Goal: Task Accomplishment & Management: Complete application form

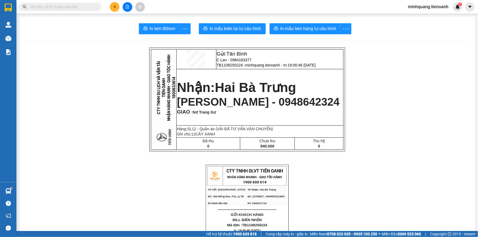
click at [115, 7] on icon "plus" at bounding box center [114, 7] width 3 height 0
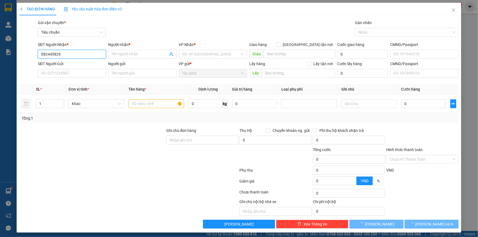
type input "0824458262"
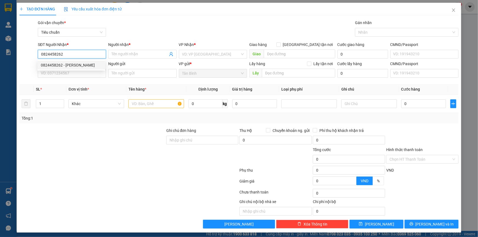
click at [74, 66] on div "0824458262 - C PHƯƠNG" at bounding box center [71, 65] width 61 height 6
type input "C PHƯƠNG"
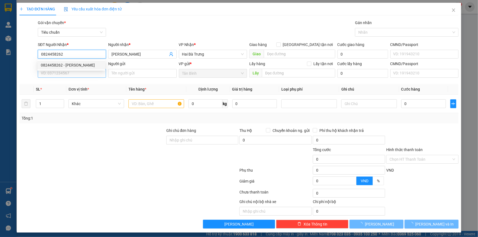
type input "0824458262"
type input "60.000"
click at [77, 74] on input "SĐT Người Gửi" at bounding box center [72, 73] width 68 height 9
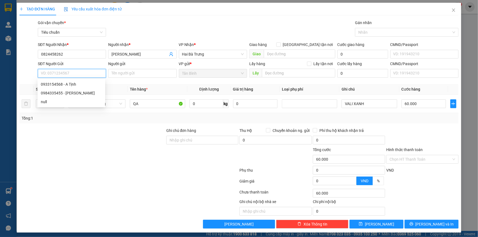
click at [77, 75] on input "SĐT Người Gửi" at bounding box center [72, 73] width 68 height 9
click at [75, 72] on input "SĐT Người Gửi" at bounding box center [72, 73] width 68 height 9
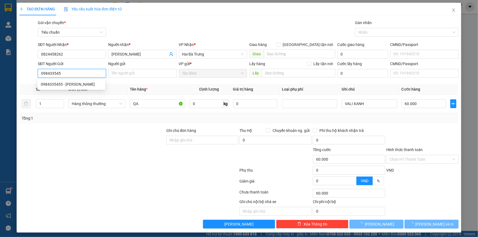
type input "0984335455"
click at [78, 83] on div "0984335455 - C Phượng" at bounding box center [71, 84] width 61 height 6
type input "C Phượng"
type input "0984335455"
click at [117, 129] on div "Transit Pickup Surcharge Ids Transit Deliver Surcharge Ids Transit Deliver Surc…" at bounding box center [238, 124] width 439 height 209
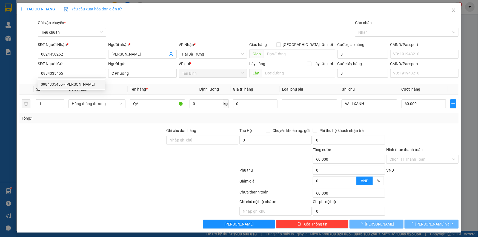
type input "30.000"
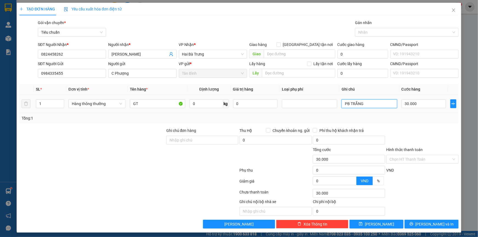
click at [370, 103] on input "PB TRẮNG" at bounding box center [369, 104] width 55 height 9
type input "PB TRẮNG DC"
click at [414, 164] on div "Hình thức thanh toán Chọn HT Thanh Toán" at bounding box center [423, 156] width 72 height 19
click at [414, 160] on input "Hình thức thanh toán" at bounding box center [421, 159] width 62 height 8
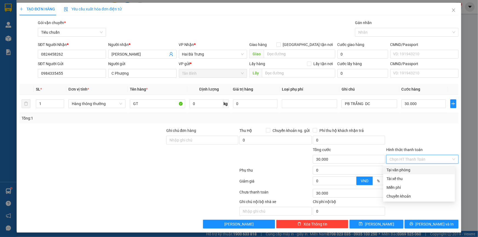
drag, startPoint x: 414, startPoint y: 172, endPoint x: 390, endPoint y: 169, distance: 24.3
click at [414, 173] on div "Tại văn phòng" at bounding box center [419, 170] width 65 height 6
type input "0"
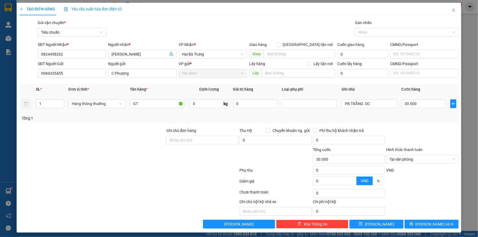
click at [162, 109] on div "GT" at bounding box center [157, 103] width 55 height 11
click at [159, 106] on input "GT" at bounding box center [157, 104] width 55 height 9
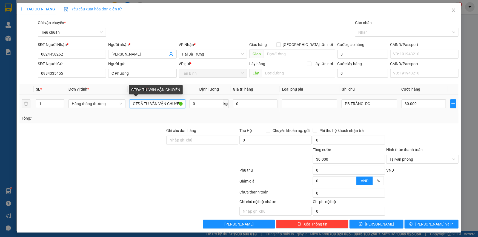
scroll to position [0, 0]
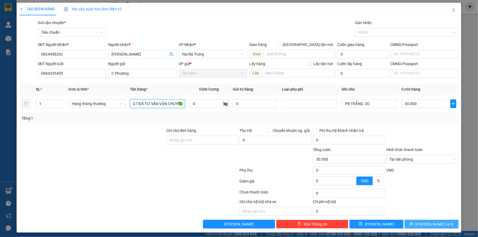
type input "GT ĐÃ TƯ VẤN VẬN CHUYỂN"
click at [432, 222] on span "[PERSON_NAME] và In" at bounding box center [435, 225] width 38 height 6
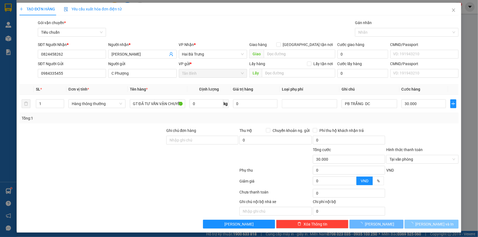
scroll to position [0, 0]
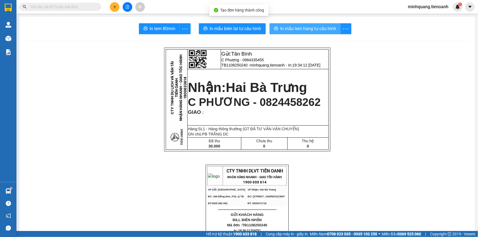
click at [288, 29] on span "In mẫu tem hàng tự cấu hình" at bounding box center [309, 28] width 56 height 7
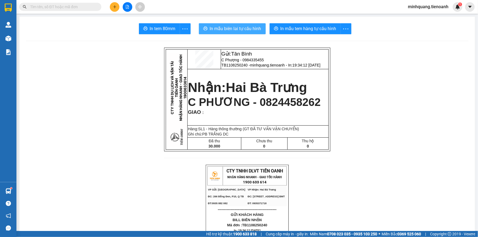
click at [255, 24] on button "In mẫu biên lai tự cấu hình" at bounding box center [232, 28] width 67 height 11
click at [86, 7] on input "text" at bounding box center [62, 7] width 65 height 6
click at [115, 7] on icon "plus" at bounding box center [114, 7] width 3 height 0
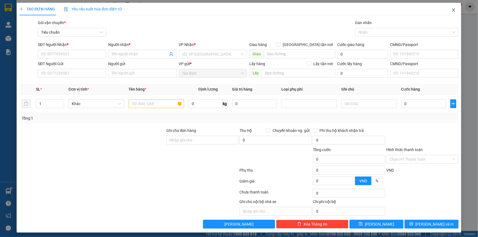
click at [446, 15] on span "Close" at bounding box center [453, 10] width 15 height 15
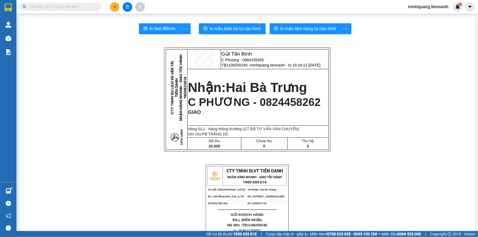
click at [72, 8] on input "text" at bounding box center [62, 7] width 65 height 6
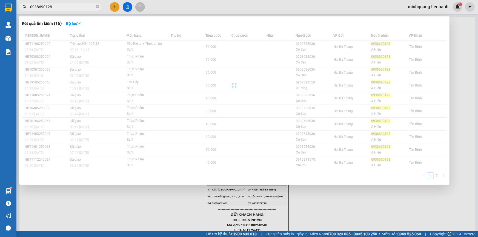
type input "0938690128"
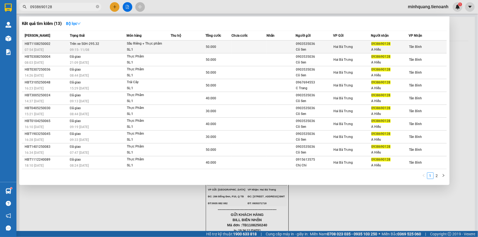
click at [156, 45] on div "Sầu Riêng + Thực phẩm" at bounding box center [147, 44] width 41 height 6
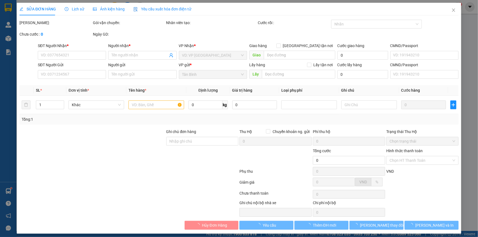
type input "0938690128"
type input "A Hiếu"
type input "0903535036"
type input "Cô Sen"
type input "50.000"
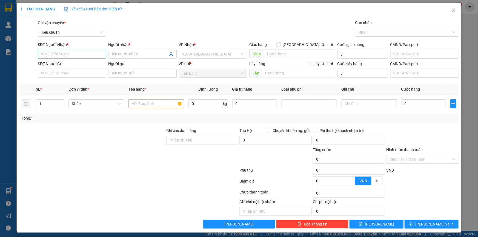
click at [85, 55] on input "SĐT Người Nhận *" at bounding box center [72, 54] width 68 height 9
type input "0942024436"
click at [89, 64] on div "0942024436 - C Dung" at bounding box center [71, 65] width 61 height 6
type input "C Dung"
type input "245126681"
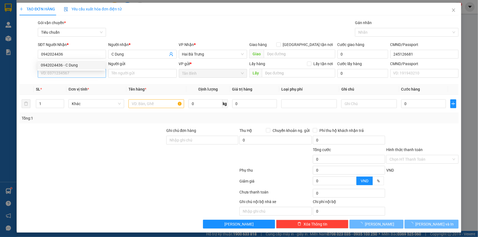
type input "0942024436"
click at [83, 73] on input "SĐT Người Gửi" at bounding box center [72, 73] width 68 height 9
type input "30.000"
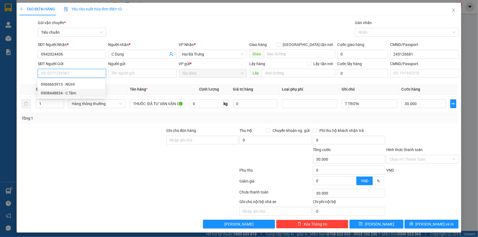
click at [77, 93] on div "0908448834 - C Tâm" at bounding box center [71, 93] width 61 height 6
type input "0908448834"
type input "C Tâm"
type input "025627668"
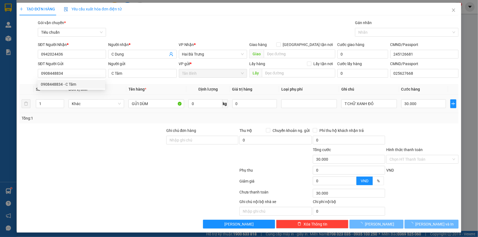
click at [130, 130] on div at bounding box center [92, 137] width 147 height 19
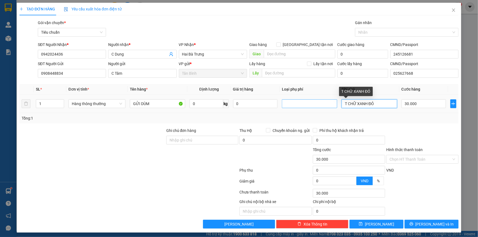
drag, startPoint x: 380, startPoint y: 107, endPoint x: 285, endPoint y: 106, distance: 94.6
click at [287, 106] on tr "1 Hàng thông thường GỬI DÙM 0 kg 0 T CHỮ XANH ĐỎ 30.000" at bounding box center [238, 104] width 439 height 18
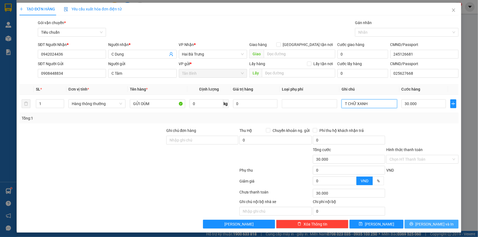
type input "T CHỮ XANH"
click at [437, 225] on span "[PERSON_NAME] và In" at bounding box center [435, 225] width 38 height 6
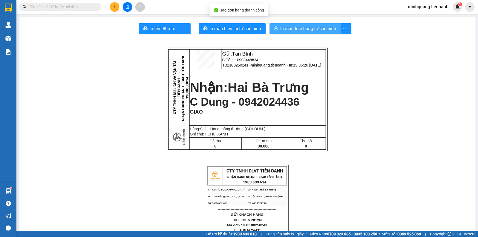
click at [309, 29] on span "In mẫu tem hàng tự cấu hình" at bounding box center [309, 28] width 56 height 7
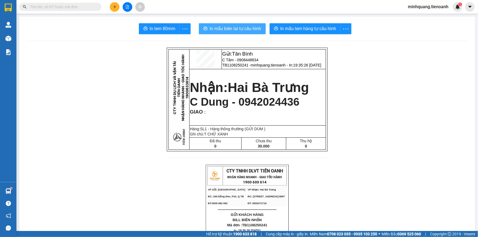
click at [249, 32] on span "In mẫu biên lai tự cấu hình" at bounding box center [236, 28] width 52 height 7
click at [299, 26] on div "In mẫu tem hàng tự cấu hình" at bounding box center [311, 28] width 82 height 11
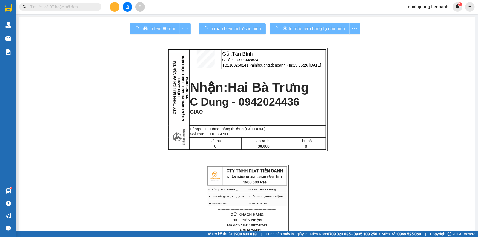
click at [299, 26] on span "In mẫu tem hàng tự cấu hình" at bounding box center [317, 28] width 56 height 7
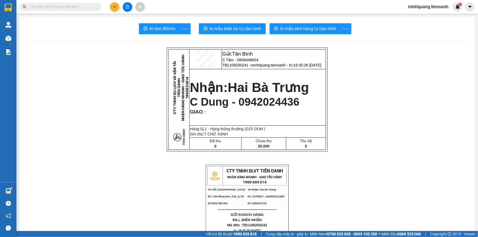
click at [73, 5] on input "text" at bounding box center [62, 7] width 65 height 6
click at [114, 7] on icon "plus" at bounding box center [115, 7] width 4 height 4
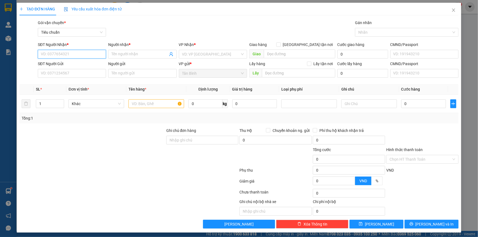
click at [64, 52] on input "SĐT Người Nhận *" at bounding box center [72, 54] width 68 height 9
click at [93, 51] on input "SĐT Người Nhận *" at bounding box center [72, 54] width 68 height 9
click at [80, 54] on input "SĐT Người Nhận *" at bounding box center [72, 54] width 68 height 9
click at [87, 51] on input "SĐT Người Nhận *" at bounding box center [72, 54] width 68 height 9
click at [86, 55] on input "SĐT Người Nhận *" at bounding box center [72, 54] width 68 height 9
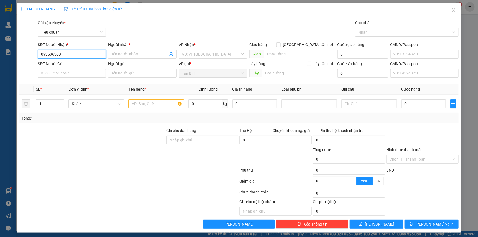
type input "0935363836"
click at [83, 66] on div "0935363836 - A Thứ" at bounding box center [71, 65] width 61 height 6
type input "A Thứ"
type input "066090019918"
type input "0935363836"
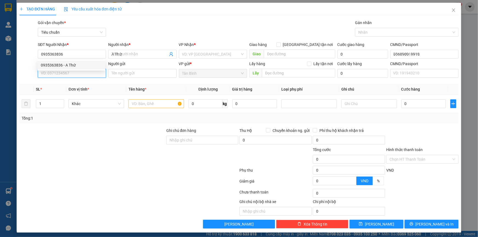
click at [78, 74] on input "SĐT Người Gửi" at bounding box center [72, 73] width 68 height 9
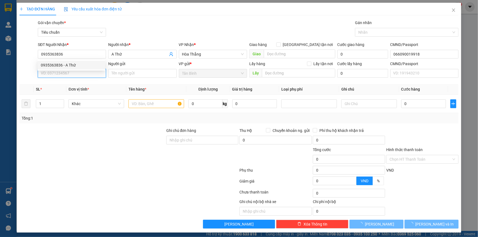
type input "50.000"
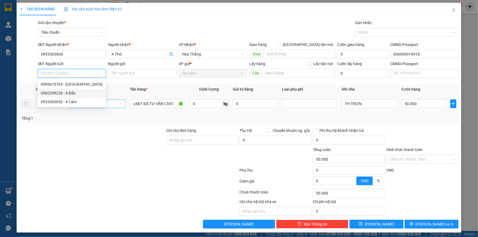
click at [75, 94] on div "0902299226 - A Đắc" at bounding box center [72, 93] width 62 height 6
type input "0902299226"
type input "A Đắc"
click at [121, 125] on div "Transit Pickup Surcharge Ids Transit Deliver Surcharge Ids Transit Deliver Surc…" at bounding box center [238, 124] width 439 height 209
type input "40.000"
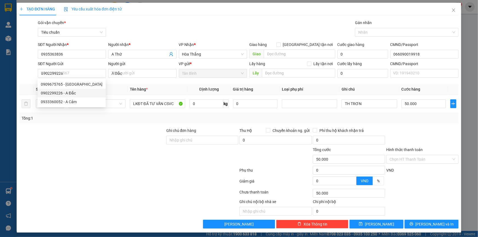
type input "40.000"
click at [218, 110] on td "0 kg" at bounding box center [210, 104] width 44 height 18
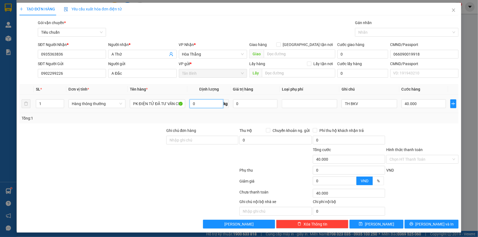
click at [217, 105] on input "0" at bounding box center [207, 104] width 34 height 9
type input "5"
drag, startPoint x: 75, startPoint y: 159, endPoint x: 277, endPoint y: 112, distance: 207.7
click at [75, 159] on div at bounding box center [92, 156] width 147 height 19
type input "30.000"
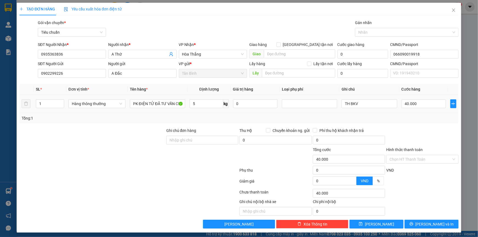
type input "30.000"
click at [423, 223] on button "[PERSON_NAME] và In" at bounding box center [432, 224] width 54 height 9
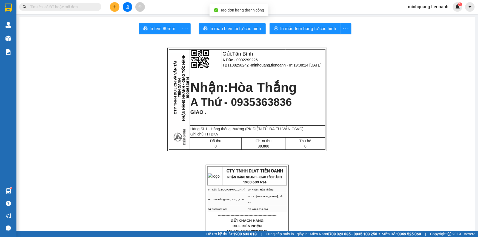
click at [297, 29] on span "In mẫu tem hàng tự cấu hình" at bounding box center [309, 28] width 56 height 7
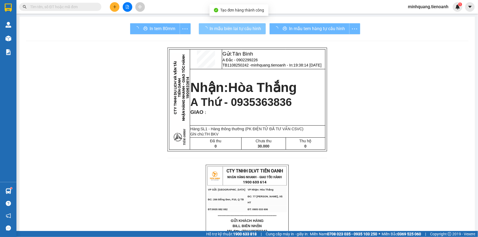
click at [242, 29] on span "In mẫu biên lai tự cấu hình" at bounding box center [236, 28] width 52 height 7
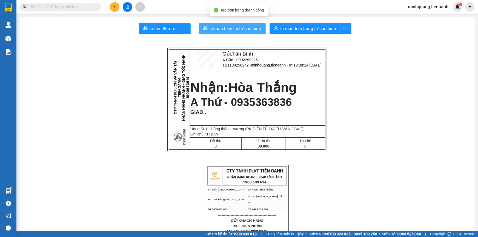
click at [242, 29] on span "In mẫu biên lai tự cấu hình" at bounding box center [236, 28] width 52 height 7
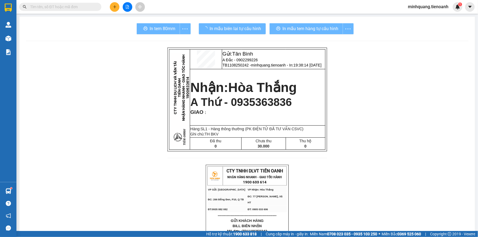
click at [83, 10] on span at bounding box center [60, 7] width 82 height 8
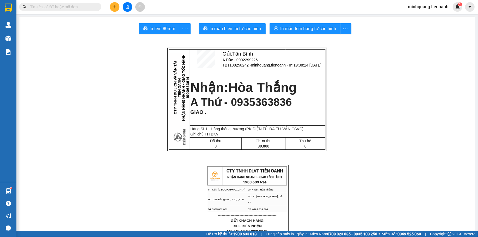
click at [84, 8] on input "text" at bounding box center [62, 7] width 65 height 6
click at [86, 6] on input "text" at bounding box center [62, 7] width 65 height 6
click at [86, 8] on input "text" at bounding box center [62, 7] width 65 height 6
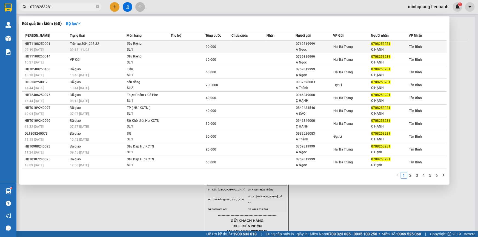
type input "0708253281"
click at [225, 46] on div "90.000" at bounding box center [218, 47] width 25 height 6
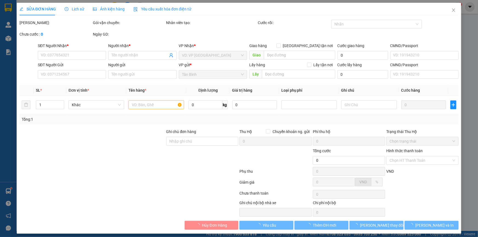
type input "0708253281"
type input "C HẠNH"
type input "0769819999"
type input "A Ngọc"
type input "90.000"
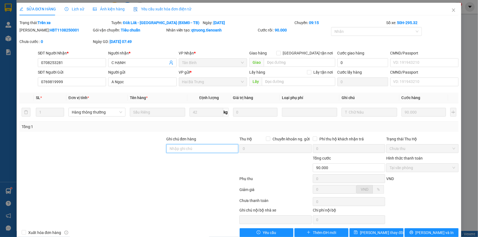
drag, startPoint x: 184, startPoint y: 148, endPoint x: 140, endPoint y: 147, distance: 43.6
click at [184, 148] on input "Ghi chú đơn hàng" at bounding box center [202, 148] width 72 height 9
click at [140, 147] on div at bounding box center [92, 145] width 147 height 19
click at [454, 12] on span "Close" at bounding box center [453, 10] width 15 height 15
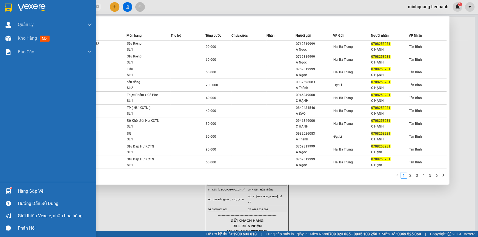
drag, startPoint x: 77, startPoint y: 7, endPoint x: 0, endPoint y: 9, distance: 77.3
click at [0, 9] on section "Kết quả tìm kiếm ( 60 ) Bộ lọc Mã ĐH Trạng thái Món hàng Thu hộ Tổng cước Chưa …" at bounding box center [239, 118] width 478 height 237
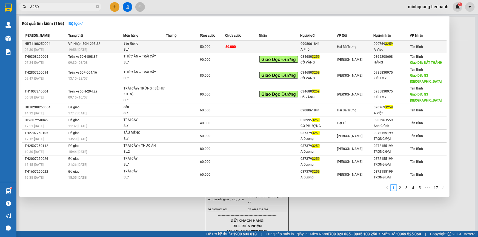
type input "3259"
click at [184, 46] on td at bounding box center [183, 47] width 34 height 13
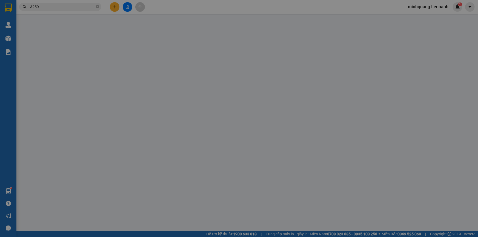
type input "0907693259"
type input "A Việt"
type input "0908061841"
type input "A Phố"
type input "50.000"
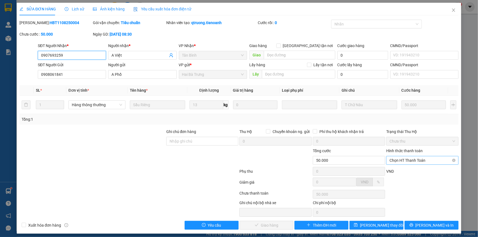
click at [418, 160] on span "Chọn HT Thanh Toán" at bounding box center [423, 161] width 66 height 8
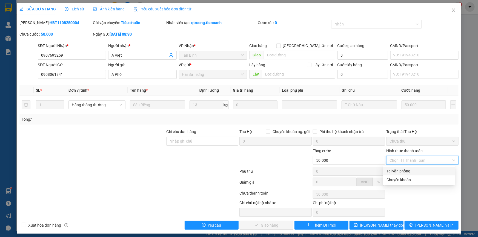
click at [411, 172] on div "Tại văn phòng" at bounding box center [419, 171] width 65 height 6
type input "0"
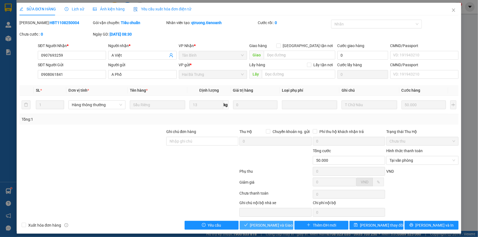
click at [276, 227] on span "Lưu và Giao hàng" at bounding box center [276, 226] width 53 height 6
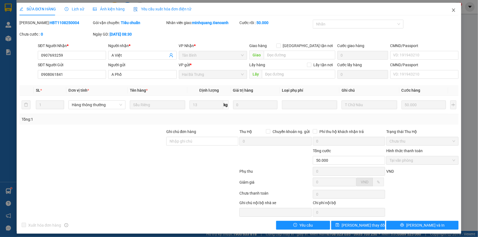
click at [448, 12] on span "Close" at bounding box center [453, 10] width 15 height 15
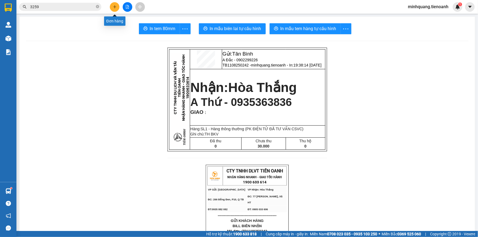
click at [116, 10] on button at bounding box center [115, 7] width 10 height 10
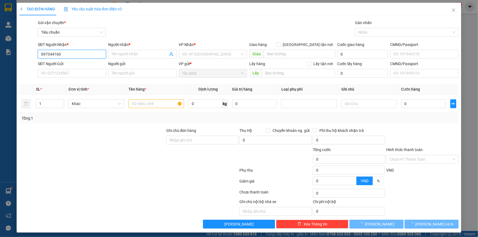
type input "0973441603"
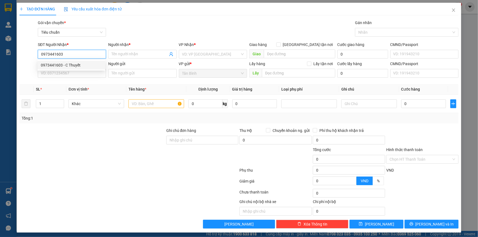
click at [69, 64] on div "0973441603 - C Thuyết" at bounding box center [71, 65] width 61 height 6
type input "C Thuyết"
type input "30.000"
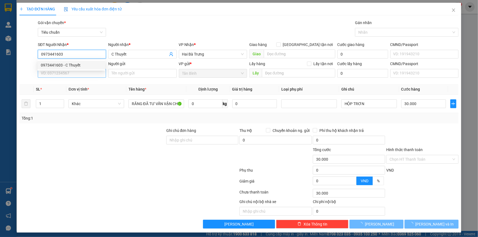
type input "0973441603"
click at [71, 72] on input "SĐT Người Gửi" at bounding box center [72, 73] width 68 height 9
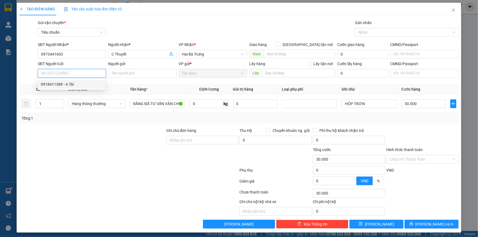
click at [75, 82] on div "0918411389 - A Tài" at bounding box center [71, 84] width 61 height 6
type input "0918411389"
type input "A Tài"
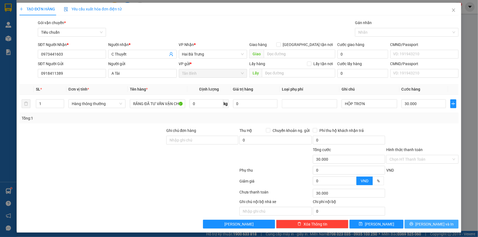
click at [425, 225] on span "[PERSON_NAME] và In" at bounding box center [435, 225] width 38 height 6
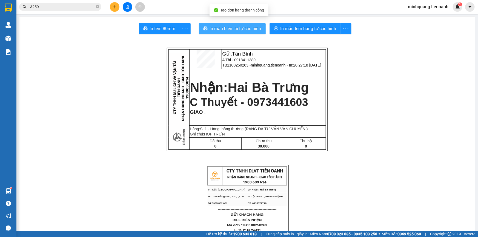
click at [237, 32] on span "In mẫu biên lai tự cấu hình" at bounding box center [236, 28] width 52 height 7
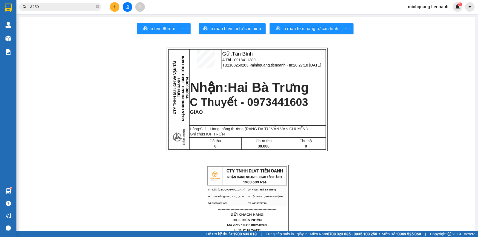
click at [341, 23] on button "button" at bounding box center [346, 28] width 11 height 11
click at [335, 29] on button "In mẫu tem hàng tự cấu hình" at bounding box center [305, 28] width 71 height 11
click at [117, 9] on button at bounding box center [115, 7] width 10 height 10
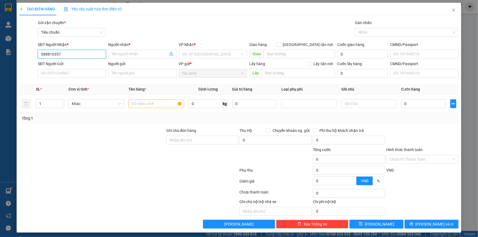
type input "0888103575"
click at [70, 66] on div "0888103575 - Tiệm Hoa Thị Mỡ ( PHƯƠNG )" at bounding box center [79, 65] width 77 height 6
type input "Tiệm Hoa Thị Mỡ ( PHƯƠNG )"
type input "241785681"
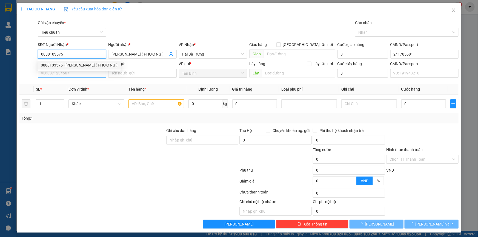
type input "0888103575"
click at [71, 73] on input "SĐT Người Gửi" at bounding box center [72, 73] width 68 height 9
type input "50.000"
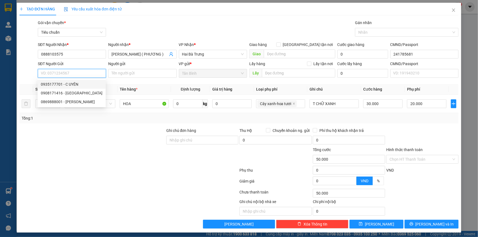
click at [71, 82] on div "0935177701 - C UYÊN" at bounding box center [72, 84] width 62 height 6
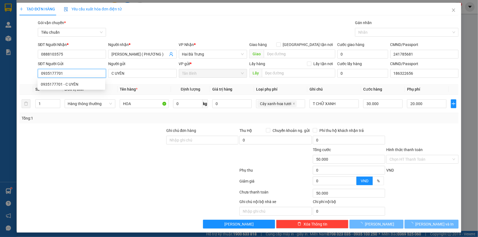
type input "0935177701"
type input "C UYÊN"
type input "186322656"
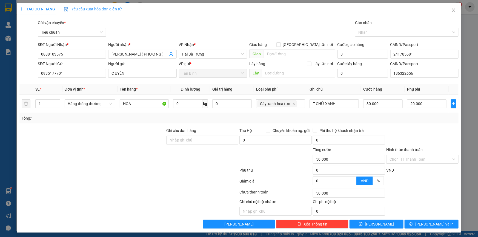
click at [64, 66] on div "SĐT Người Gửi" at bounding box center [72, 64] width 68 height 6
click at [64, 69] on input "0935177701" at bounding box center [72, 73] width 68 height 9
click at [68, 72] on input "0935177701" at bounding box center [72, 73] width 68 height 9
click at [195, 107] on input "0" at bounding box center [187, 104] width 29 height 9
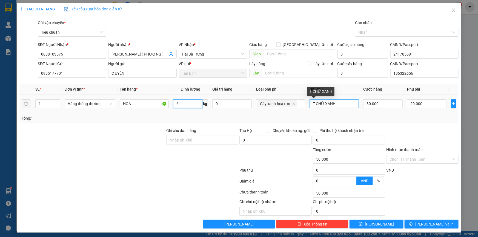
type input "6"
click at [339, 105] on input "T CHỮ XANH" at bounding box center [334, 104] width 49 height 9
type input "60.000"
type input "40.000"
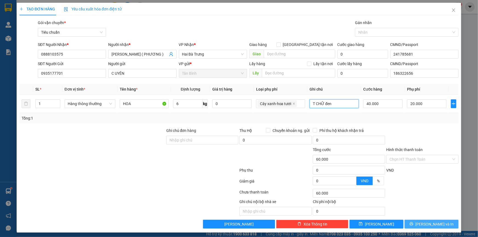
type input "T CHỮ đen"
drag, startPoint x: 444, startPoint y: 223, endPoint x: 442, endPoint y: 214, distance: 8.9
click at [444, 223] on button "[PERSON_NAME] và In" at bounding box center [432, 224] width 54 height 9
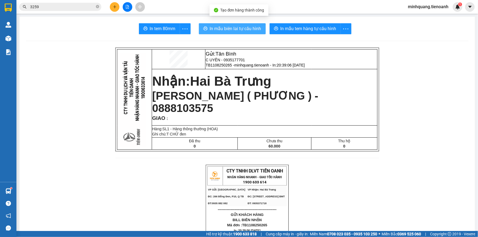
click at [231, 27] on span "In mẫu biên lai tự cấu hình" at bounding box center [236, 28] width 52 height 7
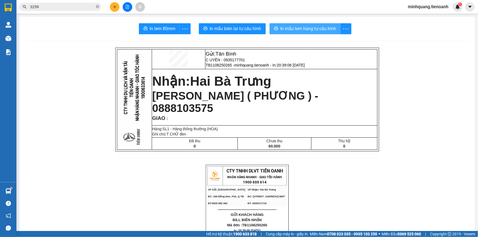
click at [284, 28] on span "In mẫu tem hàng tự cấu hình" at bounding box center [309, 28] width 56 height 7
click at [306, 32] on span "In mẫu tem hàng tự cấu hình" at bounding box center [309, 28] width 56 height 7
click at [68, 4] on input "3259" at bounding box center [62, 7] width 65 height 6
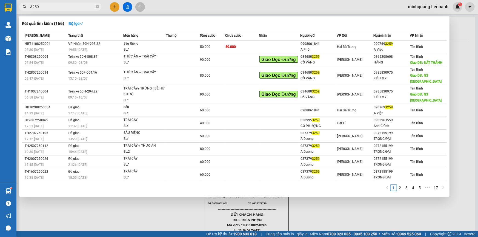
click at [70, 9] on input "3259" at bounding box center [62, 7] width 65 height 6
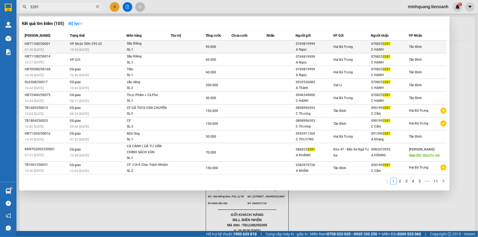
type input "3281"
click at [259, 48] on td at bounding box center [249, 47] width 35 height 13
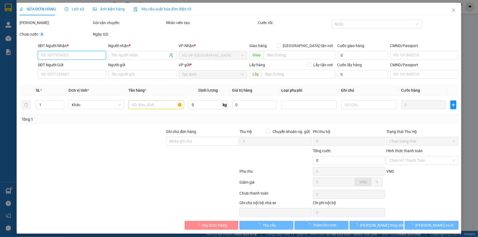
type input "0708253281"
type input "C HẠNH"
type input "0769819999"
type input "A Ngọc"
type input "90.000"
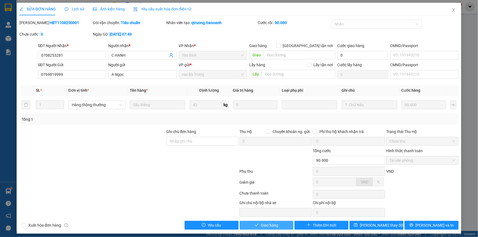
click at [244, 227] on button "Giao hàng" at bounding box center [267, 225] width 54 height 9
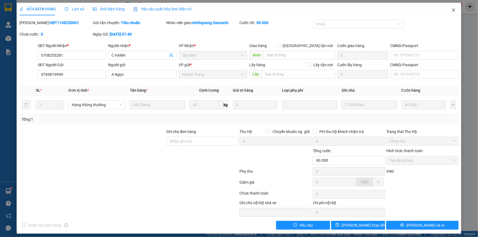
click at [452, 11] on icon "close" at bounding box center [454, 10] width 4 height 4
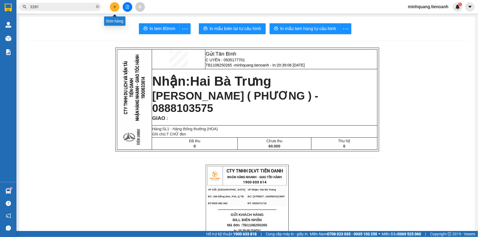
click at [113, 7] on icon "plus" at bounding box center [115, 7] width 4 height 4
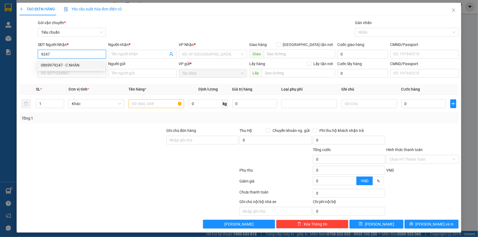
click at [68, 55] on input "9247" at bounding box center [72, 54] width 68 height 9
click at [72, 66] on div "0935297042 - ANH KIỆT" at bounding box center [71, 65] width 61 height 6
type input "0935297042"
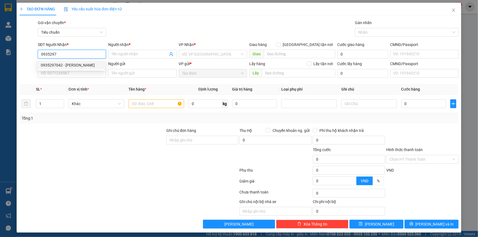
type input "ANH KIỆT"
type input "30.000"
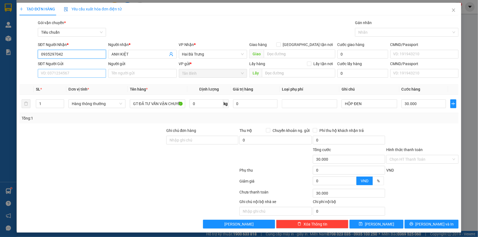
type input "0935297042"
click at [75, 71] on input "SĐT Người Gửi" at bounding box center [72, 73] width 68 height 9
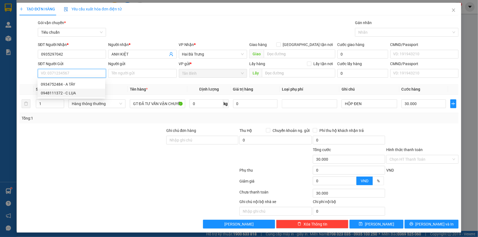
click at [72, 93] on div "0948111372 - C LỤA" at bounding box center [71, 93] width 61 height 6
type input "0948111372"
type input "C LỤA"
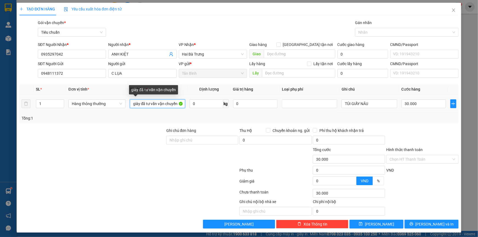
click at [140, 105] on input "giày đã tư vấn vận chuyển" at bounding box center [157, 104] width 55 height 9
click at [92, 105] on span "Hàng thông thường" at bounding box center [97, 104] width 50 height 8
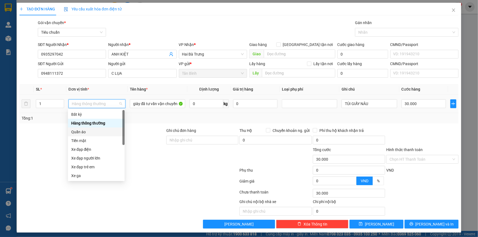
drag, startPoint x: 86, startPoint y: 134, endPoint x: 101, endPoint y: 126, distance: 16.7
click at [86, 134] on div "Quần áo" at bounding box center [96, 132] width 50 height 6
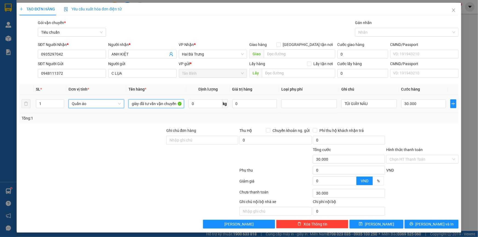
click at [142, 101] on input "giày đã tư vấn vận chuyển" at bounding box center [157, 104] width 56 height 9
type input "0"
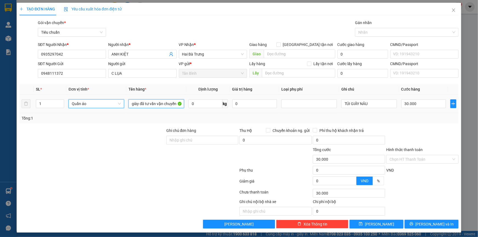
type input "0"
type input "Khẩu trang + QA"
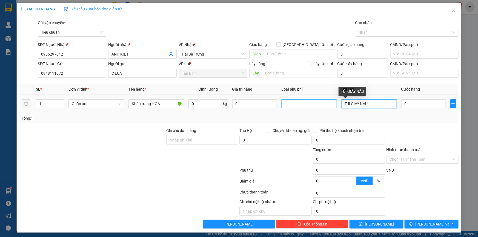
drag, startPoint x: 366, startPoint y: 104, endPoint x: 285, endPoint y: 104, distance: 81.4
click at [285, 104] on tr "1 Quần áo Khẩu trang + QA 0 kg 0 TÚI GIẤY NÂU 0" at bounding box center [238, 104] width 439 height 18
type input "T Chữ Xanh bọc NL"
click at [401, 105] on td "0" at bounding box center [423, 104] width 49 height 18
click at [414, 103] on input "0" at bounding box center [424, 104] width 45 height 9
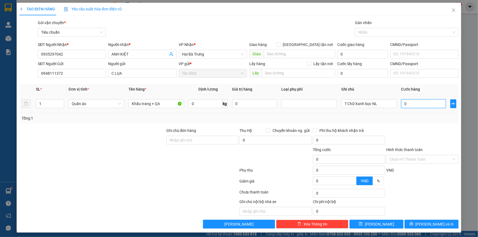
type input "3"
type input "30"
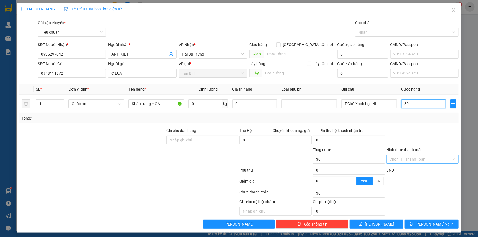
type input "30"
type input "30.000"
click at [415, 158] on input "Hình thức thanh toán" at bounding box center [421, 159] width 62 height 8
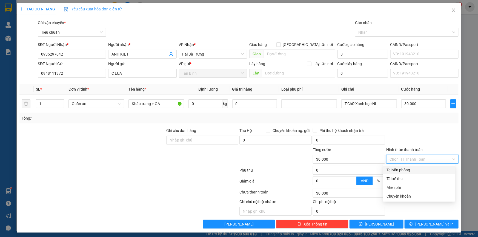
click at [415, 170] on div "Tại văn phòng" at bounding box center [419, 170] width 65 height 6
type input "0"
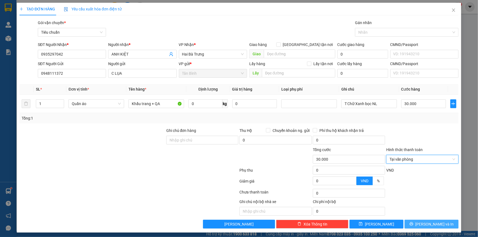
click at [425, 225] on span "[PERSON_NAME] và In" at bounding box center [435, 225] width 38 height 6
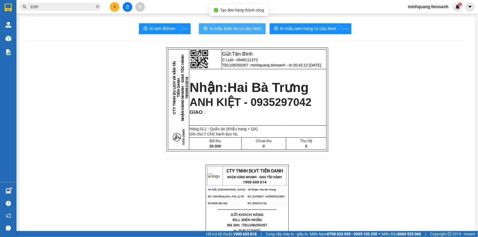
click at [210, 31] on span "In mẫu biên lai tự cấu hình" at bounding box center [236, 28] width 52 height 7
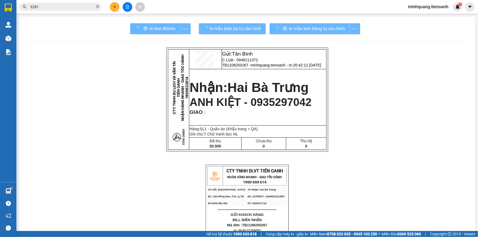
click at [314, 27] on div "In mẫu tem hàng tự cấu hình" at bounding box center [315, 28] width 91 height 11
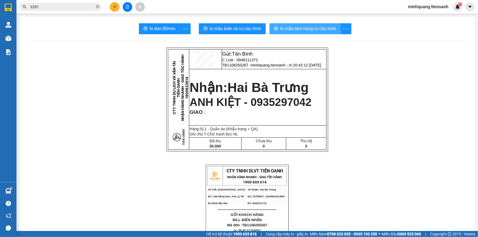
click at [314, 27] on span "In mẫu tem hàng tự cấu hình" at bounding box center [309, 28] width 56 height 7
click at [84, 8] on input "3281" at bounding box center [62, 7] width 65 height 6
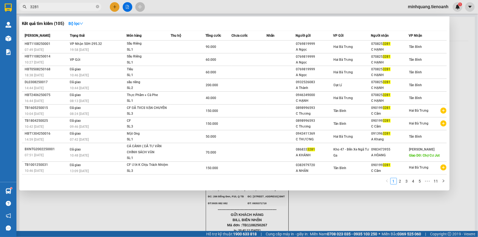
click at [84, 8] on input "3281" at bounding box center [62, 7] width 65 height 6
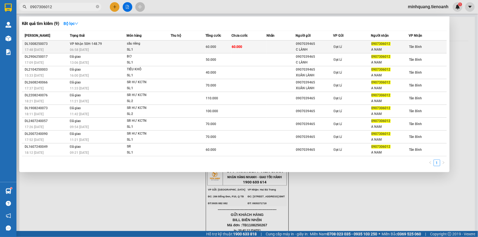
type input "0907306012"
click at [130, 52] on div "SL: 1" at bounding box center [147, 50] width 41 height 6
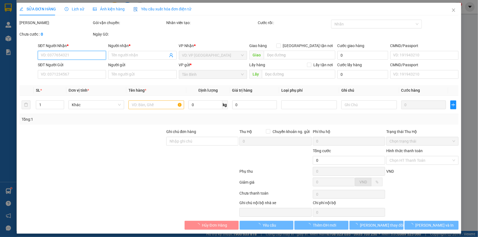
type input "0907306012"
type input "A NAM"
type input "0907039465"
type input "C LÀNH"
type input "60.000"
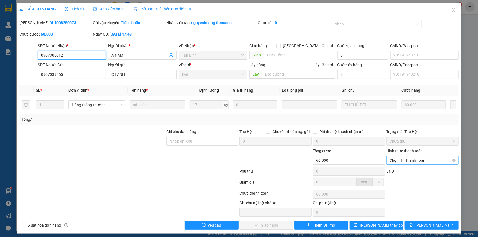
click at [415, 158] on span "Chọn HT Thanh Toán" at bounding box center [423, 161] width 66 height 8
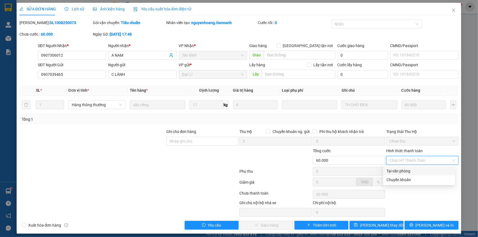
click at [404, 170] on div "Tại văn phòng" at bounding box center [419, 171] width 65 height 6
type input "0"
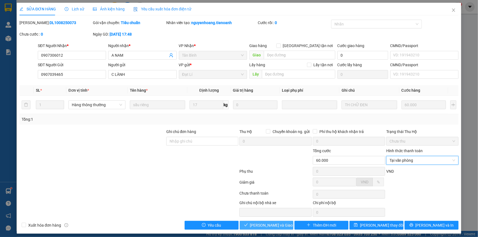
click at [282, 225] on span "Lưu và Giao hàng" at bounding box center [276, 226] width 53 height 6
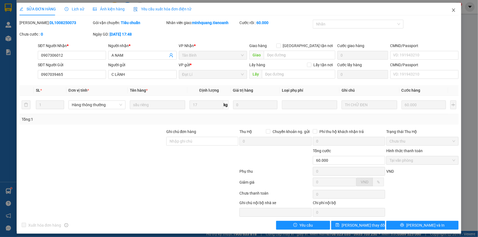
click at [453, 11] on span "Close" at bounding box center [453, 10] width 15 height 15
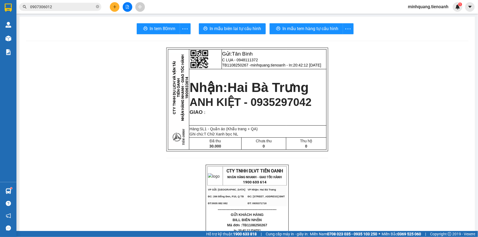
click at [115, 8] on icon "plus" at bounding box center [115, 6] width 0 height 3
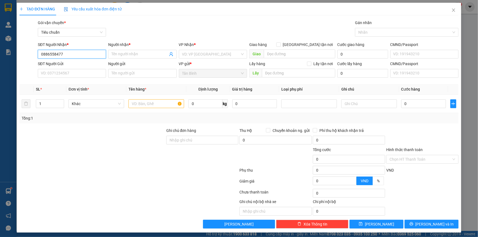
click at [49, 54] on input "0886558477" at bounding box center [72, 54] width 68 height 9
click at [52, 55] on input "0886558477" at bounding box center [72, 54] width 68 height 9
click at [57, 54] on input "0886558477" at bounding box center [72, 54] width 68 height 9
click at [64, 54] on input "0886558477" at bounding box center [72, 54] width 68 height 9
type input "0886558477"
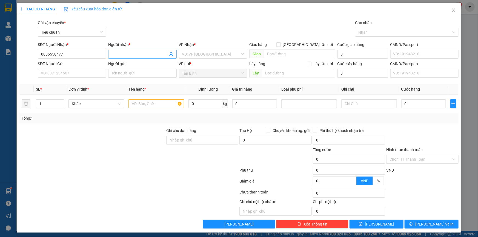
click at [139, 53] on input "Người nhận *" at bounding box center [140, 54] width 56 height 6
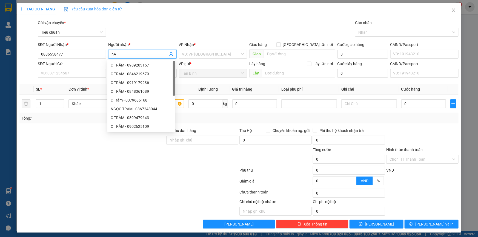
type input "n"
type input "Anh Hoài"
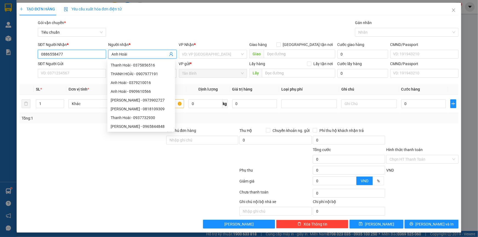
click at [58, 56] on input "0886558477" at bounding box center [72, 54] width 68 height 9
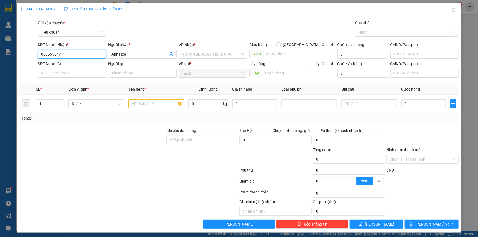
type input "0886558447"
click at [73, 66] on div "0886558447 - C Hoài" at bounding box center [71, 65] width 61 height 6
type input "C Hoài"
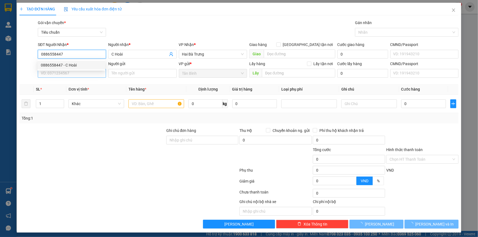
type input "40.000"
type input "0886558447"
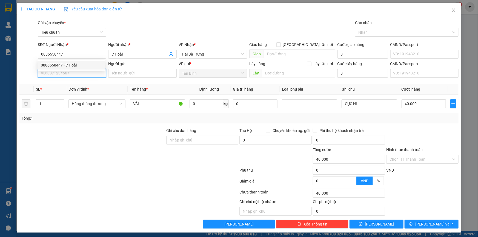
click at [73, 73] on input "SĐT Người Gửi" at bounding box center [72, 73] width 68 height 9
click at [77, 84] on div "0858684545 - C LIÊN" at bounding box center [71, 84] width 61 height 6
type input "0858684545"
type input "C LIÊN"
click at [103, 106] on span "Hàng thông thường" at bounding box center [97, 104] width 50 height 8
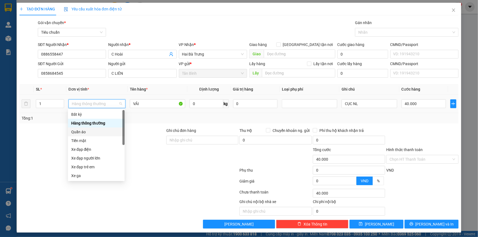
click at [88, 132] on div "Quần áo" at bounding box center [96, 132] width 50 height 6
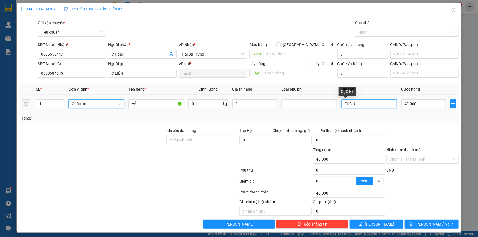
click at [364, 104] on input "CỤC NL" at bounding box center [370, 104] width 56 height 9
type input "0"
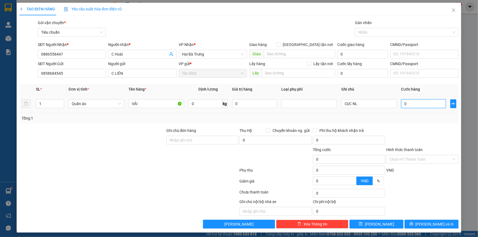
click at [408, 104] on input "0" at bounding box center [424, 104] width 45 height 9
type input "3"
type input "30"
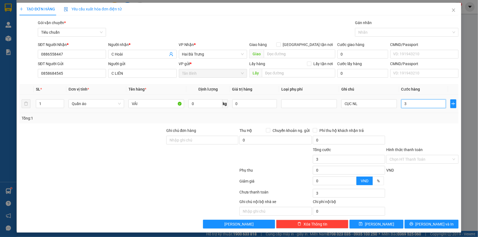
type input "30"
type input "30.000"
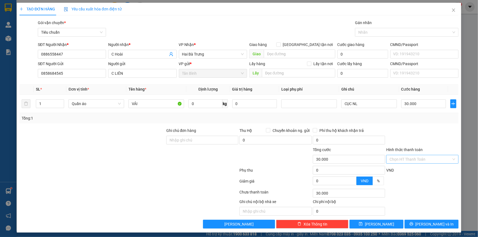
click at [414, 158] on input "Hình thức thanh toán" at bounding box center [421, 159] width 62 height 8
click at [413, 167] on div "Tại văn phòng" at bounding box center [419, 170] width 65 height 6
type input "0"
drag, startPoint x: 424, startPoint y: 218, endPoint x: 426, endPoint y: 223, distance: 4.9
click at [425, 221] on div "Transit Pickup Surcharge Ids Transit Deliver Surcharge Ids Transit Deliver Surc…" at bounding box center [238, 124] width 439 height 209
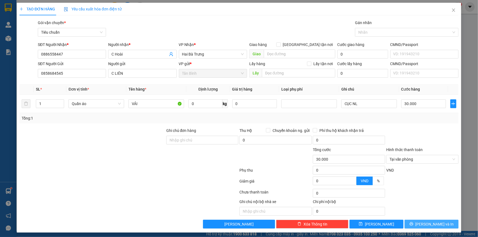
click at [427, 225] on span "[PERSON_NAME] và In" at bounding box center [435, 225] width 38 height 6
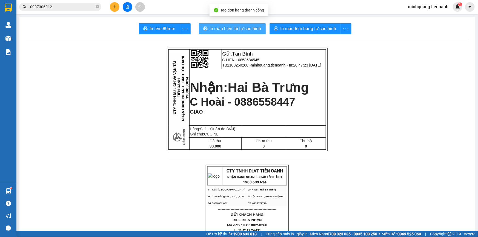
click at [236, 31] on span "In mẫu biên lai tự cấu hình" at bounding box center [236, 28] width 52 height 7
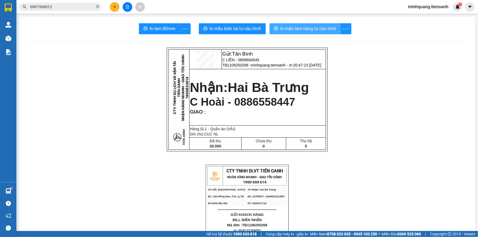
click at [298, 23] on button "In mẫu tem hàng tự cấu hình" at bounding box center [305, 28] width 71 height 11
click at [298, 24] on button "In mẫu tem hàng tự cấu hình" at bounding box center [305, 28] width 71 height 11
click at [115, 8] on icon "plus" at bounding box center [115, 6] width 0 height 3
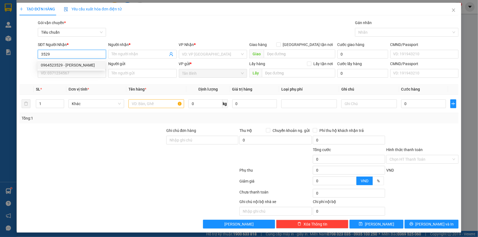
click at [80, 66] on div "0964523529 - [PERSON_NAME]" at bounding box center [71, 65] width 61 height 6
type input "0964523529"
type input "[PERSON_NAME]"
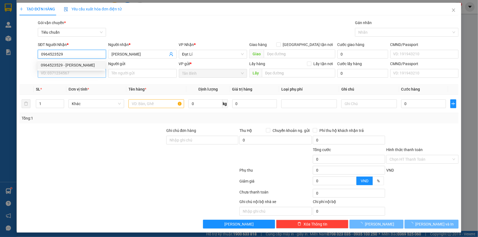
type input "0964523529"
click at [83, 71] on input "SĐT Người Gửi" at bounding box center [72, 73] width 68 height 9
type input "140.000"
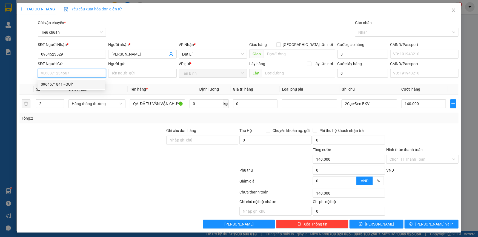
click at [79, 84] on div "0964571841 - QUÝ" at bounding box center [71, 84] width 61 height 6
type input "0964571841"
type input "QUÝ"
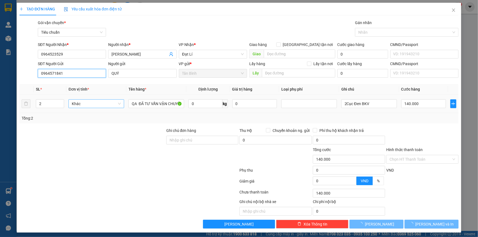
click at [83, 106] on span "Khác" at bounding box center [96, 104] width 49 height 8
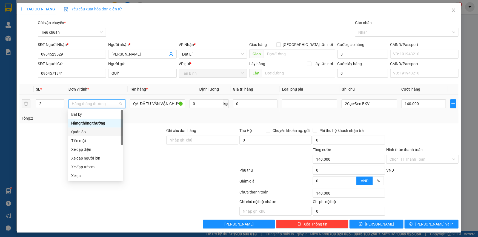
click at [87, 132] on div "Quần áo" at bounding box center [95, 132] width 49 height 6
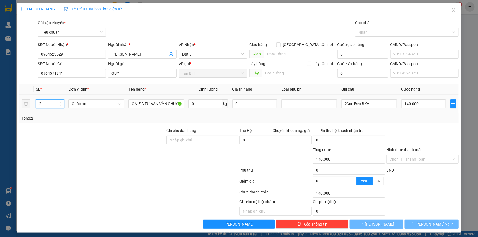
drag, startPoint x: 50, startPoint y: 105, endPoint x: 0, endPoint y: 105, distance: 50.4
click at [0, 105] on div "TẠO ĐƠN HÀNG Yêu cầu xuất hóa đơn điện tử Transit Pickup Surcharge Ids Transit …" at bounding box center [239, 118] width 478 height 237
type input "0"
type input "1"
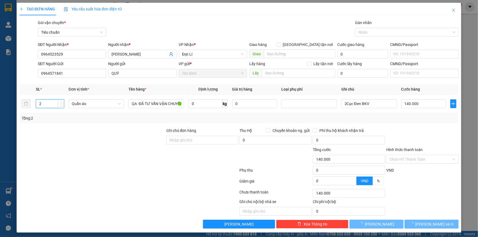
type input "0"
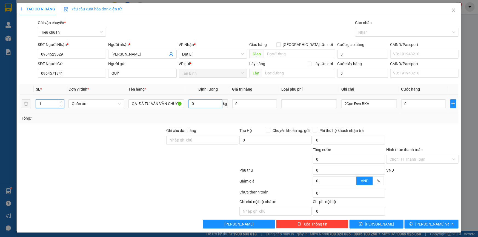
type input "1"
click at [203, 104] on input "0" at bounding box center [206, 104] width 34 height 9
type input "26"
type input "65.000"
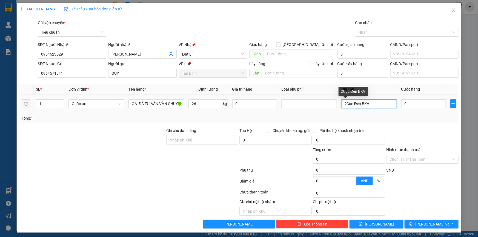
type input "65.000"
click at [344, 107] on input "2Cục Đen BKV" at bounding box center [370, 104] width 56 height 9
type input "Cục Đen BKV"
click at [418, 98] on td "65.000" at bounding box center [423, 104] width 49 height 18
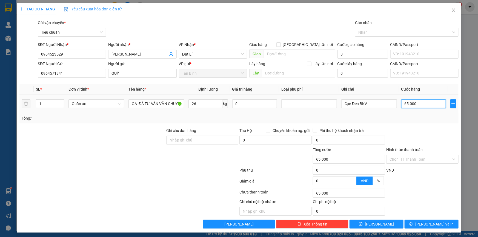
click at [419, 105] on input "65.000" at bounding box center [424, 104] width 45 height 9
type input "7"
type input "70"
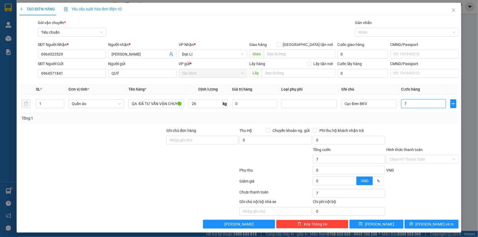
type input "70"
type input "70.000"
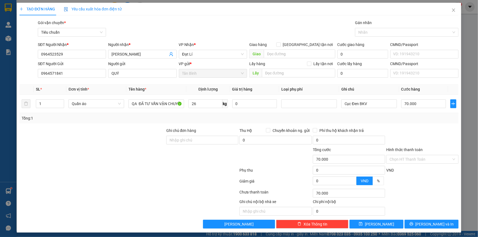
click at [428, 202] on div "Ghi chú nội bộ nhà xe Chi phí nội bộ 0" at bounding box center [239, 207] width 441 height 17
click at [430, 223] on span "[PERSON_NAME] và In" at bounding box center [435, 225] width 38 height 6
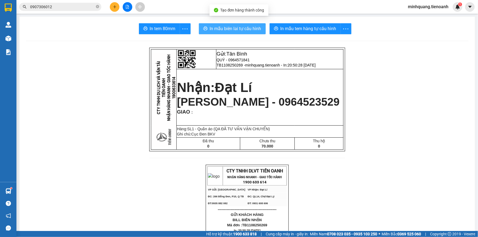
click at [253, 31] on span "In mẫu biên lai tự cấu hình" at bounding box center [236, 28] width 52 height 7
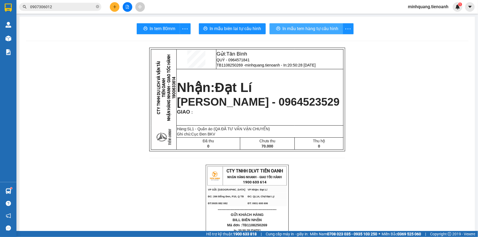
click at [323, 29] on span "In mẫu tem hàng tự cấu hình" at bounding box center [311, 28] width 56 height 7
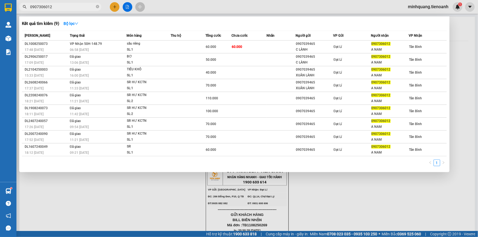
click at [77, 9] on input "0907306012" at bounding box center [62, 7] width 65 height 6
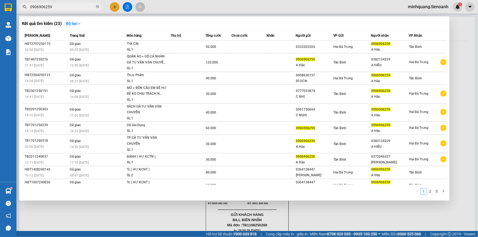
drag, startPoint x: 65, startPoint y: 8, endPoint x: 36, endPoint y: 7, distance: 28.8
click at [36, 7] on input "0906906259" at bounding box center [62, 7] width 65 height 6
type input "0906906259"
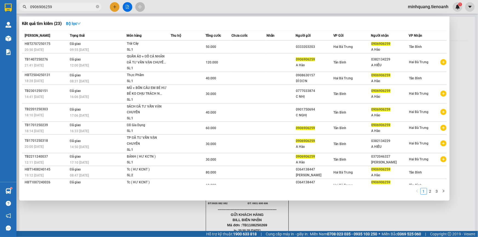
click at [98, 211] on div at bounding box center [239, 118] width 478 height 237
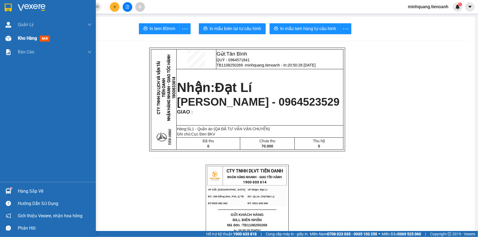
click at [17, 38] on div "Kho hàng mới" at bounding box center [48, 39] width 96 height 14
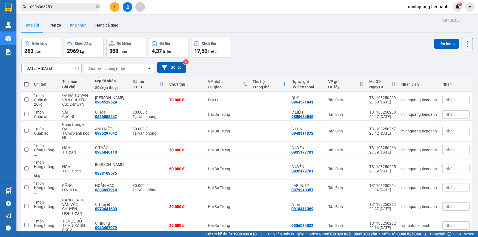
click at [79, 26] on button "Kho nhận" at bounding box center [78, 25] width 25 height 13
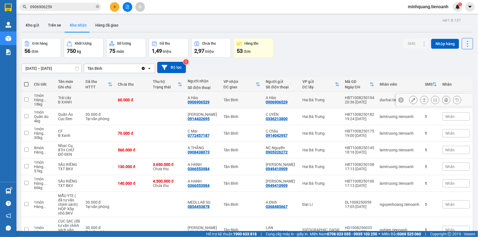
click at [89, 95] on td at bounding box center [99, 100] width 32 height 17
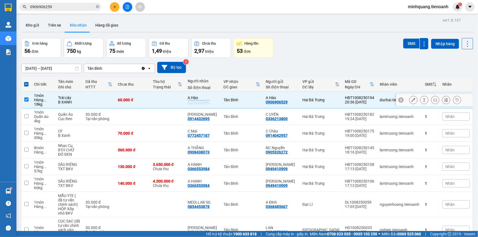
drag, startPoint x: 216, startPoint y: 104, endPoint x: 194, endPoint y: 101, distance: 21.8
click at [194, 101] on div "A Hào 0906906529" at bounding box center [203, 100] width 30 height 9
checkbox input "false"
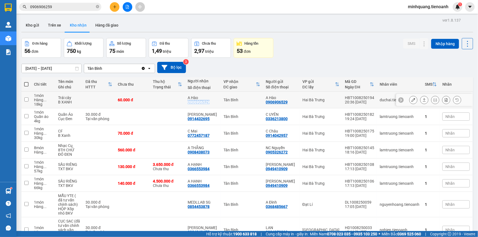
copy div "0906906529"
click at [72, 7] on input "0906906259" at bounding box center [62, 7] width 65 height 6
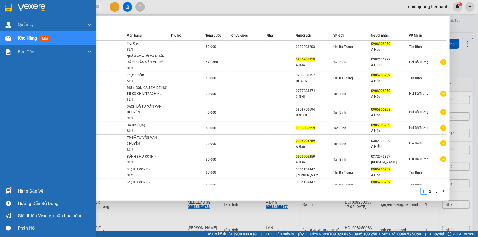
drag, startPoint x: 72, startPoint y: 7, endPoint x: 0, endPoint y: 5, distance: 72.1
click at [0, 5] on section "Kết quả tìm kiếm ( 23 ) Bộ lọc Mã ĐH Trạng thái Món hàng Thu hộ Tổng cước Chưa …" at bounding box center [239, 118] width 478 height 237
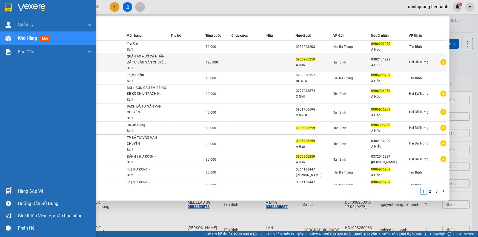
paste input "52"
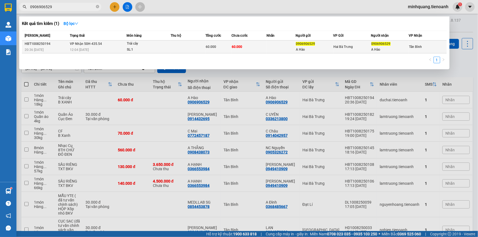
type input "0906906529"
click at [128, 45] on div "Trái cây" at bounding box center [147, 44] width 41 height 6
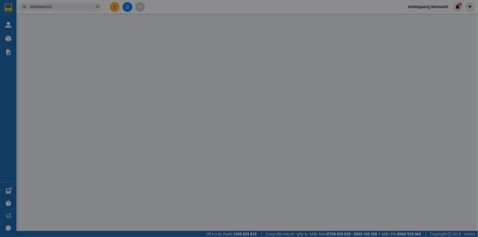
type input "0906906529"
type input "A Hào"
type input "0906906529"
type input "A Hào"
type input "60.000"
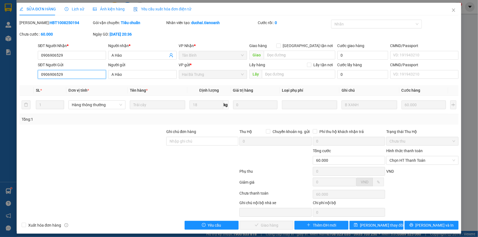
click at [92, 77] on input "0906906529" at bounding box center [72, 74] width 68 height 9
click at [129, 128] on div "Total Paid Fee 0 Total UnPaid Fee 60.000 Cash Collection Total Fee Mã ĐH: HBT10…" at bounding box center [238, 125] width 439 height 210
click at [406, 162] on span "Chọn HT Thanh Toán" at bounding box center [423, 161] width 66 height 8
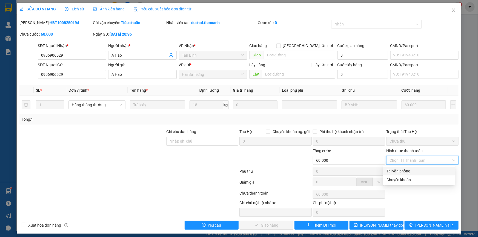
click at [401, 171] on div "Tại văn phòng" at bounding box center [419, 171] width 65 height 6
type input "0"
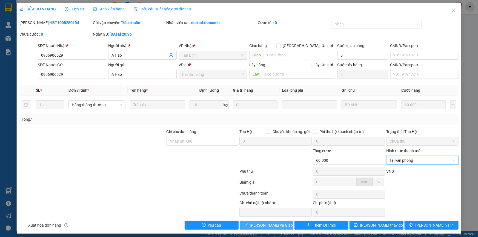
click at [265, 229] on button "Lưu và Giao hàng" at bounding box center [267, 225] width 54 height 9
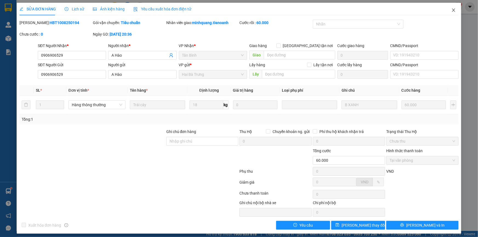
drag, startPoint x: 452, startPoint y: 14, endPoint x: 450, endPoint y: 10, distance: 4.2
click at [452, 14] on span "Close" at bounding box center [453, 10] width 15 height 15
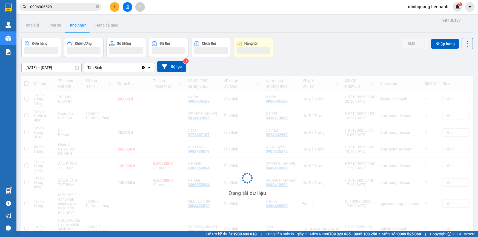
click at [450, 10] on span "minhquang.tienoanh" at bounding box center [428, 6] width 49 height 7
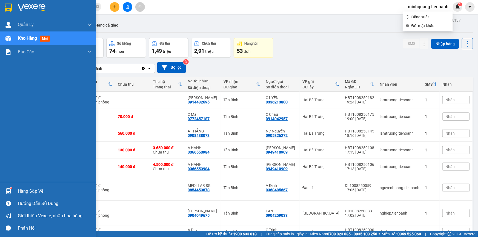
click at [29, 35] on div "Kho hàng mới" at bounding box center [35, 38] width 34 height 7
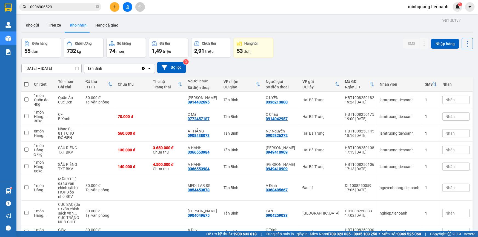
click at [113, 10] on button at bounding box center [115, 7] width 10 height 10
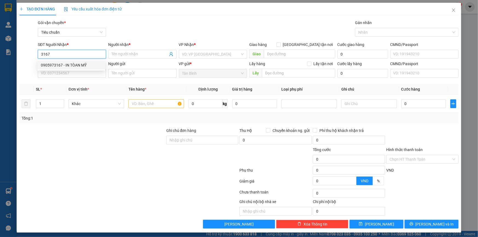
click at [85, 66] on div "0905973167 - IN TÒAN MỸ" at bounding box center [71, 65] width 61 height 6
type input "0905973167"
type input "IN TÒAN MỸ"
type input "60.000"
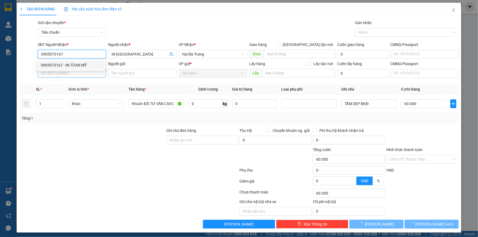
type input "0905973167"
click at [80, 74] on input "SĐT Người Gửi" at bounding box center [72, 73] width 68 height 9
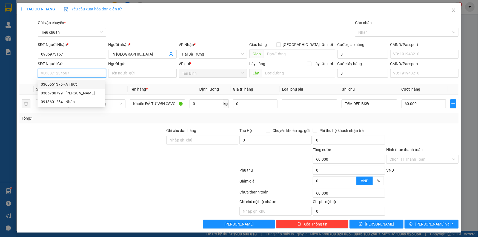
click at [76, 86] on div "0365651376 - A Thức" at bounding box center [71, 84] width 61 height 6
type input "0365651376"
type input "A Thức"
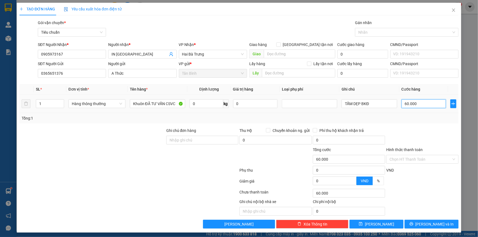
click at [431, 106] on input "60.000" at bounding box center [424, 104] width 45 height 9
type input "4"
type input "40"
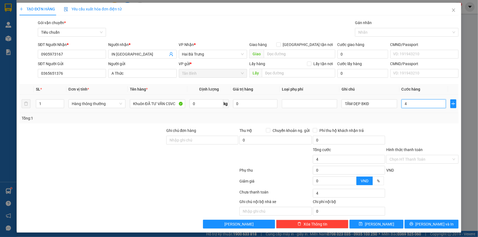
type input "40"
type input "40.000"
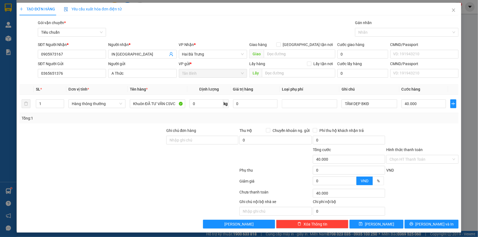
click at [431, 126] on div "Transit Pickup Surcharge Ids Transit Deliver Surcharge Ids Transit Deliver Surc…" at bounding box center [238, 124] width 439 height 209
click at [420, 112] on td "40.000" at bounding box center [424, 104] width 49 height 18
click at [428, 103] on input "40.000" at bounding box center [424, 104] width 45 height 9
type input "6"
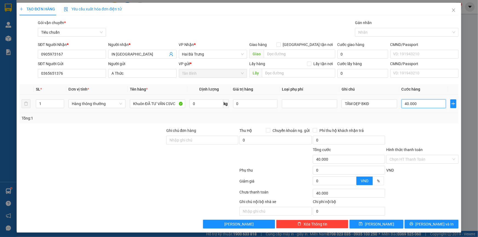
type input "6"
type input "60"
type input "60.000"
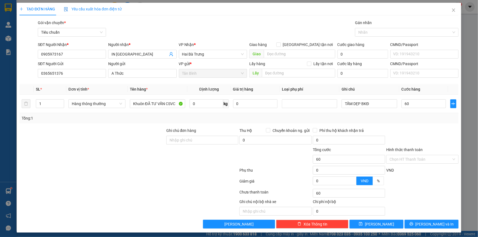
type input "60.000"
click at [430, 134] on div at bounding box center [422, 137] width 73 height 19
click at [431, 225] on span "[PERSON_NAME] và In" at bounding box center [435, 225] width 38 height 6
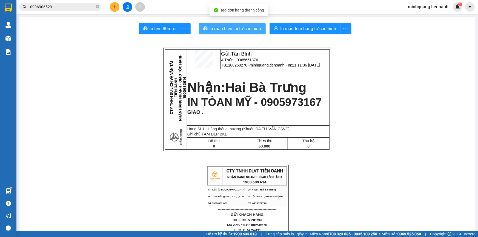
click at [245, 31] on span "In mẫu biên lai tự cấu hình" at bounding box center [236, 28] width 52 height 7
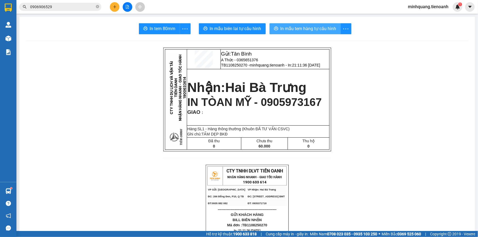
click at [323, 25] on span "In mẫu tem hàng tự cấu hình" at bounding box center [309, 28] width 56 height 7
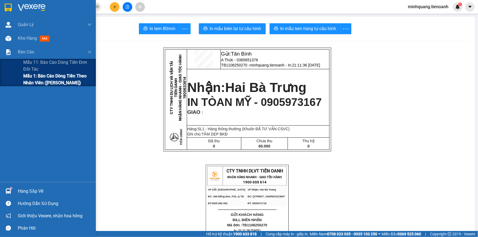
click at [23, 75] on div "Mẫu 1: Báo cáo dòng tiền theo nhân viên ([PERSON_NAME])" at bounding box center [48, 80] width 96 height 14
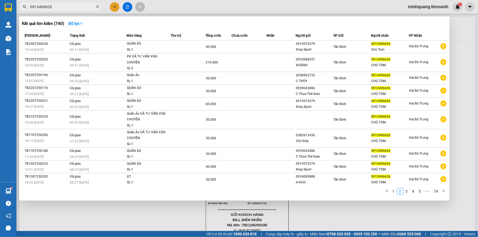
click at [73, 8] on input "0913496626" at bounding box center [62, 7] width 65 height 6
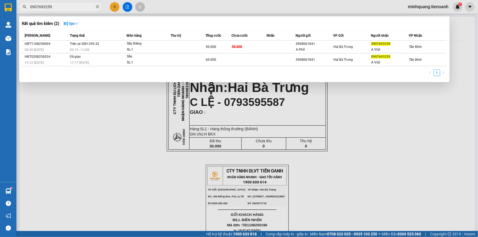
type input "0907693259"
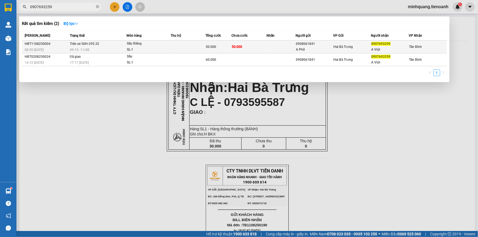
click at [180, 46] on td at bounding box center [188, 47] width 35 height 13
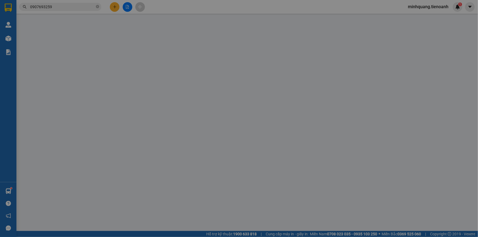
type input "0907693259"
type input "A Việt"
type input "0908061841"
type input "A Phố"
type input "50.000"
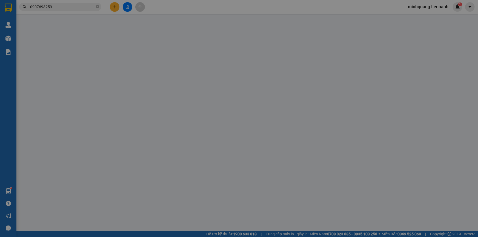
type input "50.000"
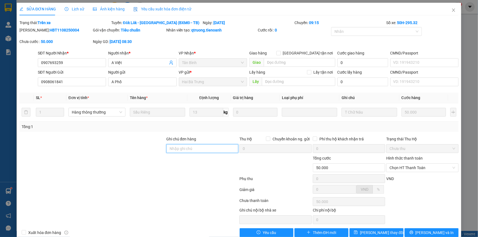
click at [189, 145] on input "Ghi chú đơn hàng" at bounding box center [202, 148] width 72 height 9
click at [145, 149] on div at bounding box center [92, 145] width 147 height 19
click at [447, 11] on span "Close" at bounding box center [453, 10] width 15 height 15
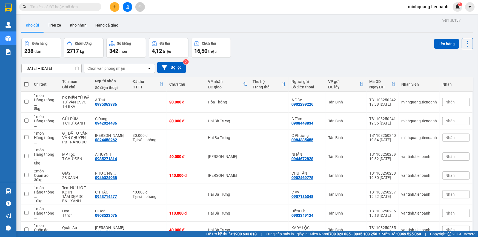
click at [89, 7] on input "text" at bounding box center [62, 7] width 65 height 6
click at [112, 9] on button at bounding box center [115, 7] width 10 height 10
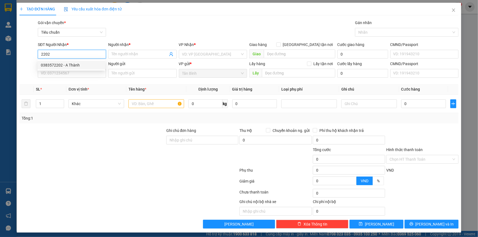
click at [71, 66] on div "0383572202 - A Thành" at bounding box center [71, 65] width 61 height 6
type input "0383572202"
type input "A Thành"
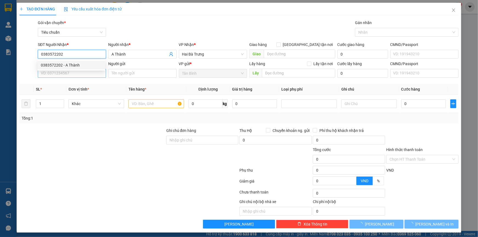
type input "0383572202"
click at [64, 73] on input "SĐT Người Gửi" at bounding box center [72, 73] width 68 height 9
type input "70.000"
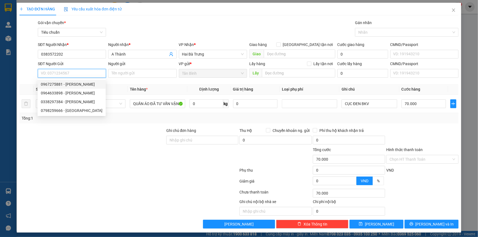
click at [74, 84] on div "0967275881 - THANH NGÂN" at bounding box center [72, 84] width 62 height 6
type input "0967275881"
type input "THANH NGÂN"
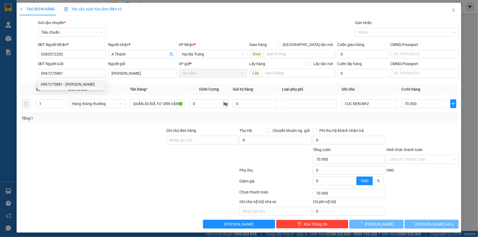
click at [135, 132] on div at bounding box center [92, 137] width 147 height 19
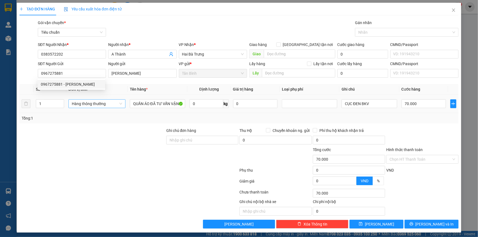
click at [101, 104] on span "Hàng thông thường" at bounding box center [97, 104] width 50 height 8
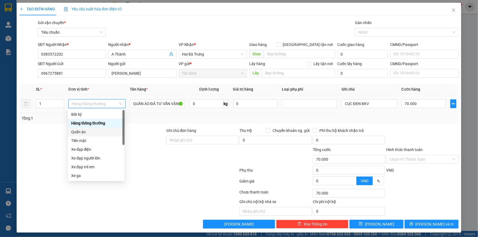
click at [88, 132] on div "Quần áo" at bounding box center [96, 132] width 50 height 6
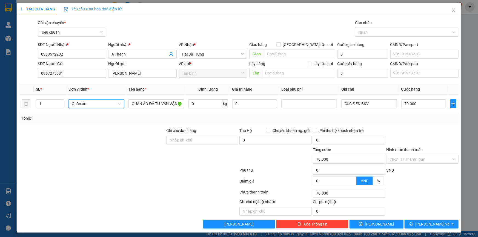
click at [77, 129] on div at bounding box center [92, 137] width 147 height 19
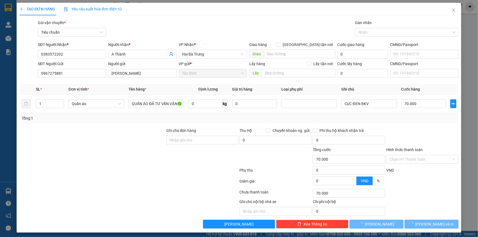
type input "0"
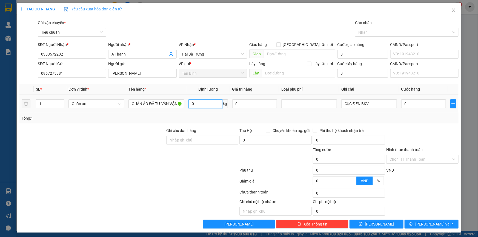
click at [214, 104] on input "0" at bounding box center [206, 104] width 34 height 9
type input "20"
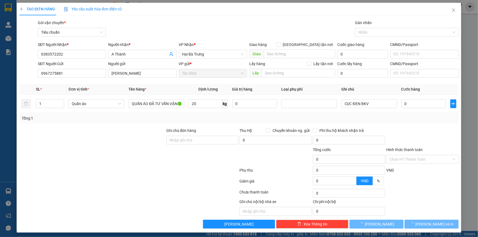
click at [148, 128] on div "Transit Pickup Surcharge Ids Transit Deliver Surcharge Ids Transit Deliver Surc…" at bounding box center [238, 124] width 439 height 209
type input "60.000"
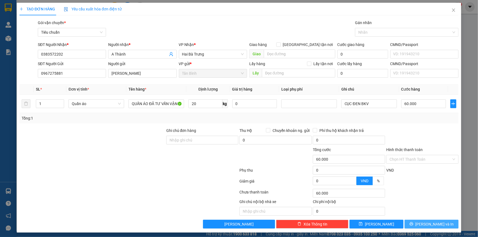
click at [424, 228] on button "[PERSON_NAME] và In" at bounding box center [432, 224] width 54 height 9
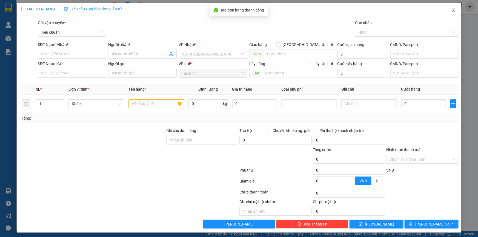
drag, startPoint x: 284, startPoint y: 33, endPoint x: 449, endPoint y: 10, distance: 166.6
click at [452, 10] on icon "close" at bounding box center [454, 10] width 4 height 4
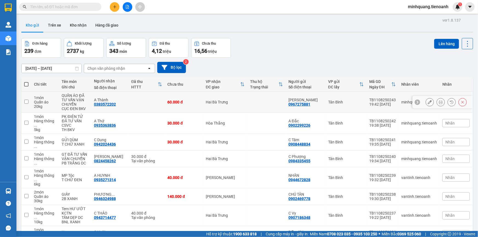
click at [439, 103] on icon at bounding box center [441, 102] width 4 height 4
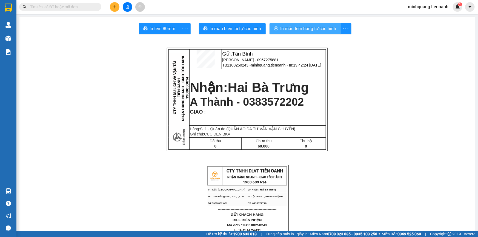
click at [315, 24] on button "In mẫu tem hàng tự cấu hình" at bounding box center [305, 28] width 71 height 11
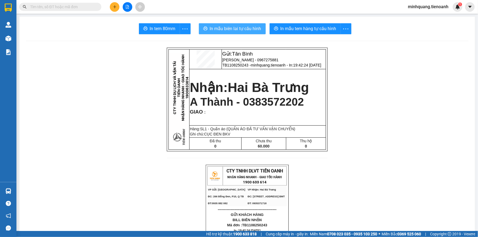
click at [237, 25] on button "In mẫu biên lai tự cấu hình" at bounding box center [232, 28] width 67 height 11
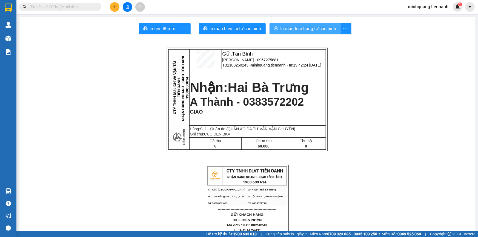
click at [297, 28] on span "In mẫu tem hàng tự cấu hình" at bounding box center [309, 28] width 56 height 7
click at [80, 9] on input "text" at bounding box center [62, 7] width 65 height 6
click at [80, 8] on input "text" at bounding box center [62, 7] width 65 height 6
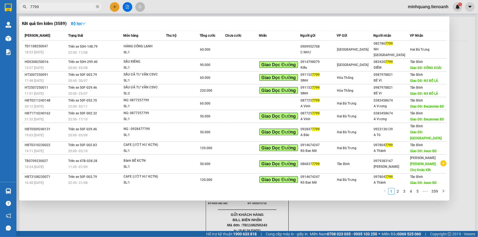
click at [241, 209] on div at bounding box center [239, 118] width 478 height 237
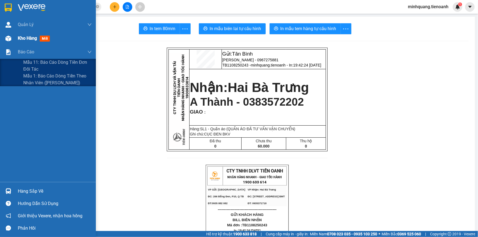
click at [33, 37] on span "Kho hàng" at bounding box center [27, 38] width 19 height 5
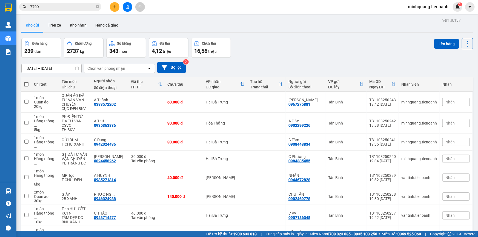
click at [55, 6] on input "7799" at bounding box center [62, 7] width 65 height 6
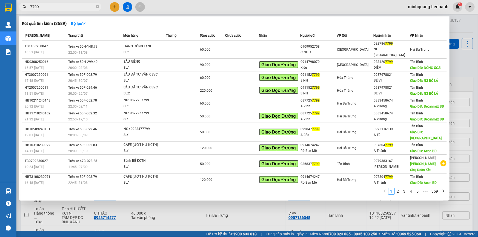
click at [55, 6] on input "7799" at bounding box center [62, 7] width 65 height 6
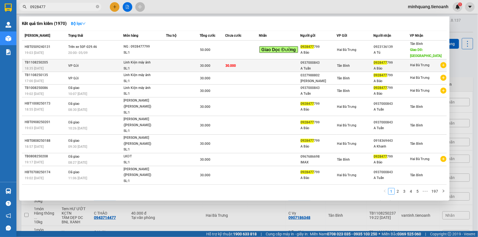
type input "0928477"
click at [172, 62] on td at bounding box center [183, 65] width 34 height 13
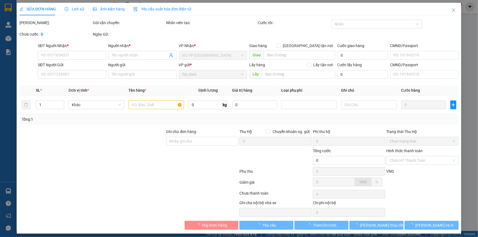
type input "0928477799"
type input "A Bảo"
type input "245276426"
type input "0937000843"
type input "A Tuấn"
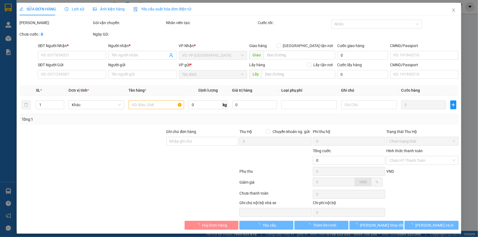
type input "30.000"
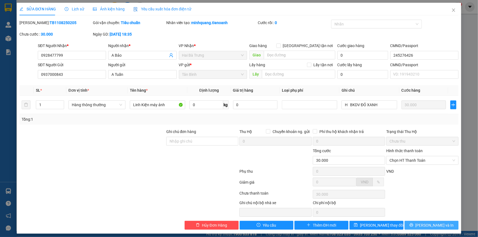
click at [421, 228] on button "[PERSON_NAME] và In" at bounding box center [432, 225] width 54 height 9
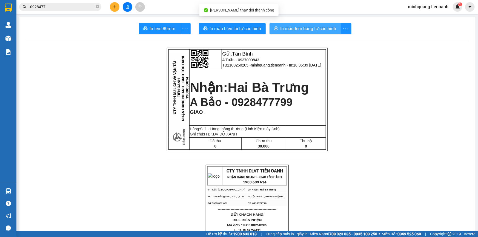
click at [298, 27] on span "In mẫu tem hàng tự cấu hình" at bounding box center [309, 28] width 56 height 7
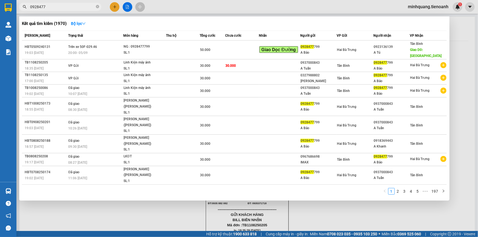
click at [83, 4] on input "0928477" at bounding box center [62, 7] width 65 height 6
click at [97, 6] on icon "close-circle" at bounding box center [97, 6] width 3 height 3
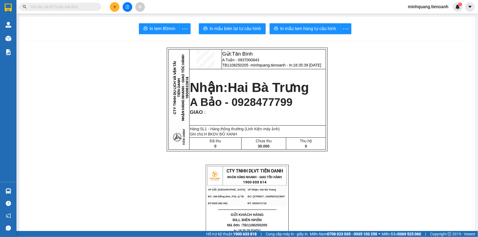
click at [110, 3] on div at bounding box center [127, 7] width 41 height 10
click at [114, 3] on button at bounding box center [115, 7] width 10 height 10
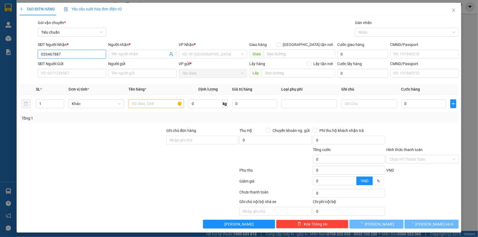
type input "0334678874"
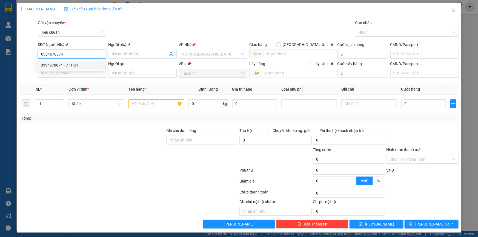
click at [77, 66] on div "0334678874 - C THÚY" at bounding box center [71, 65] width 61 height 6
type input "C THÚY"
type input "0334678874"
click at [76, 77] on input "SĐT Người Gửi" at bounding box center [72, 73] width 68 height 9
type input "30.000"
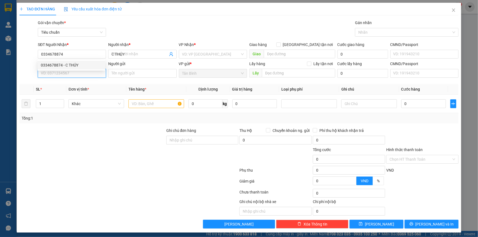
type input "30.000"
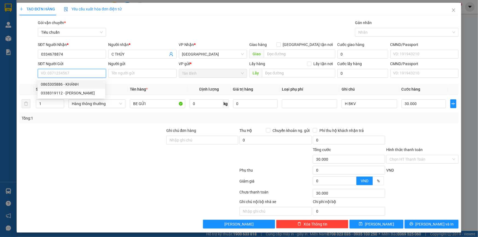
click at [74, 84] on div "0865305886 - KHÁNH" at bounding box center [71, 84] width 61 height 6
type input "0865305886"
type input "KHÁNH"
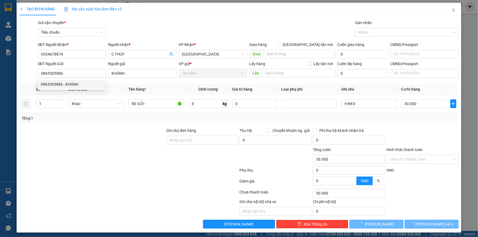
click at [104, 124] on div "Transit Pickup Surcharge Ids Transit Deliver Surcharge Ids Transit Deliver Surc…" at bounding box center [238, 124] width 439 height 209
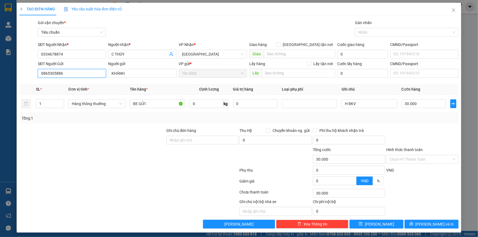
click at [71, 76] on input "0865305886" at bounding box center [72, 73] width 68 height 9
click at [77, 83] on div "0338319112 - KHÁNH" at bounding box center [71, 84] width 61 height 6
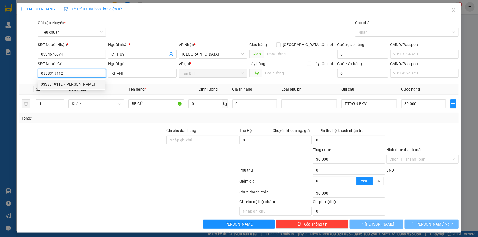
type input "0338319112"
click at [134, 138] on div at bounding box center [92, 137] width 147 height 19
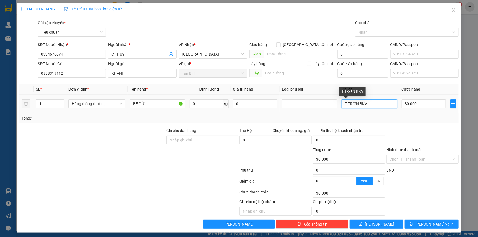
drag, startPoint x: 345, startPoint y: 105, endPoint x: 328, endPoint y: 109, distance: 17.7
click at [328, 109] on tr "1 Hàng thông thường BE GỬI 0 kg 0 T TRƠN BKV 30.000" at bounding box center [238, 104] width 439 height 18
type input "H TRƠN BKV"
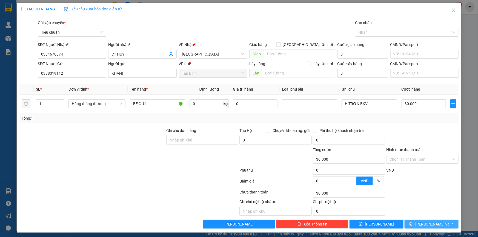
click at [426, 223] on span "[PERSON_NAME] và In" at bounding box center [435, 225] width 38 height 6
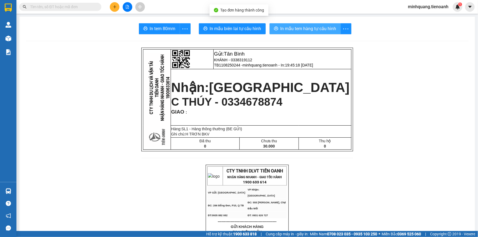
click at [317, 29] on span "In mẫu tem hàng tự cấu hình" at bounding box center [309, 28] width 56 height 7
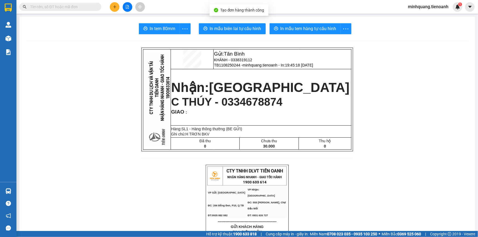
click at [234, 14] on div "Tạo đơn hàng thành công" at bounding box center [239, 10] width 59 height 12
click at [233, 28] on span "In mẫu biên lai tự cấu hình" at bounding box center [236, 28] width 52 height 7
click at [235, 30] on span "In mẫu biên lai tự cấu hình" at bounding box center [236, 28] width 52 height 7
click at [118, 5] on button at bounding box center [115, 7] width 10 height 10
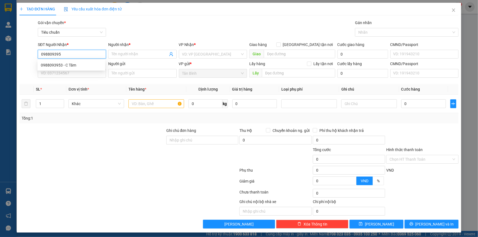
type input "0988093953"
click at [69, 67] on div "0988093953 - C Tâm" at bounding box center [71, 65] width 61 height 6
type input "C Tâm"
type input "0988093953"
click at [65, 79] on div "SĐT Người Gửi VD: 0371234567" at bounding box center [72, 70] width 68 height 19
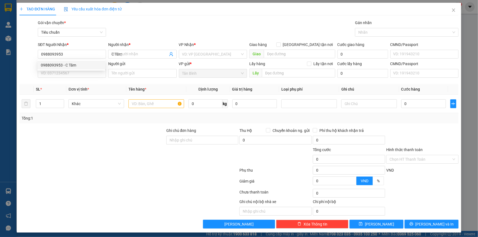
type input "30.000"
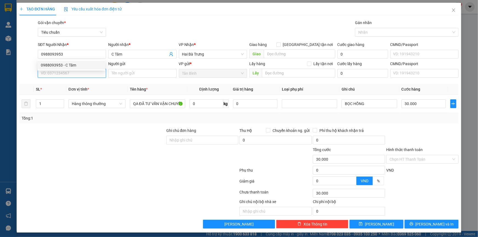
click at [65, 77] on input "SĐT Người Gửi" at bounding box center [72, 73] width 68 height 9
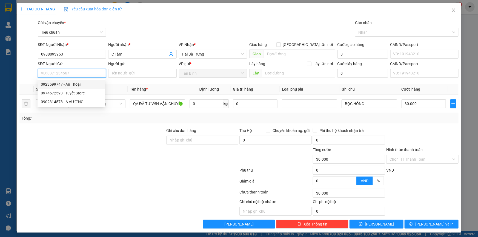
click at [72, 86] on div "0923599747 - An Thoại" at bounding box center [71, 84] width 61 height 6
type input "0923599747"
type input "An Thoại"
type input "094197012235"
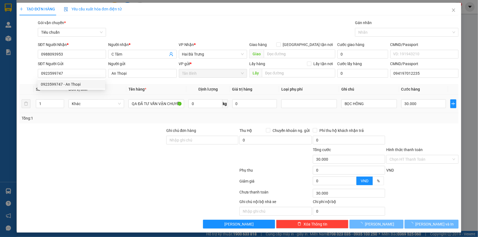
click at [92, 126] on div "Transit Pickup Surcharge Ids Transit Deliver Surcharge Ids Transit Deliver Surc…" at bounding box center [238, 124] width 439 height 209
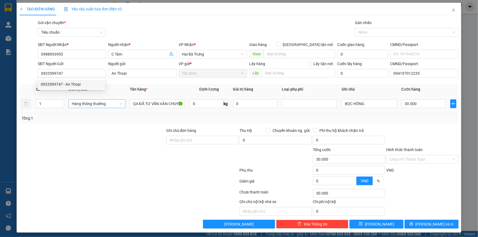
click at [85, 103] on span "Hàng thông thường" at bounding box center [97, 104] width 50 height 8
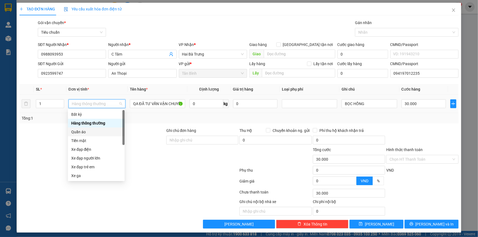
click at [79, 133] on div "Quần áo" at bounding box center [96, 132] width 50 height 6
click at [44, 128] on div at bounding box center [92, 137] width 147 height 19
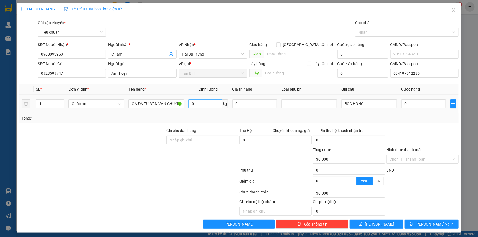
type input "0"
click at [196, 103] on input "0" at bounding box center [206, 104] width 34 height 9
type input "2"
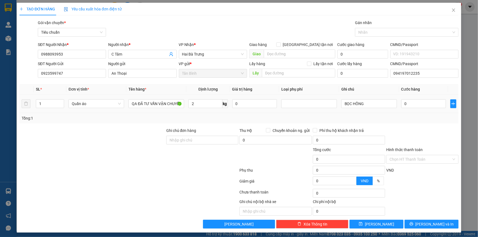
drag, startPoint x: 130, startPoint y: 138, endPoint x: 442, endPoint y: 110, distance: 312.9
click at [131, 138] on div at bounding box center [92, 137] width 147 height 19
type input "30.000"
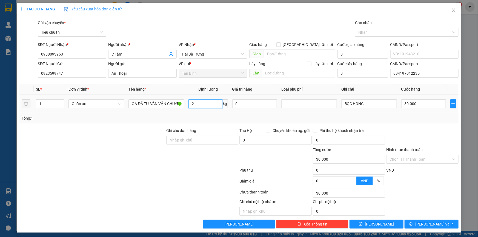
click at [197, 107] on input "2" at bounding box center [206, 104] width 34 height 9
type input "0"
click at [424, 226] on button "[PERSON_NAME] và In" at bounding box center [432, 224] width 54 height 9
click at [429, 222] on span "[PERSON_NAME] và In" at bounding box center [435, 225] width 38 height 6
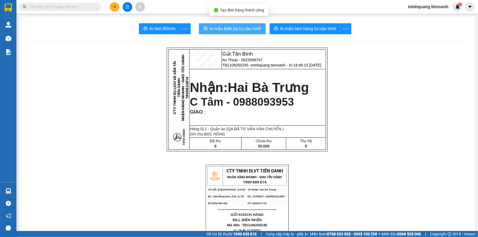
click at [222, 25] on span "In mẫu biên lai tự cấu hình" at bounding box center [236, 28] width 52 height 7
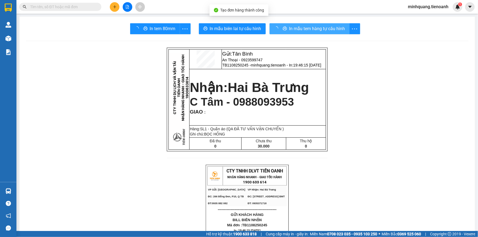
click at [292, 25] on div "In mẫu tem hàng tự cấu hình" at bounding box center [315, 28] width 91 height 11
click at [289, 28] on span "In mẫu tem hàng tự cấu hình" at bounding box center [317, 28] width 56 height 7
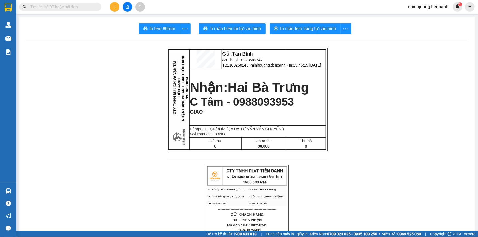
click at [86, 6] on input "text" at bounding box center [62, 7] width 65 height 6
click at [249, 61] on span "An Thoại - 0923599747" at bounding box center [242, 60] width 40 height 4
copy span "0923599747"
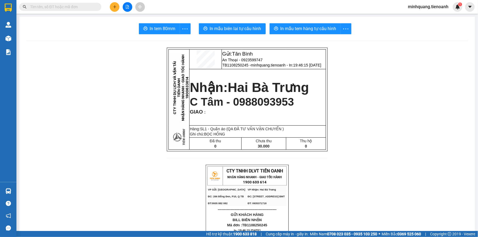
click at [58, 7] on input "text" at bounding box center [62, 7] width 65 height 6
paste input "0923599747"
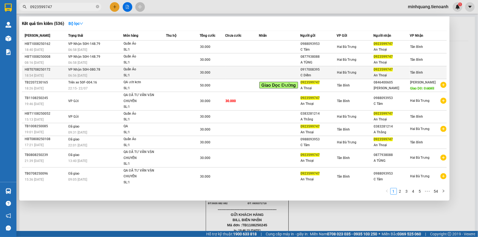
type input "0923599747"
click at [293, 68] on td at bounding box center [279, 72] width 41 height 13
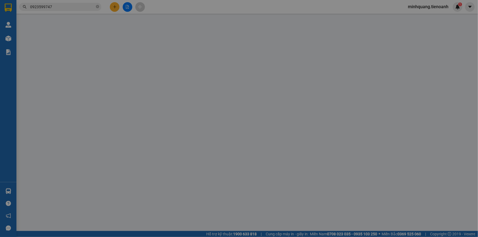
type input "0923599747"
type input "An Thoại"
type input "094197012235"
type input "0917008395"
type input "C Diễm"
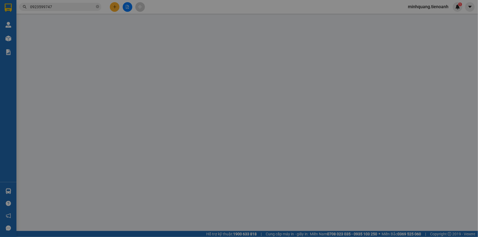
type input "30.000"
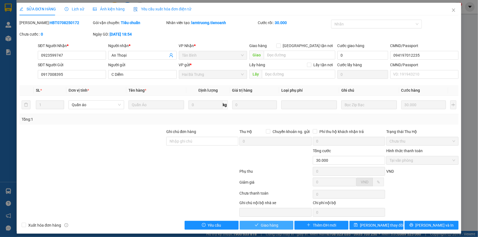
click at [270, 223] on span "Giao hàng" at bounding box center [270, 226] width 18 height 6
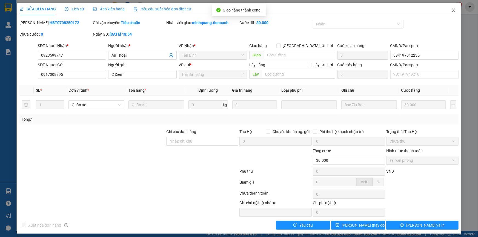
click at [453, 10] on span "Close" at bounding box center [453, 10] width 15 height 15
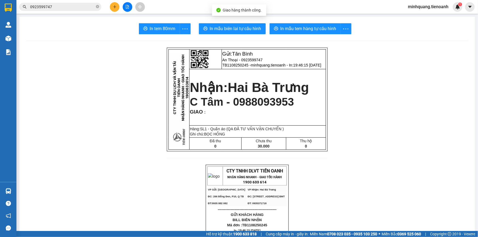
click at [88, 5] on input "0923599747" at bounding box center [62, 7] width 65 height 6
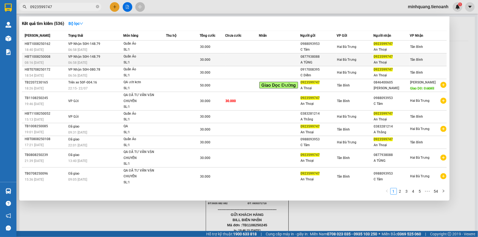
click at [147, 57] on div "Quần Áo" at bounding box center [144, 57] width 41 height 6
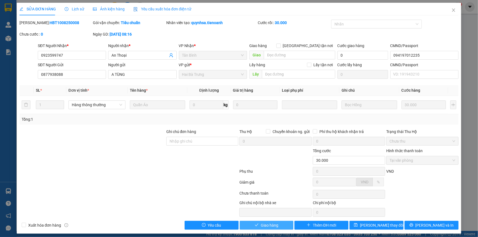
click at [267, 225] on span "Giao hàng" at bounding box center [270, 226] width 18 height 6
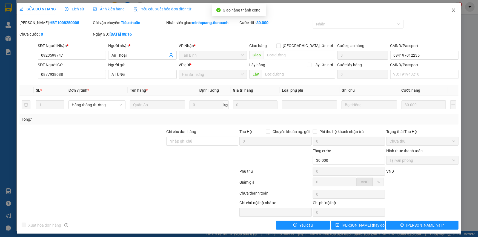
click at [448, 12] on span "Close" at bounding box center [453, 10] width 15 height 15
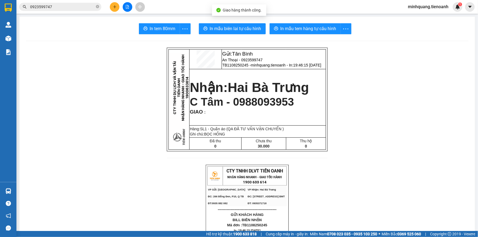
click at [68, 10] on span "0923599747" at bounding box center [60, 7] width 82 height 8
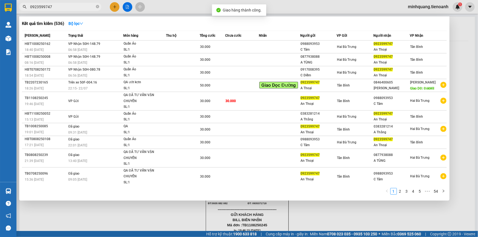
click at [69, 6] on input "0923599747" at bounding box center [62, 7] width 65 height 6
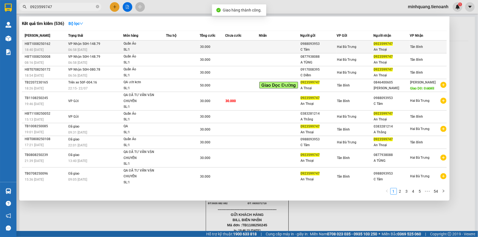
click at [101, 44] on td "VP Nhận 50H-148.79 06:58 - 11/08" at bounding box center [95, 47] width 56 height 13
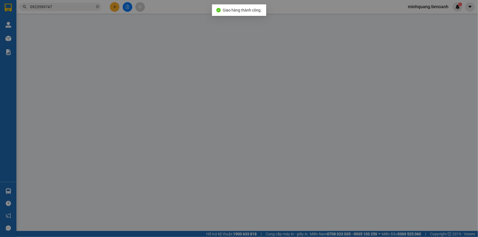
type input "0923599747"
type input "An Thoại"
type input "094197012235"
type input "0988093953"
type input "C Tâm"
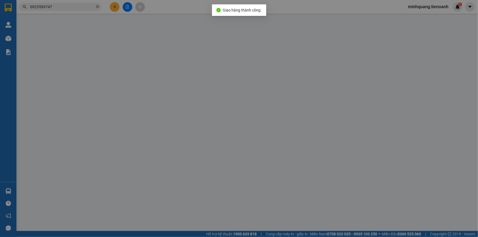
type input "30.000"
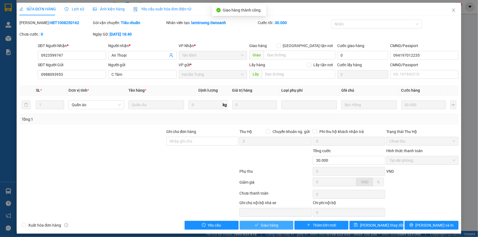
click at [262, 228] on span "Giao hàng" at bounding box center [270, 226] width 18 height 6
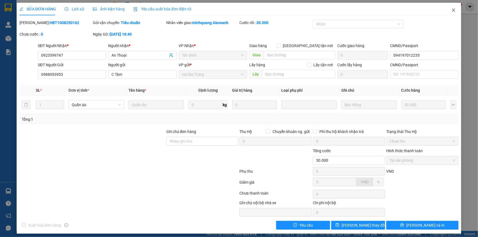
click at [452, 11] on icon "close" at bounding box center [453, 9] width 3 height 3
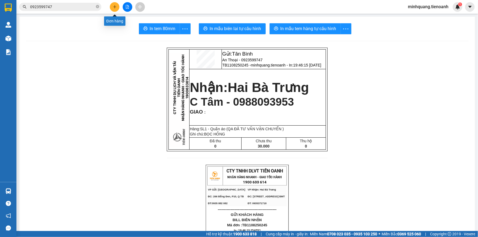
click at [113, 7] on icon "plus" at bounding box center [115, 7] width 4 height 4
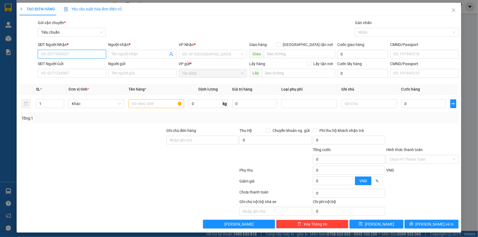
click at [74, 56] on input "SĐT Người Nhận *" at bounding box center [72, 54] width 68 height 9
click at [81, 65] on div "0946647247 - A Triều" at bounding box center [72, 65] width 62 height 6
type input "0946647247"
type input "A Triều"
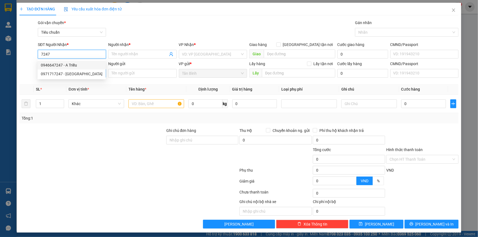
type input "123456789"
type input "0946647247"
type input "30.000"
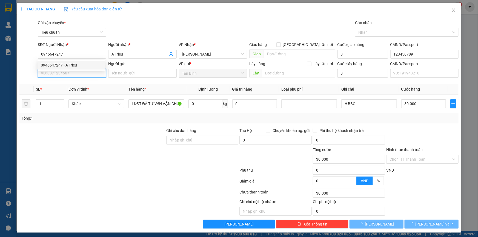
click at [77, 74] on input "SĐT Người Gửi" at bounding box center [72, 73] width 68 height 9
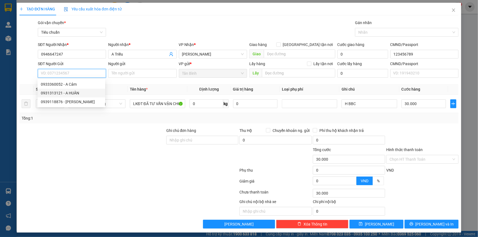
click at [77, 92] on div "0931313121 - A HUÂN" at bounding box center [71, 93] width 61 height 6
type input "0931313121"
type input "A HUÂN"
type input "131198803"
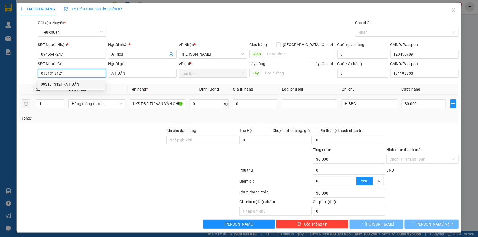
type input "60.000"
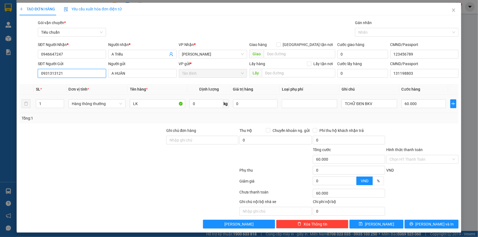
click at [71, 70] on input "0931313121" at bounding box center [72, 73] width 68 height 9
click at [68, 71] on input "0931313121" at bounding box center [72, 73] width 68 height 9
click at [52, 129] on div at bounding box center [92, 137] width 147 height 19
click at [24, 107] on tr "1 Hàng thông thường LK 0 kg 0 TCHỮ ĐEN BKV 60.000" at bounding box center [238, 104] width 439 height 18
type input "2"
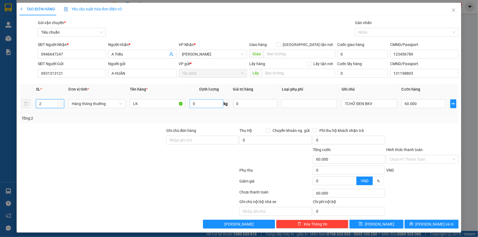
drag, startPoint x: 78, startPoint y: 126, endPoint x: 206, endPoint y: 106, distance: 130.4
click at [82, 126] on div "Transit Pickup Surcharge Ids Transit Deliver Surcharge Ids Transit Deliver Surc…" at bounding box center [238, 124] width 439 height 209
type input "0"
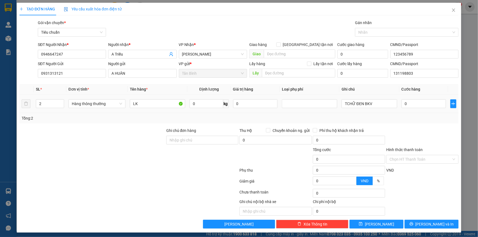
click at [203, 98] on span "0 kg" at bounding box center [209, 103] width 39 height 10
click at [201, 101] on input "0" at bounding box center [207, 104] width 34 height 9
type input "20"
click at [136, 124] on div "Transit Pickup Surcharge Ids Transit Deliver Surcharge Ids Transit Deliver Surc…" at bounding box center [238, 124] width 439 height 209
type input "55.000"
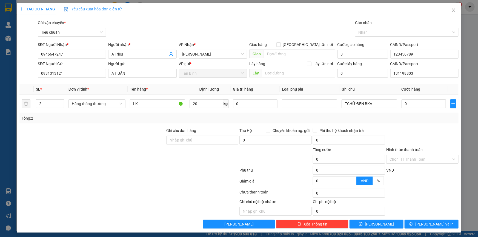
type input "55.000"
click at [342, 106] on input "TCHỮ ĐEN BKV" at bounding box center [369, 104] width 55 height 9
type input "2 TCHỮ ĐEN BKV"
click at [379, 118] on div "Tổng: 2" at bounding box center [239, 118] width 435 height 6
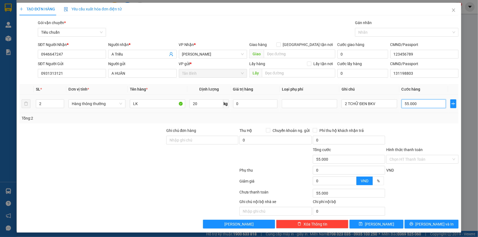
click at [406, 103] on input "55.000" at bounding box center [424, 104] width 45 height 9
type input "1"
type input "12"
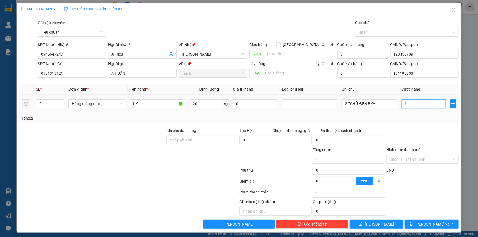
type input "12"
type input "120"
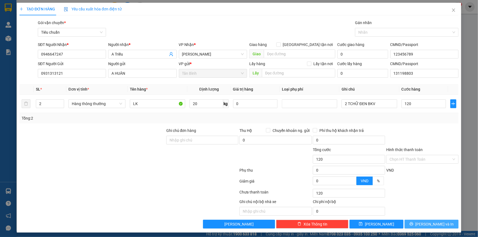
type input "120.000"
click at [422, 222] on button "[PERSON_NAME] và In" at bounding box center [432, 224] width 54 height 9
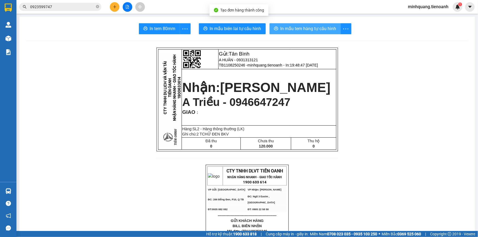
click at [299, 32] on span "In mẫu tem hàng tự cấu hình" at bounding box center [309, 28] width 56 height 7
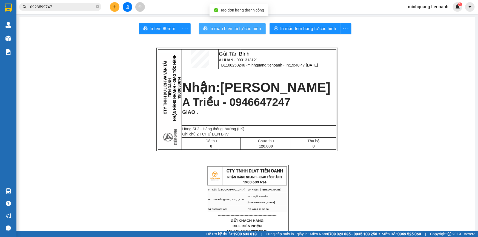
click at [242, 27] on span "In mẫu biên lai tự cấu hình" at bounding box center [236, 28] width 52 height 7
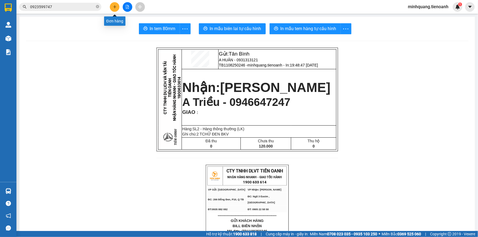
click at [115, 10] on button at bounding box center [115, 7] width 10 height 10
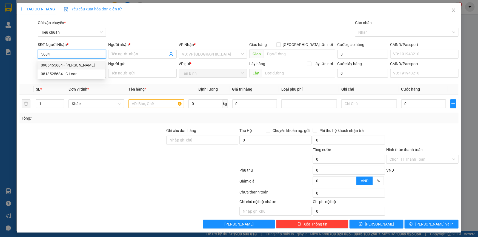
click at [72, 65] on div "0905455684 - Phúc Trần" at bounding box center [71, 65] width 61 height 6
type input "0905455684"
type input "Phúc Trần"
type input "Có"
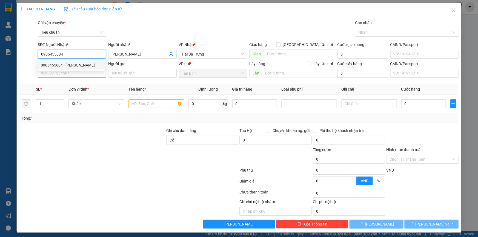
type input "0905455684"
click at [74, 74] on input "SĐT Người Gửi" at bounding box center [72, 73] width 68 height 9
type input "50.000"
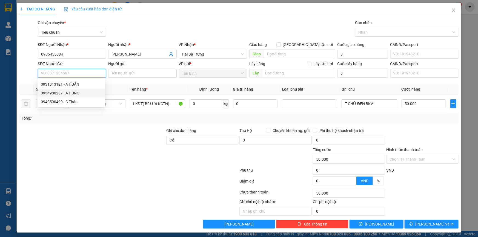
click at [78, 92] on div "0934980237 - A HÙNG" at bounding box center [71, 93] width 61 height 6
type input "0934980237"
type input "A HÙNG"
type input "60.000"
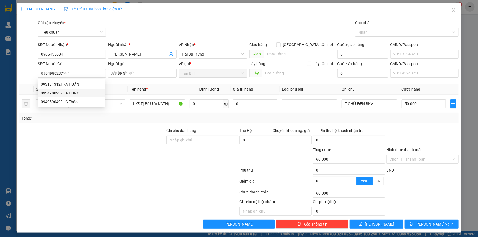
click at [118, 132] on div at bounding box center [92, 137] width 147 height 19
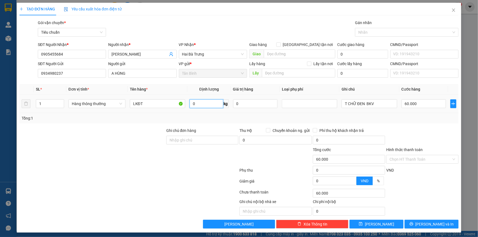
click at [206, 103] on input "0" at bounding box center [207, 104] width 34 height 9
type input "18"
click at [150, 131] on div at bounding box center [92, 137] width 147 height 19
type input "55.000"
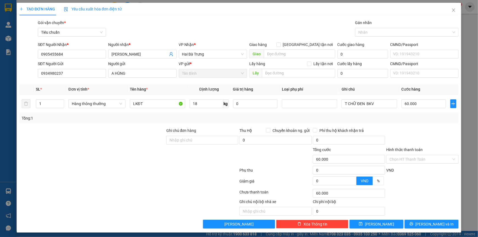
type input "55.000"
click at [408, 104] on input "55.000" at bounding box center [424, 104] width 45 height 9
type input "6"
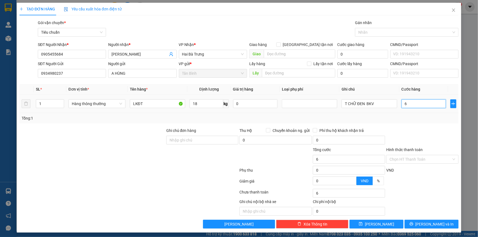
type input "60"
type input "60.000"
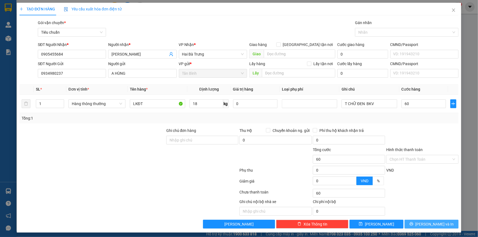
type input "60.000"
click at [429, 225] on span "[PERSON_NAME] và In" at bounding box center [435, 225] width 38 height 6
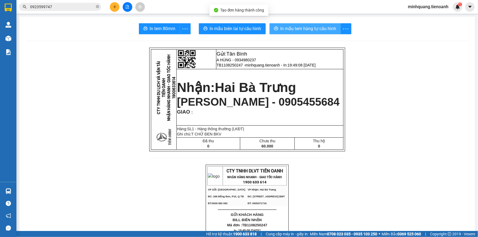
click at [284, 28] on span "In mẫu tem hàng tự cấu hình" at bounding box center [309, 28] width 56 height 7
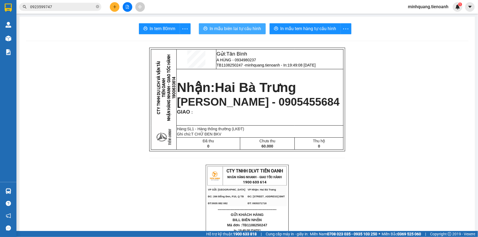
click at [230, 26] on span "In mẫu biên lai tự cấu hình" at bounding box center [236, 28] width 52 height 7
click at [302, 29] on div "In mẫu tem hàng tự cấu hình" at bounding box center [311, 28] width 82 height 11
click at [302, 29] on span "In mẫu tem hàng tự cấu hình" at bounding box center [317, 28] width 56 height 7
click at [302, 29] on span "In mẫu tem hàng tự cấu hình" at bounding box center [309, 28] width 56 height 7
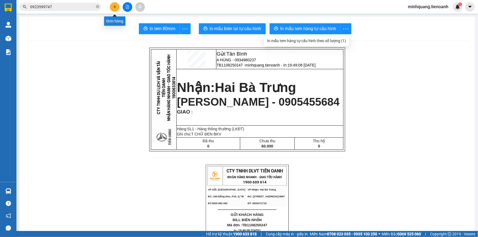
click at [115, 6] on icon "plus" at bounding box center [115, 7] width 4 height 4
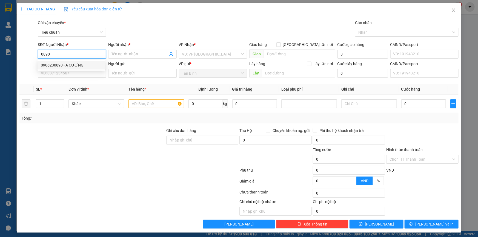
click at [75, 65] on div "0906230890 - A CƯỜNG" at bounding box center [71, 65] width 61 height 6
type input "0906230890"
type input "A CƯỜNG"
type input "066090024372"
type input "0906230890"
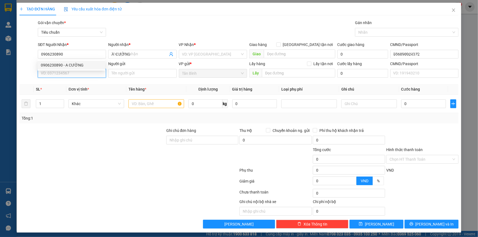
type input "40.000"
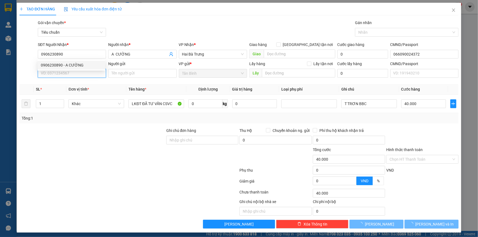
click at [75, 76] on input "SĐT Người Gửi" at bounding box center [72, 73] width 68 height 9
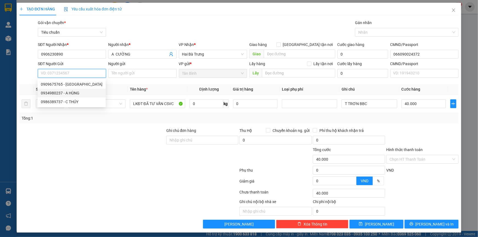
click at [76, 92] on div "0934980237 - A HÙNG" at bounding box center [72, 93] width 62 height 6
type input "0934980237"
type input "A HÙNG"
click at [112, 126] on div "Transit Pickup Surcharge Ids Transit Deliver Surcharge Ids Transit Deliver Surc…" at bounding box center [238, 124] width 439 height 209
type input "60.000"
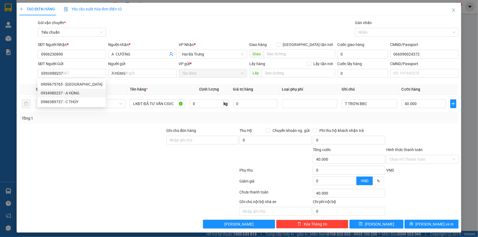
type input "60.000"
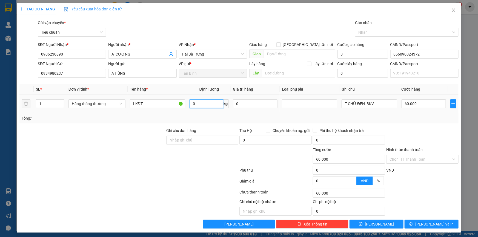
click at [192, 104] on input "0" at bounding box center [207, 104] width 34 height 9
type input "25"
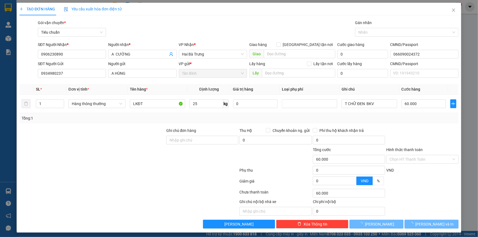
click at [123, 137] on div at bounding box center [92, 137] width 147 height 19
drag, startPoint x: 423, startPoint y: 226, endPoint x: 379, endPoint y: 197, distance: 52.2
click at [423, 225] on button "[PERSON_NAME] và In" at bounding box center [432, 224] width 54 height 9
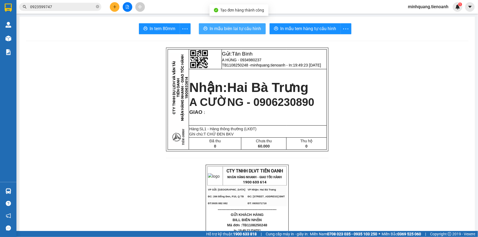
click at [251, 29] on span "In mẫu biên lai tự cấu hình" at bounding box center [236, 28] width 52 height 7
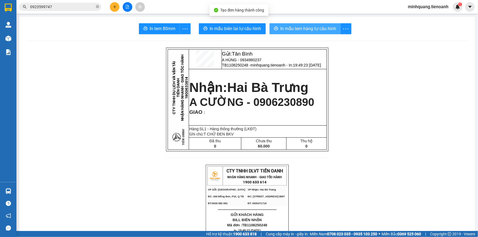
click at [290, 27] on span "In mẫu tem hàng tự cấu hình" at bounding box center [309, 28] width 56 height 7
click at [230, 28] on span "In mẫu biên lai tự cấu hình" at bounding box center [236, 28] width 52 height 7
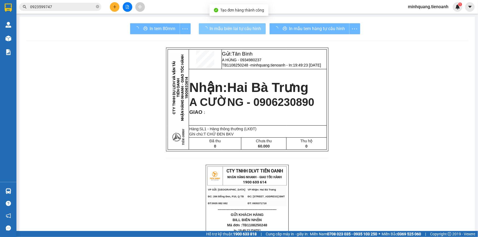
click at [230, 27] on span "In mẫu biên lai tự cấu hình" at bounding box center [236, 28] width 52 height 7
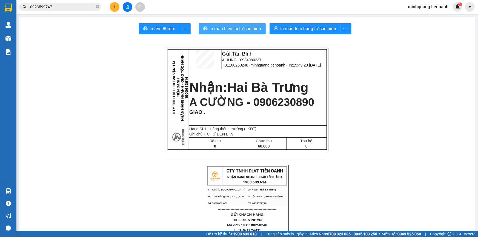
click at [230, 27] on span "In mẫu biên lai tự cấu hình" at bounding box center [236, 28] width 52 height 7
drag, startPoint x: 87, startPoint y: 4, endPoint x: 96, endPoint y: 10, distance: 10.7
click at [87, 4] on input "0923599747" at bounding box center [62, 7] width 65 height 6
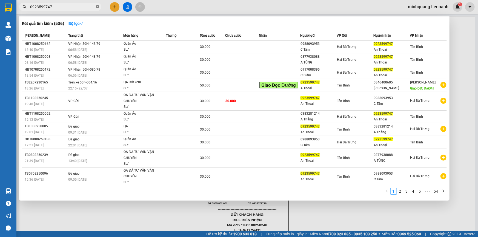
click at [99, 8] on icon "close-circle" at bounding box center [97, 6] width 3 height 3
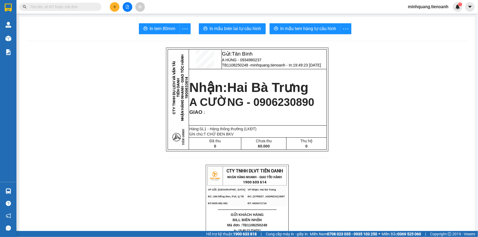
click at [78, 8] on input "text" at bounding box center [62, 7] width 65 height 6
click at [117, 8] on button at bounding box center [115, 7] width 10 height 10
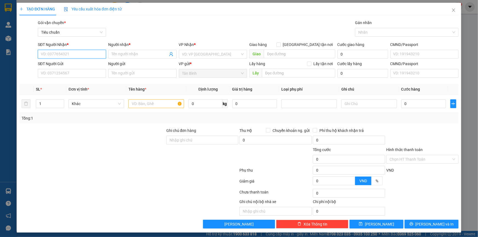
click at [74, 54] on input "SĐT Người Nhận *" at bounding box center [72, 54] width 68 height 9
click at [73, 66] on div "0947292709 - A HUY" at bounding box center [71, 65] width 61 height 6
type input "0947292709"
type input "A HUY"
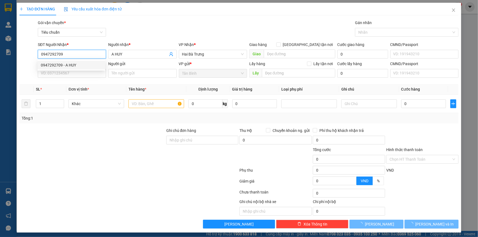
type input "0947292709"
click at [76, 74] on input "SĐT Người Gửi" at bounding box center [72, 73] width 68 height 9
type input "70.000"
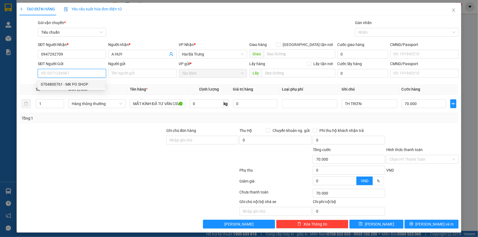
click at [77, 85] on div "0704800761 - MK PO SHOP" at bounding box center [71, 84] width 61 height 6
type input "0704800761"
type input "MK PO SHOP"
click at [120, 130] on div at bounding box center [92, 137] width 147 height 19
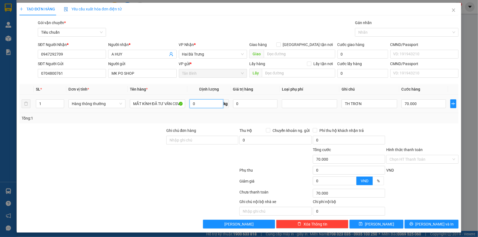
click at [206, 104] on input "0" at bounding box center [207, 104] width 34 height 9
type input "30"
click at [151, 145] on div at bounding box center [92, 137] width 147 height 19
type input "65.000"
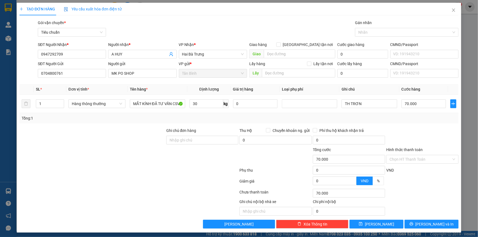
type input "65.000"
click at [413, 102] on input "65.000" at bounding box center [424, 104] width 45 height 9
type input "7"
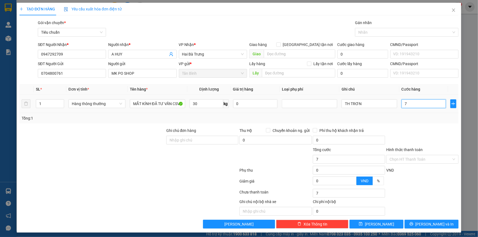
type input "70"
type input "70.000"
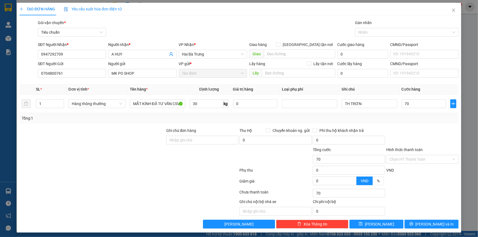
type input "70.000"
drag, startPoint x: 421, startPoint y: 215, endPoint x: 420, endPoint y: 218, distance: 3.6
click at [421, 216] on div "Transit Pickup Surcharge Ids Transit Deliver Surcharge Ids Transit Deliver Surc…" at bounding box center [238, 124] width 439 height 209
click at [423, 225] on button "[PERSON_NAME] và In" at bounding box center [432, 224] width 54 height 9
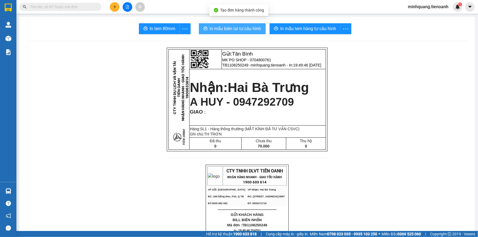
click at [233, 30] on span "In mẫu biên lai tự cấu hình" at bounding box center [236, 28] width 52 height 7
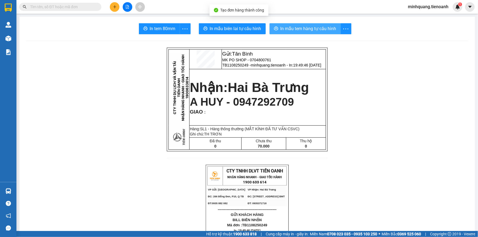
click at [317, 27] on span "In mẫu tem hàng tự cấu hình" at bounding box center [309, 28] width 56 height 7
click at [314, 29] on span "In mẫu tem hàng tự cấu hình" at bounding box center [309, 28] width 56 height 7
click at [113, 9] on button at bounding box center [115, 7] width 10 height 10
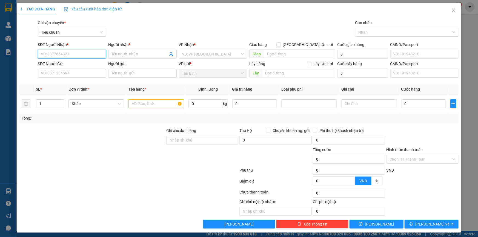
click at [64, 53] on input "SĐT Người Nhận *" at bounding box center [72, 54] width 68 height 9
click at [66, 67] on div "0936882705 - C HẠNH" at bounding box center [71, 65] width 61 height 6
type input "0936882705"
type input "C HẠNH"
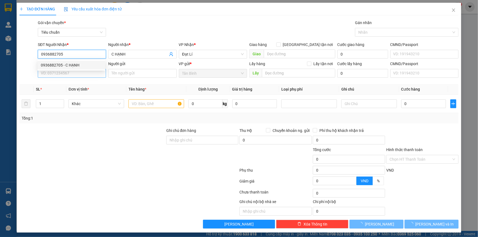
type input "0936882705"
click at [67, 74] on input "SĐT Người Gửi" at bounding box center [72, 73] width 68 height 9
type input "30.000"
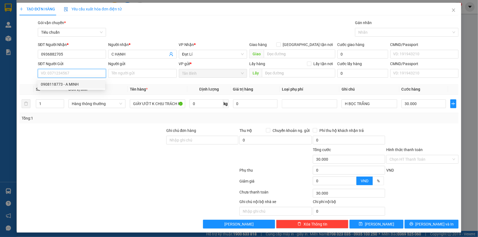
click at [71, 85] on div "0908118773 - A MINH" at bounding box center [71, 84] width 61 height 6
type input "0908118773"
type input "A MINH"
type input "068073000014"
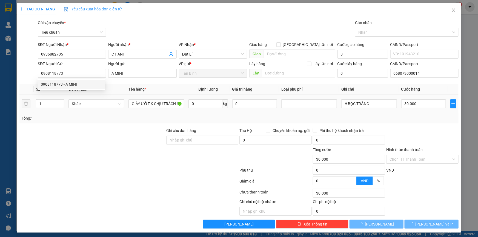
click at [114, 132] on div at bounding box center [92, 137] width 147 height 19
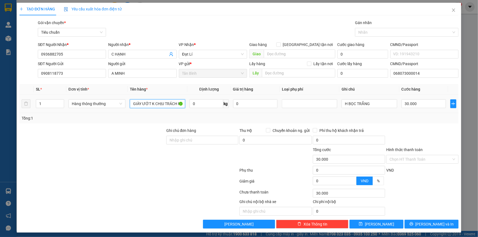
click at [144, 106] on input "GIÀY ƯỚT K CHỊU TRÁCH NHIỆM" at bounding box center [157, 104] width 55 height 9
type input "GT ĐÃ TƯ VẤN VẬN CHUYỂN"
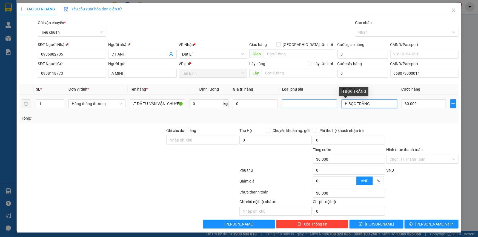
drag, startPoint x: 372, startPoint y: 104, endPoint x: 220, endPoint y: 104, distance: 151.6
click at [300, 104] on tr "1 Hàng thông thường GT ĐÃ TƯ VẤN VẬN CHUYỂN 0 kg 0 H BỌC TRẮNG 30.000" at bounding box center [238, 104] width 439 height 18
type input "BÌA NHỰA"
click at [412, 159] on input "Hình thức thanh toán" at bounding box center [421, 159] width 62 height 8
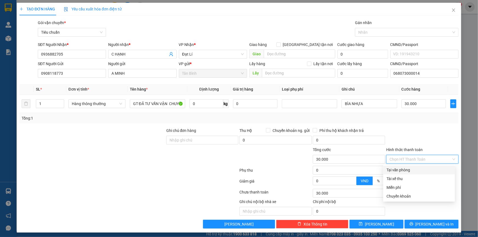
click at [407, 170] on div "Tại văn phòng" at bounding box center [419, 170] width 65 height 6
type input "0"
click at [418, 220] on div "Transit Pickup Surcharge Ids Transit Deliver Surcharge Ids Transit Deliver Surc…" at bounding box center [238, 124] width 439 height 209
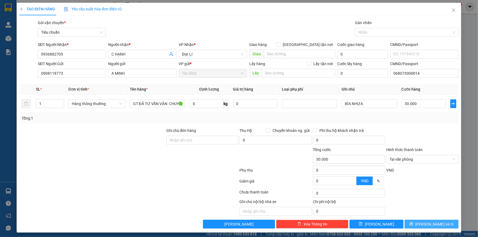
click at [414, 226] on icon "printer" at bounding box center [412, 224] width 4 height 4
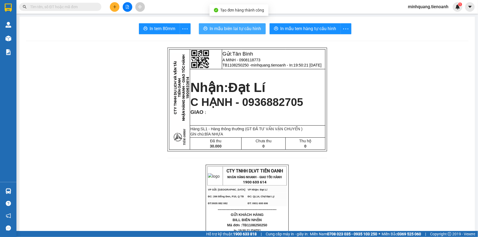
click at [225, 31] on span "In mẫu biên lai tự cấu hình" at bounding box center [236, 28] width 52 height 7
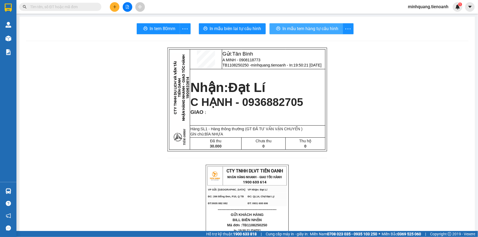
click at [299, 30] on span "In mẫu tem hàng tự cấu hình" at bounding box center [311, 28] width 56 height 7
click at [112, 10] on button at bounding box center [115, 7] width 10 height 10
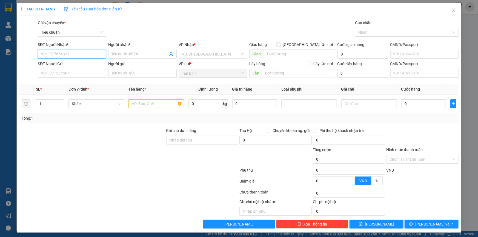
click at [81, 55] on input "SĐT Người Nhận *" at bounding box center [72, 54] width 68 height 9
type input "0888404466"
click at [126, 54] on input "Người nhận *" at bounding box center [140, 54] width 56 height 6
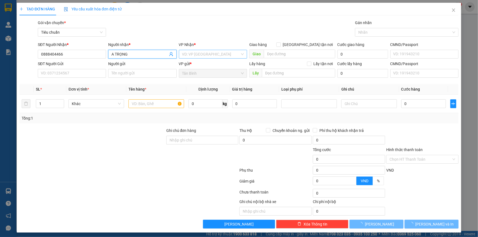
type input "A TRỌNG"
click at [192, 54] on input "search" at bounding box center [211, 54] width 58 height 8
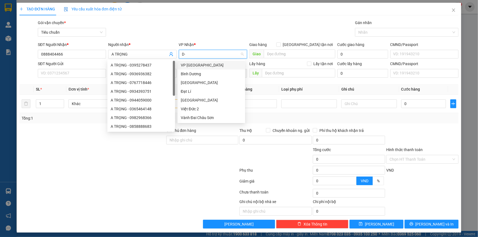
type input "D"
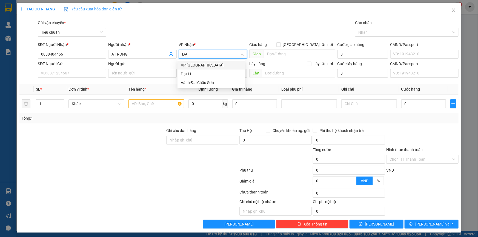
type input "ĐÀ"
click at [193, 66] on div "VP Đà Lạt" at bounding box center [211, 65] width 61 height 6
click at [77, 68] on div "SĐT Người Gửi" at bounding box center [72, 65] width 68 height 8
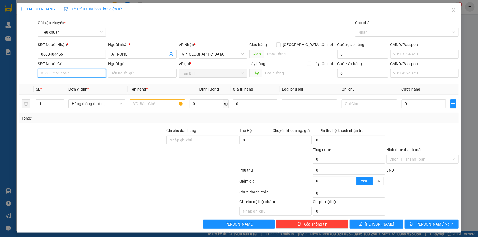
click at [72, 72] on input "SĐT Người Gửi" at bounding box center [72, 73] width 68 height 9
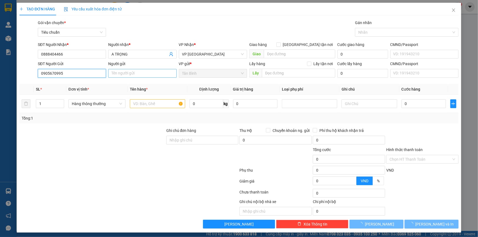
type input "0905670995"
click at [115, 75] on input "Người gửi" at bounding box center [142, 73] width 68 height 9
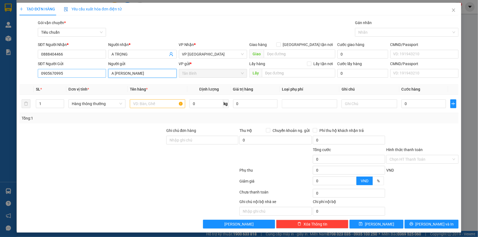
drag, startPoint x: 95, startPoint y: 76, endPoint x: 91, endPoint y: 87, distance: 11.2
click at [93, 77] on div "SĐT Người Gửi 0905670995 Người gửi A KIM ANH A KIM ANH VP gửi * Tân Bình Lấy hà…" at bounding box center [248, 70] width 423 height 19
type input "KIM ANH"
click at [56, 159] on div at bounding box center [92, 156] width 147 height 19
click at [143, 104] on input "text" at bounding box center [157, 104] width 55 height 9
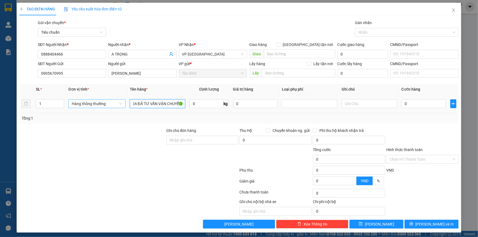
scroll to position [0, 5]
type input "GỌA ĐÃ TƯ VẤN VẬN CHUYỂN"
click at [216, 107] on input "0" at bounding box center [207, 104] width 34 height 9
type input "35"
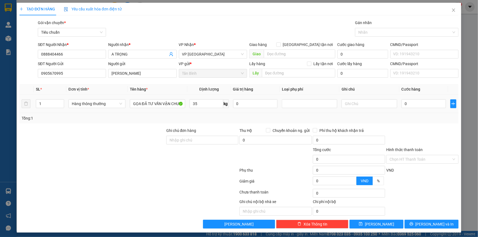
click at [137, 118] on div "Tổng: 1" at bounding box center [103, 118] width 163 height 6
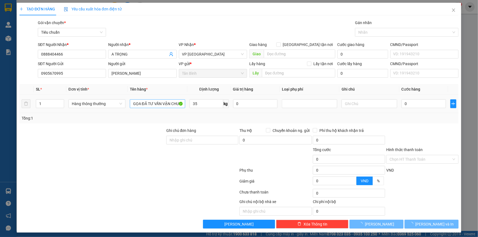
type input "70.000"
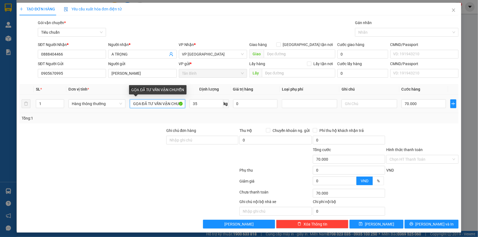
drag, startPoint x: 140, startPoint y: 104, endPoint x: 135, endPoint y: 105, distance: 4.2
click at [135, 105] on input "GỌA ĐÃ TƯ VẤN VẬN CHUYỂN" at bounding box center [157, 104] width 55 height 9
type input "GẠO ĐÃ TƯ VẤN VẬN CHUYỂN"
drag, startPoint x: 87, startPoint y: 134, endPoint x: 100, endPoint y: 133, distance: 12.6
click at [87, 135] on div at bounding box center [92, 137] width 147 height 19
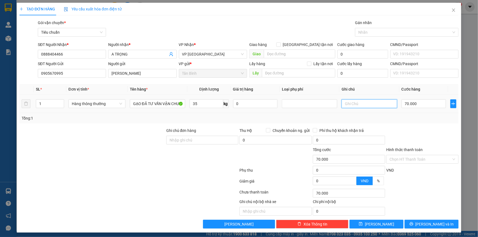
click at [355, 106] on input "text" at bounding box center [369, 104] width 55 height 9
type input "B TRẮNG"
click at [393, 114] on div "Tổng: 1" at bounding box center [238, 118] width 439 height 10
click at [406, 160] on input "Hình thức thanh toán" at bounding box center [421, 159] width 62 height 8
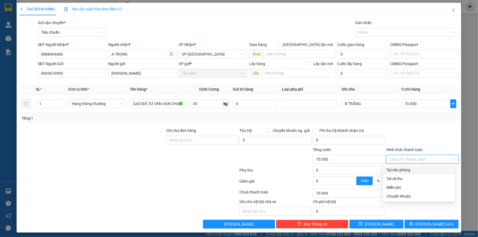
click at [406, 169] on div "Tại văn phòng" at bounding box center [419, 170] width 65 height 6
type input "0"
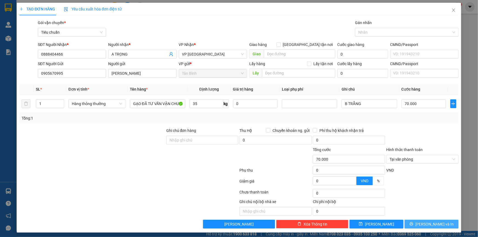
click at [427, 225] on span "[PERSON_NAME] và In" at bounding box center [435, 225] width 38 height 6
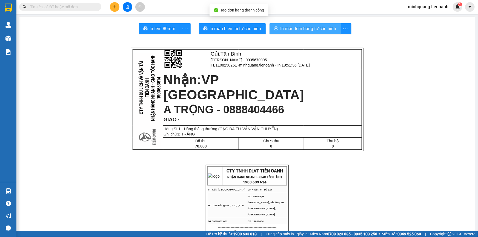
click at [286, 29] on span "In mẫu tem hàng tự cấu hình" at bounding box center [309, 28] width 56 height 7
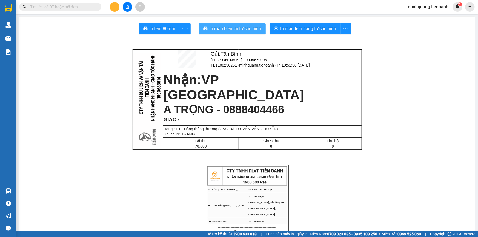
click at [245, 29] on span "In mẫu biên lai tự cấu hình" at bounding box center [236, 28] width 52 height 7
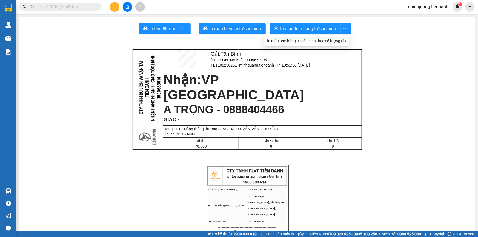
click at [116, 8] on icon "plus" at bounding box center [115, 7] width 4 height 4
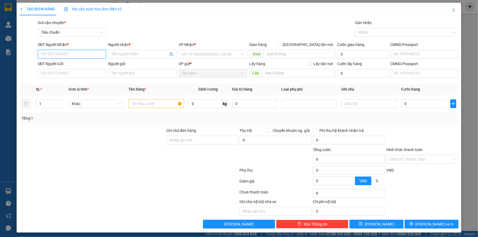
click at [78, 52] on input "SĐT Người Nhận *" at bounding box center [72, 54] width 68 height 9
type input "0924902526"
click at [117, 58] on span at bounding box center [142, 54] width 68 height 9
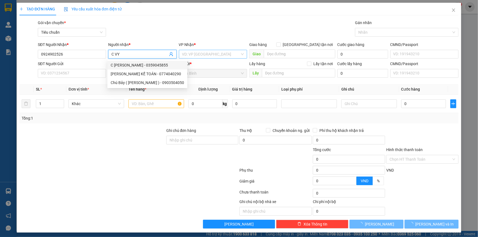
type input "C VY"
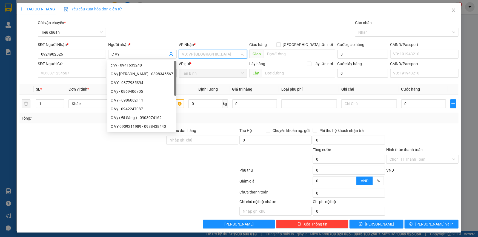
click at [191, 55] on input "search" at bounding box center [211, 54] width 58 height 8
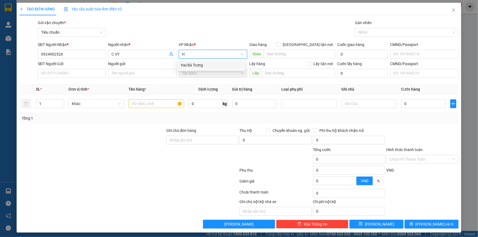
type input "HB"
click at [197, 65] on div "Hai Bà Trưng" at bounding box center [211, 65] width 61 height 6
click at [203, 56] on span "Hai Bà Trưng" at bounding box center [213, 54] width 62 height 8
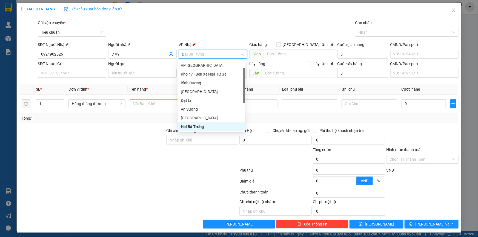
scroll to position [0, 0]
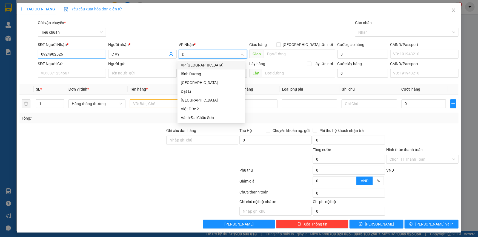
drag, startPoint x: 203, startPoint y: 56, endPoint x: 102, endPoint y: 56, distance: 100.9
click at [128, 56] on div "SĐT Người Nhận * 0924902526 Người nhận * C VY VP Nhận * D Giao hàng Giao tận nơ…" at bounding box center [248, 51] width 423 height 19
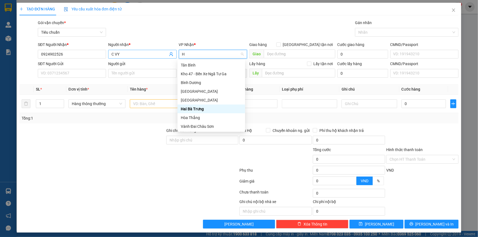
type input "HO"
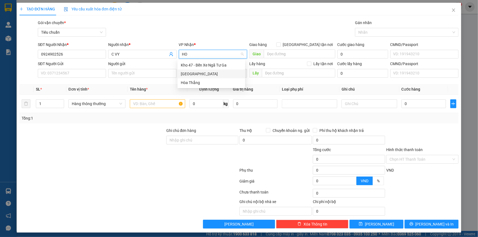
click at [192, 75] on div "Hòa Đông" at bounding box center [211, 74] width 61 height 6
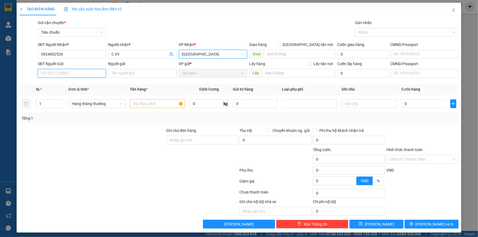
click at [73, 72] on input "SĐT Người Gửi" at bounding box center [72, 73] width 68 height 9
type input "0865241069"
click at [127, 74] on input "Người gửi" at bounding box center [142, 73] width 68 height 9
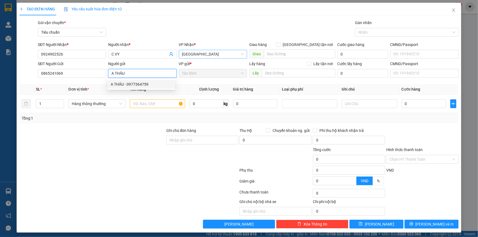
type input "A THÂU"
click at [87, 144] on div at bounding box center [92, 137] width 147 height 19
click at [144, 103] on input "text" at bounding box center [157, 104] width 55 height 9
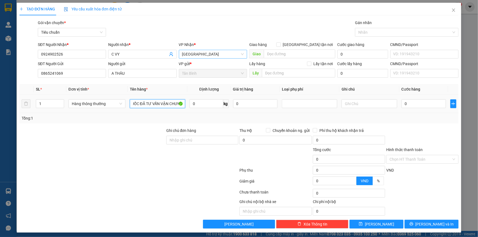
scroll to position [0, 11]
type input "THUỐC ĐÃ TƯ VẤN VẬN CHUYỂN"
click at [373, 110] on td at bounding box center [370, 104] width 60 height 18
click at [369, 103] on input "text" at bounding box center [369, 104] width 55 height 9
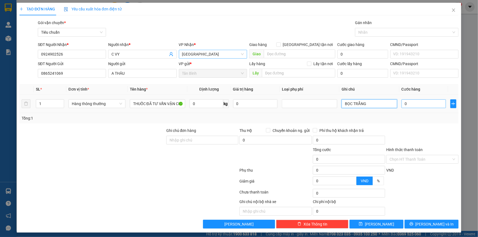
type input "BỌC TRẮNG"
click at [418, 102] on input "0" at bounding box center [424, 104] width 45 height 9
type input "3"
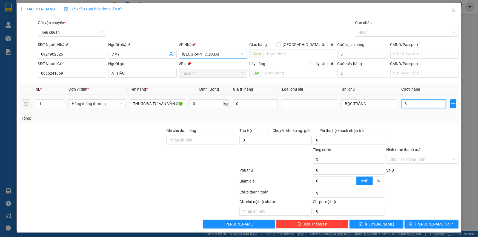
type input "30"
type input "30.000"
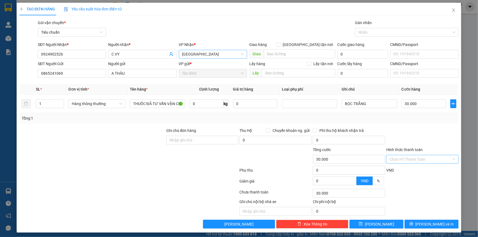
drag, startPoint x: 414, startPoint y: 158, endPoint x: 413, endPoint y: 162, distance: 4.3
click at [414, 158] on input "Hình thức thanh toán" at bounding box center [421, 159] width 62 height 8
click at [411, 166] on div "Transit Pickup Surcharge Ids Transit Deliver Surcharge Ids Transit Deliver Surc…" at bounding box center [238, 124] width 439 height 209
click at [406, 163] on input "Hình thức thanh toán" at bounding box center [421, 159] width 62 height 8
click at [403, 170] on div "Tại văn phòng" at bounding box center [419, 170] width 65 height 6
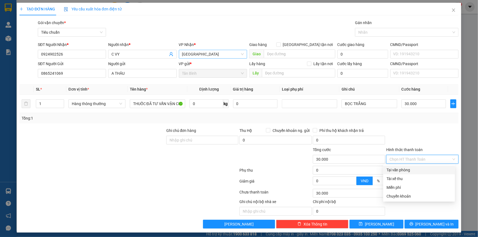
type input "0"
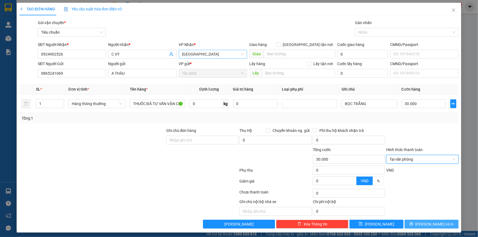
click at [427, 223] on span "[PERSON_NAME] và In" at bounding box center [435, 225] width 38 height 6
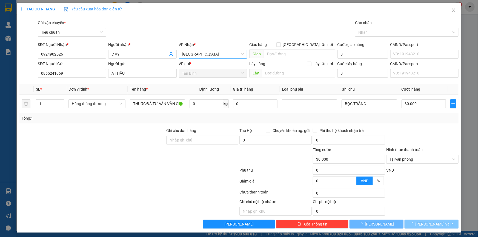
click at [426, 225] on span "[PERSON_NAME] và In" at bounding box center [435, 225] width 38 height 6
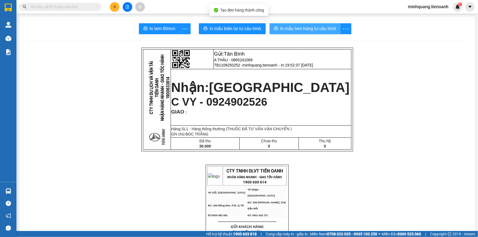
click at [297, 29] on span "In mẫu tem hàng tự cấu hình" at bounding box center [309, 28] width 56 height 7
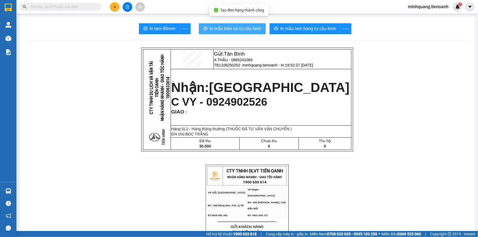
click at [230, 33] on button "In mẫu biên lai tự cấu hình" at bounding box center [232, 28] width 67 height 11
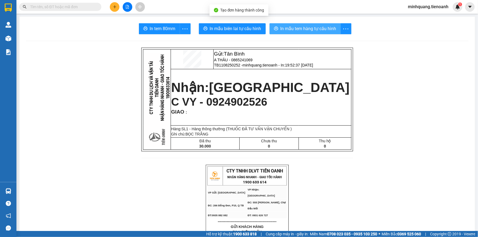
click at [299, 30] on span "In mẫu tem hàng tự cấu hình" at bounding box center [309, 28] width 56 height 7
click at [299, 29] on span "In mẫu tem hàng tự cấu hình" at bounding box center [309, 28] width 56 height 7
click at [88, 9] on input "text" at bounding box center [62, 7] width 65 height 6
click at [88, 8] on input "text" at bounding box center [62, 7] width 65 height 6
click at [116, 6] on icon "plus" at bounding box center [115, 7] width 4 height 4
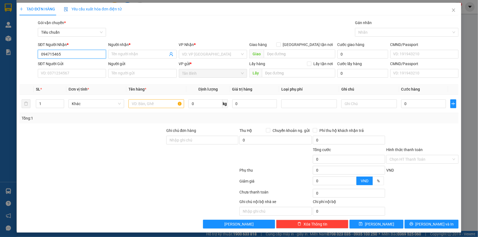
type input "0947154655"
click at [77, 64] on div "0947154655 - A KHOA" at bounding box center [71, 64] width 61 height 6
type input "A KHOA"
type input "60.000"
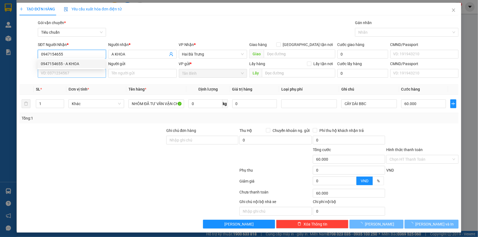
type input "0947154655"
click at [73, 73] on input "SĐT Người Gửi" at bounding box center [72, 73] width 68 height 9
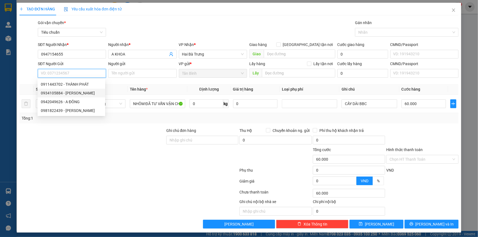
click at [70, 93] on div "0934105884 - MINH THÀNH PHÁT" at bounding box center [71, 93] width 61 height 6
type input "0934105884"
type input "MINH THÀNH PHÁT"
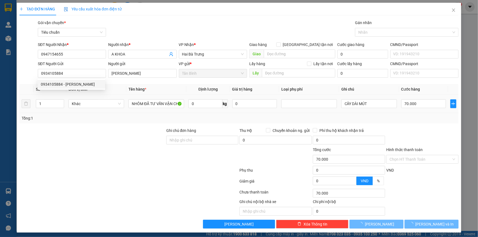
click at [112, 131] on div at bounding box center [92, 137] width 147 height 19
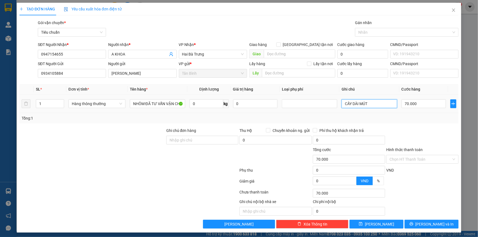
click at [378, 107] on input "CÂY DÀI MÚT" at bounding box center [369, 104] width 55 height 9
drag, startPoint x: 374, startPoint y: 104, endPoint x: 358, endPoint y: 106, distance: 16.2
click at [358, 106] on input "CÂY DÀI MÚT" at bounding box center [369, 104] width 55 height 9
click at [435, 225] on span "[PERSON_NAME] và In" at bounding box center [435, 225] width 38 height 6
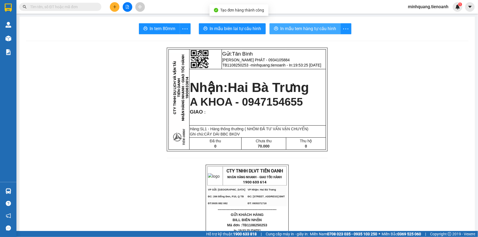
click at [302, 28] on span "In mẫu tem hàng tự cấu hình" at bounding box center [309, 28] width 56 height 7
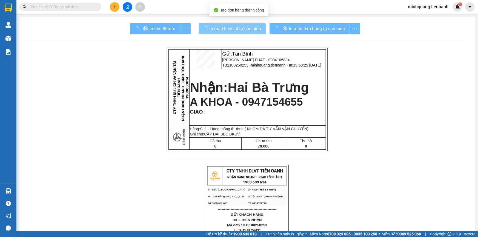
click at [239, 30] on span "In mẫu biên lai tự cấu hình" at bounding box center [236, 28] width 52 height 7
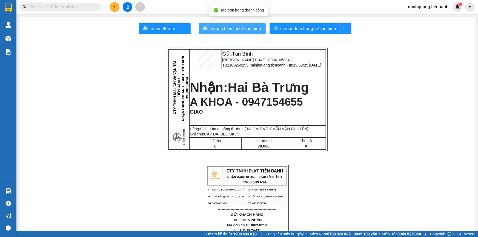
click at [239, 30] on span "In mẫu biên lai tự cấu hình" at bounding box center [236, 28] width 52 height 7
click at [112, 4] on button at bounding box center [115, 7] width 10 height 10
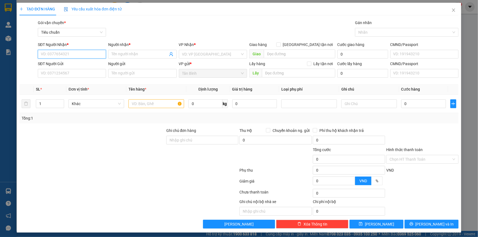
click at [78, 50] on input "SĐT Người Nhận *" at bounding box center [72, 54] width 68 height 9
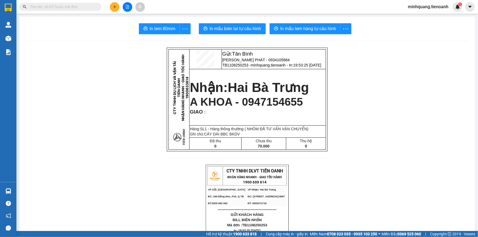
click at [81, 9] on input "text" at bounding box center [62, 7] width 65 height 6
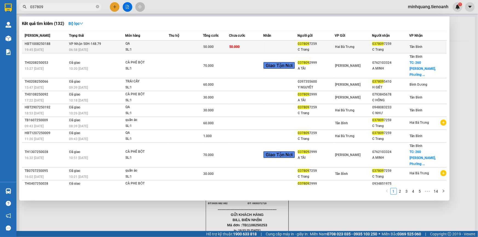
click at [169, 47] on td at bounding box center [186, 47] width 35 height 13
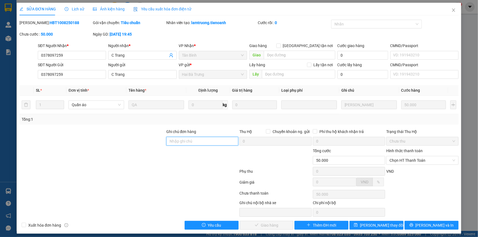
click at [186, 140] on input "Ghi chú đơn hàng" at bounding box center [202, 141] width 72 height 9
click at [138, 146] on div at bounding box center [92, 138] width 147 height 19
click at [408, 158] on span "Chọn HT Thanh Toán" at bounding box center [423, 161] width 66 height 8
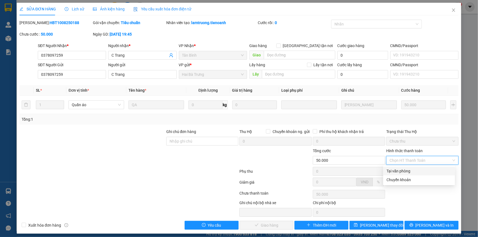
click at [409, 172] on div "Tại văn phòng" at bounding box center [419, 171] width 65 height 6
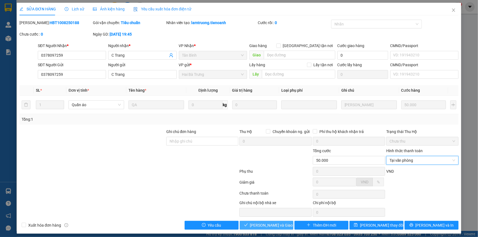
click at [270, 223] on span "Lưu và Giao hàng" at bounding box center [276, 226] width 53 height 6
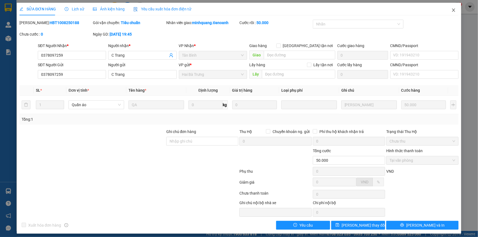
click at [450, 8] on span "Close" at bounding box center [453, 10] width 15 height 15
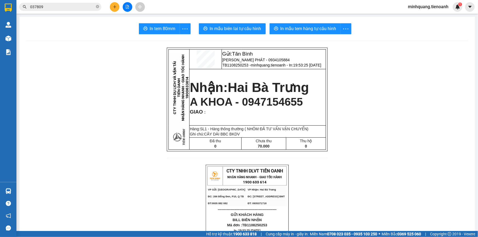
click at [85, 5] on input "037809" at bounding box center [62, 7] width 65 height 6
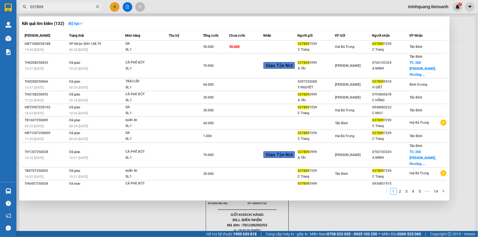
click at [116, 6] on div at bounding box center [239, 118] width 478 height 237
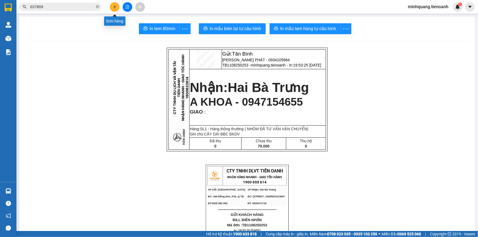
click at [115, 6] on icon "plus" at bounding box center [115, 7] width 4 height 4
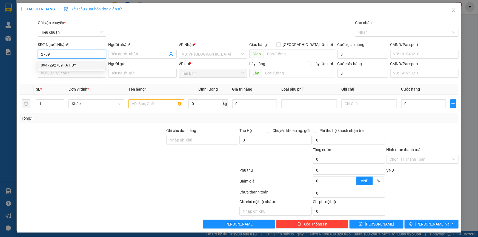
click at [74, 66] on div "0947292709 - A HUY" at bounding box center [71, 65] width 61 height 6
click at [73, 75] on input "SĐT Người Gửi" at bounding box center [72, 73] width 68 height 9
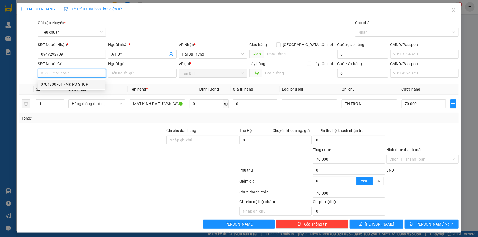
click at [80, 86] on div "0704800761 - MK PO SHOP" at bounding box center [71, 84] width 61 height 6
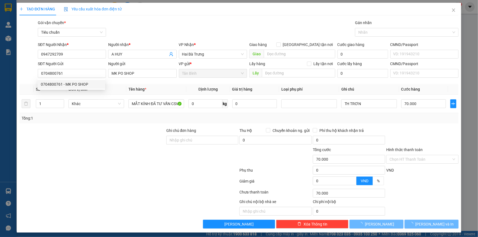
click at [112, 134] on div at bounding box center [92, 137] width 147 height 19
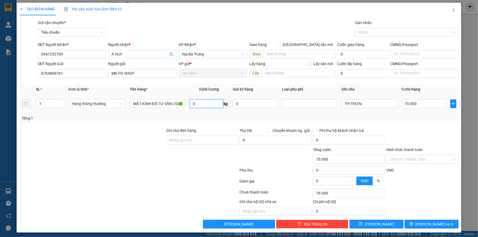
click at [197, 103] on input "0" at bounding box center [207, 104] width 34 height 9
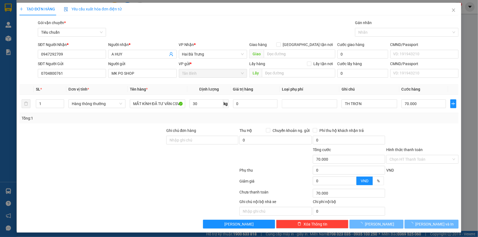
click at [140, 134] on div at bounding box center [92, 137] width 147 height 19
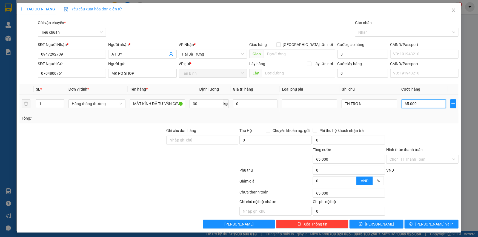
click at [422, 101] on input "65.000" at bounding box center [424, 104] width 45 height 9
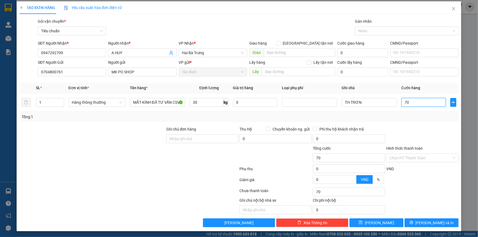
scroll to position [2, 0]
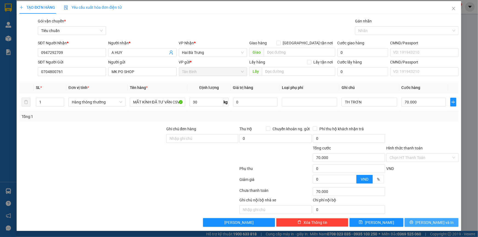
click at [427, 223] on span "[PERSON_NAME] và In" at bounding box center [435, 223] width 38 height 6
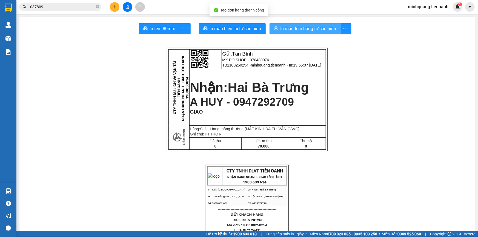
click at [299, 31] on span "In mẫu tem hàng tự cấu hình" at bounding box center [309, 28] width 56 height 7
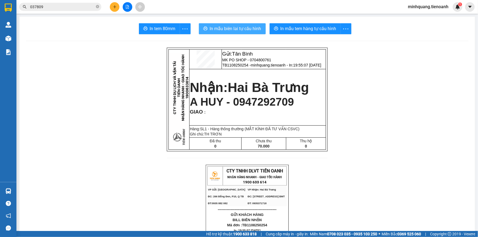
click at [245, 29] on span "In mẫu biên lai tự cấu hình" at bounding box center [236, 28] width 52 height 7
click at [291, 30] on div "In mẫu tem hàng tự cấu hình" at bounding box center [315, 28] width 91 height 11
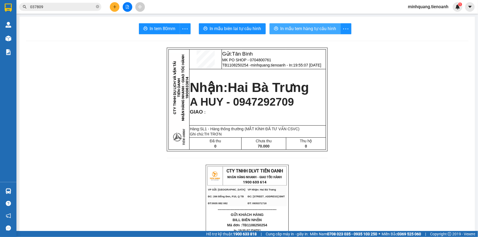
click at [317, 27] on span "In mẫu tem hàng tự cấu hình" at bounding box center [309, 28] width 56 height 7
click at [116, 8] on icon "plus" at bounding box center [115, 7] width 4 height 4
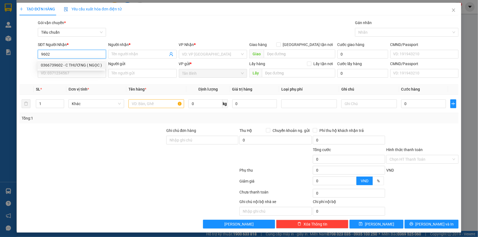
click at [82, 66] on div "0366739602 - C THƯƠNG ( NGỌC )" at bounding box center [71, 65] width 61 height 6
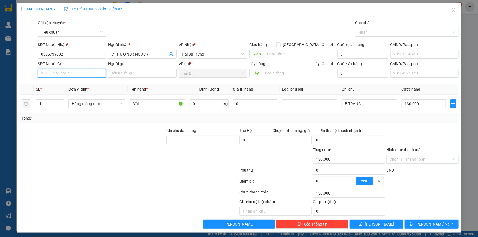
click at [85, 77] on input "SĐT Người Gửi" at bounding box center [72, 73] width 68 height 9
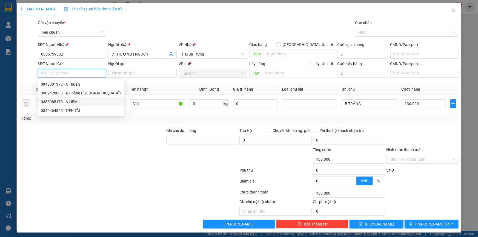
click at [73, 101] on div "0356085173 - A LIÊM" at bounding box center [81, 102] width 80 height 6
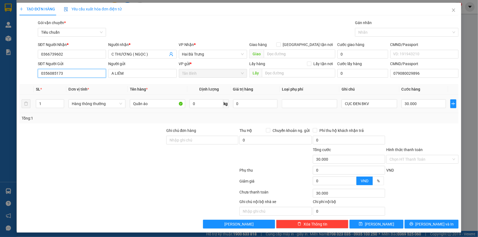
click at [100, 104] on span "Hàng thông thường" at bounding box center [97, 104] width 50 height 8
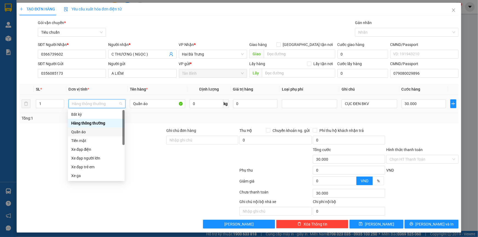
drag, startPoint x: 85, startPoint y: 131, endPoint x: 83, endPoint y: 131, distance: 2.8
click at [85, 131] on div "Quần áo" at bounding box center [96, 132] width 50 height 6
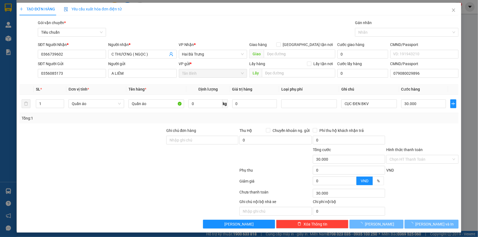
click at [59, 131] on div at bounding box center [92, 137] width 147 height 19
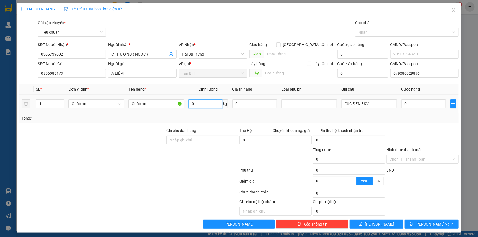
click at [200, 107] on input "0" at bounding box center [206, 104] width 34 height 9
drag, startPoint x: 80, startPoint y: 149, endPoint x: 368, endPoint y: 103, distance: 291.3
click at [80, 149] on div at bounding box center [92, 156] width 147 height 19
drag, startPoint x: 430, startPoint y: 217, endPoint x: 429, endPoint y: 223, distance: 5.7
click at [430, 218] on div "Transit Pickup Surcharge Ids Transit Deliver Surcharge Ids Transit Deliver Surc…" at bounding box center [238, 124] width 439 height 209
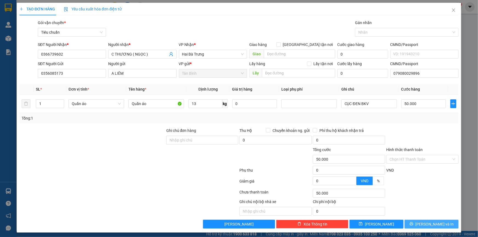
click at [429, 223] on span "[PERSON_NAME] và In" at bounding box center [435, 225] width 38 height 6
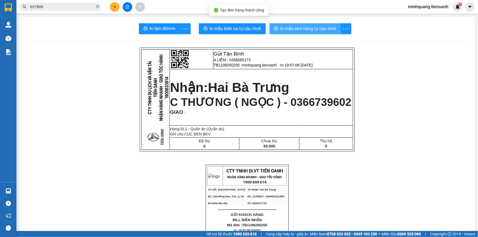
click at [288, 27] on span "In mẫu tem hàng tự cấu hình" at bounding box center [309, 28] width 56 height 7
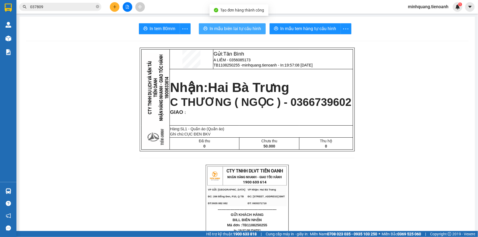
click at [238, 24] on button "In mẫu biên lai tự cấu hình" at bounding box center [232, 28] width 67 height 11
click at [117, 8] on button at bounding box center [115, 7] width 10 height 10
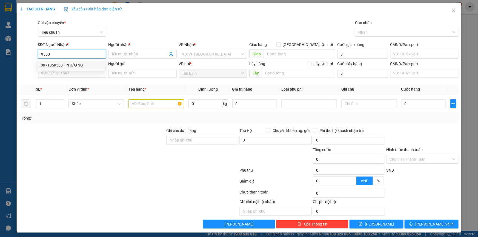
click at [75, 65] on div "0971359550 - PHƯƠNG" at bounding box center [71, 65] width 61 height 6
click at [79, 75] on input "SĐT Người Gửi" at bounding box center [72, 73] width 68 height 9
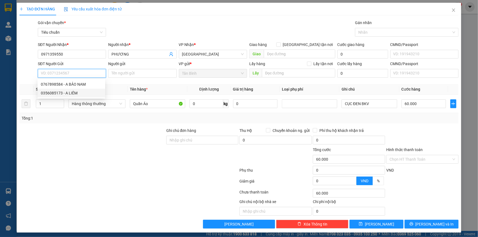
click at [78, 93] on div "0356085173 - A LIÊM" at bounding box center [71, 93] width 61 height 6
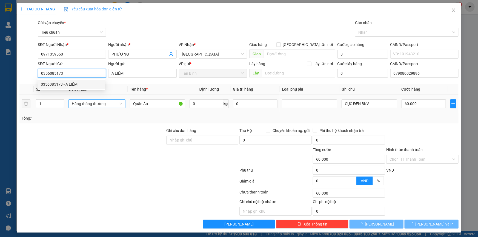
click at [91, 107] on span "Hàng thông thường" at bounding box center [97, 104] width 50 height 8
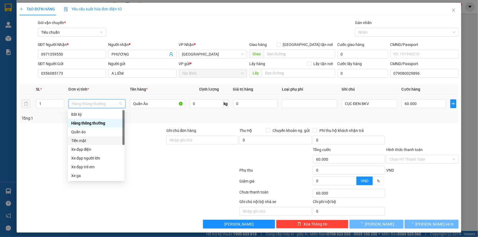
click at [88, 137] on div "Tiền mặt" at bounding box center [96, 141] width 57 height 9
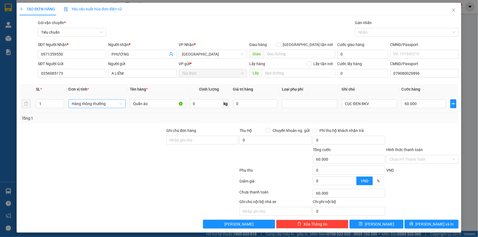
click at [86, 102] on span "Hàng thông thường" at bounding box center [97, 104] width 50 height 8
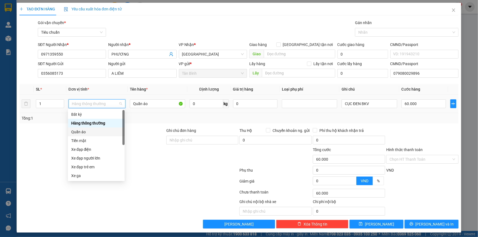
click at [84, 129] on div "Quần áo" at bounding box center [96, 132] width 57 height 9
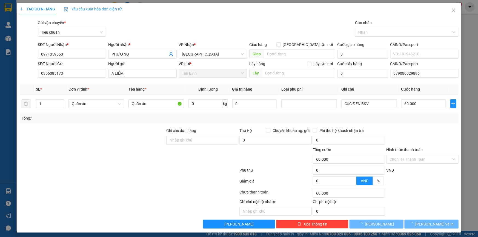
click at [59, 129] on div at bounding box center [92, 137] width 147 height 19
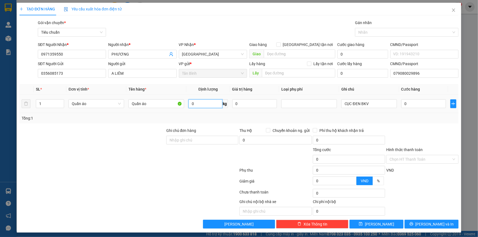
click at [194, 104] on input "0" at bounding box center [206, 104] width 34 height 9
click at [62, 141] on div at bounding box center [92, 137] width 147 height 19
click at [307, 105] on tr "1 Quần áo Quần áo 37 kg 0 CỤC ĐEN BKV 75.000" at bounding box center [238, 104] width 439 height 18
click at [405, 103] on input "75.000" at bounding box center [424, 104] width 45 height 9
click at [427, 225] on span "[PERSON_NAME] và In" at bounding box center [435, 225] width 38 height 6
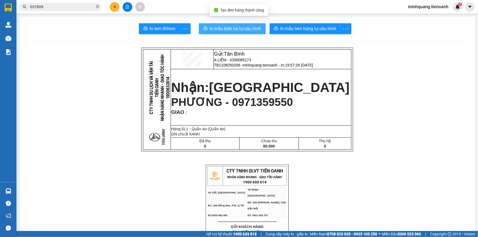
click at [236, 25] on span "In mẫu biên lai tự cấu hình" at bounding box center [236, 28] width 52 height 7
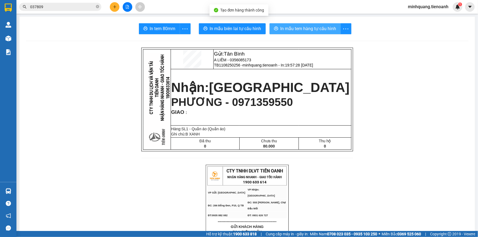
click at [288, 27] on span "In mẫu tem hàng tự cấu hình" at bounding box center [309, 28] width 56 height 7
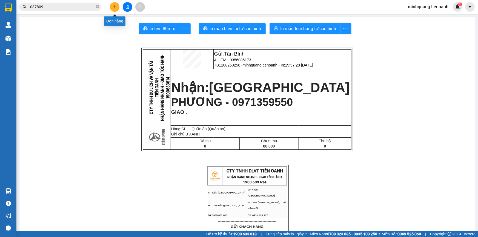
click at [115, 6] on icon "plus" at bounding box center [115, 7] width 4 height 4
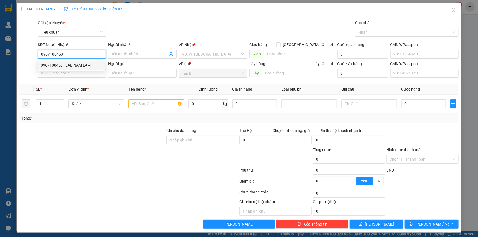
click at [74, 66] on div "0967100453 - LAB NAM LÂM" at bounding box center [71, 65] width 61 height 6
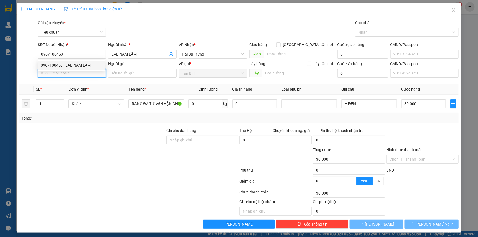
click at [73, 74] on input "SĐT Người Gửi" at bounding box center [72, 73] width 68 height 9
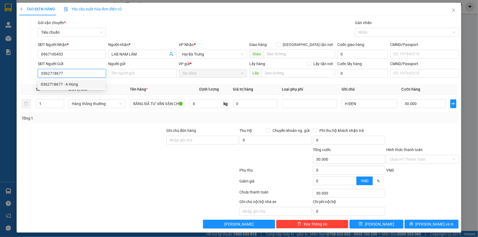
click at [76, 87] on div "0362718677 - A Hùng" at bounding box center [71, 84] width 61 height 6
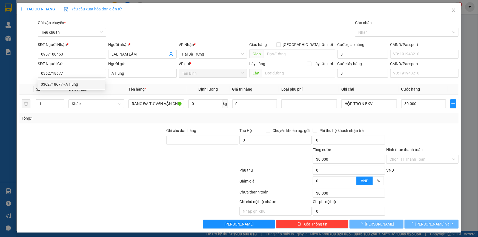
click at [100, 127] on div "Transit Pickup Surcharge Ids Transit Deliver Surcharge Ids Transit Deliver Surc…" at bounding box center [238, 124] width 439 height 209
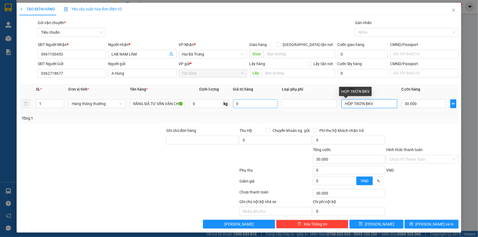
drag, startPoint x: 379, startPoint y: 103, endPoint x: 249, endPoint y: 104, distance: 130.2
click at [291, 104] on tr "1 Hàng thông thường RĂNG ĐÃ TƯ VẤN VẬN CHUYỂN 0 kg 0 HỘP TRƠN BKV 30.000" at bounding box center [238, 104] width 439 height 18
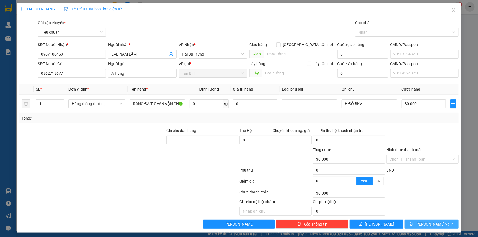
click at [430, 222] on span "[PERSON_NAME] và In" at bounding box center [435, 225] width 38 height 6
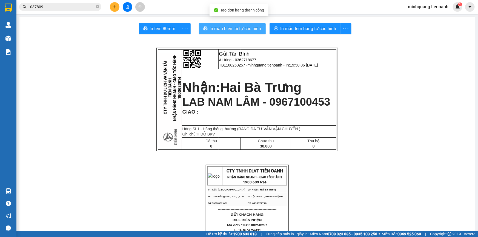
click at [238, 29] on span "In mẫu biên lai tự cấu hình" at bounding box center [236, 28] width 52 height 7
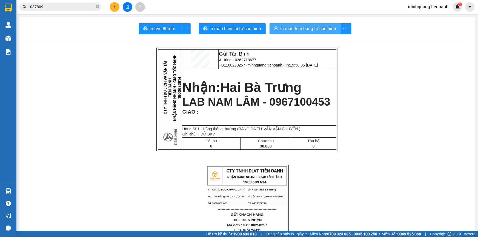
click at [297, 29] on span "In mẫu tem hàng tự cấu hình" at bounding box center [309, 28] width 56 height 7
drag, startPoint x: 101, startPoint y: 7, endPoint x: 95, endPoint y: 7, distance: 6.0
click at [99, 7] on div "037809" at bounding box center [53, 7] width 107 height 8
click at [95, 7] on span "037809" at bounding box center [60, 7] width 82 height 8
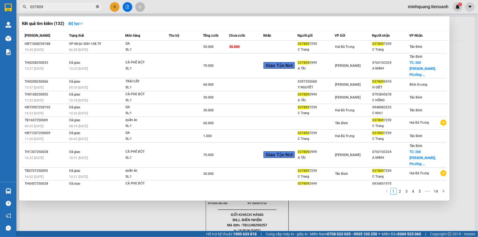
click at [98, 7] on icon "close-circle" at bounding box center [97, 6] width 3 height 3
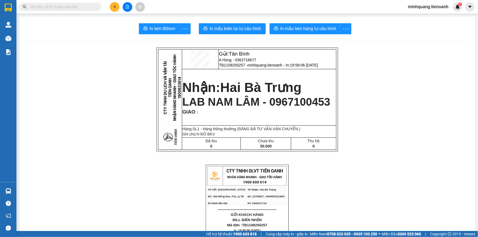
click at [73, 3] on span at bounding box center [60, 7] width 82 height 8
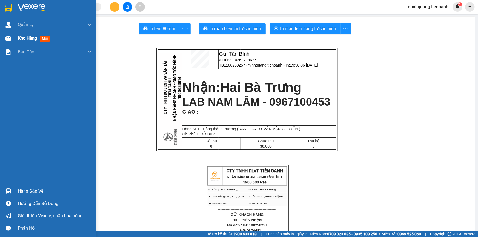
click at [38, 41] on div "Kho hàng mới" at bounding box center [35, 38] width 34 height 7
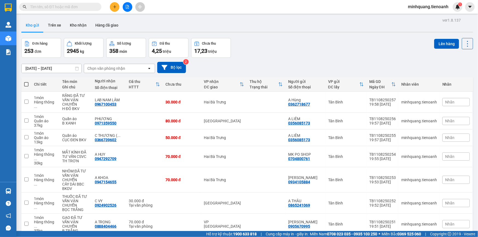
click at [116, 68] on div "Chọn văn phòng nhận" at bounding box center [106, 68] width 38 height 5
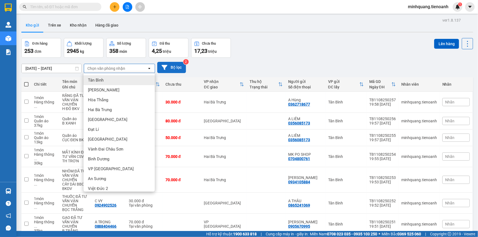
click at [172, 70] on button "Bộ lọc" at bounding box center [171, 67] width 29 height 11
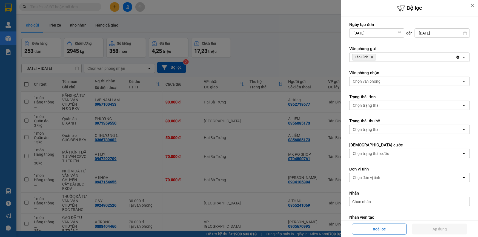
click at [261, 61] on div at bounding box center [239, 118] width 478 height 237
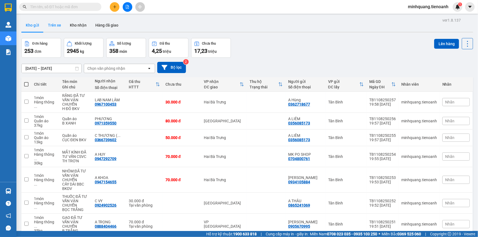
click at [57, 26] on button "Trên xe" at bounding box center [55, 25] width 22 height 13
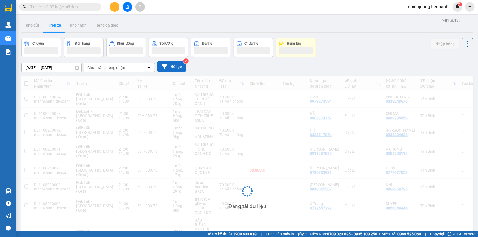
click at [176, 66] on button "Bộ lọc" at bounding box center [171, 66] width 29 height 11
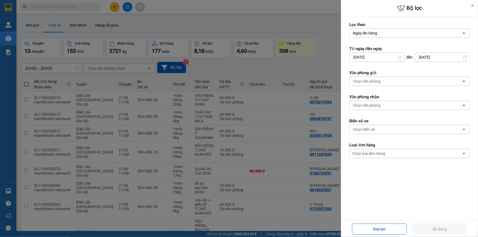
click at [377, 131] on div "Chọn biển số" at bounding box center [406, 129] width 112 height 9
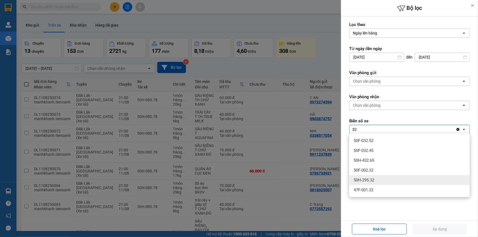
click at [382, 181] on div "50H-295.32" at bounding box center [410, 180] width 121 height 10
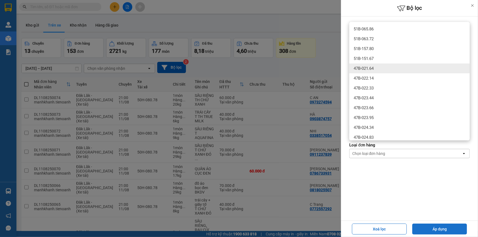
click at [435, 228] on button "Áp dụng" at bounding box center [440, 229] width 55 height 11
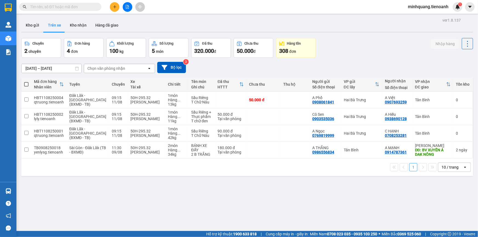
click at [269, 92] on th "Chưa thu" at bounding box center [264, 84] width 34 height 15
click at [269, 107] on td "50.000 đ" at bounding box center [264, 100] width 34 height 17
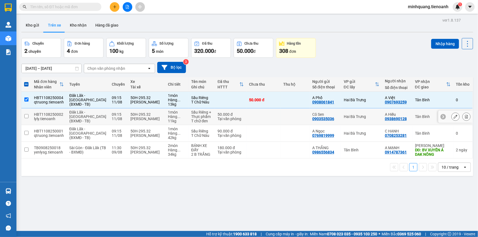
click at [281, 117] on td at bounding box center [295, 117] width 29 height 17
click at [271, 133] on td at bounding box center [264, 133] width 34 height 17
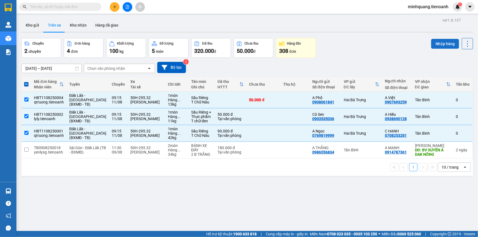
click at [438, 41] on button "Nhập hàng" at bounding box center [445, 44] width 28 height 10
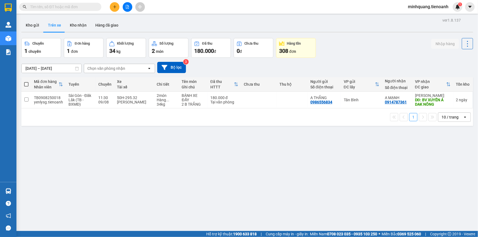
click at [116, 8] on icon "plus" at bounding box center [115, 7] width 4 height 4
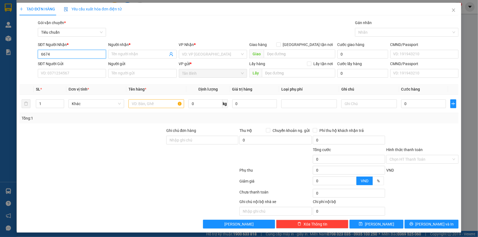
click at [80, 53] on input "6674" at bounding box center [72, 54] width 68 height 9
click at [74, 66] on div "0932166674 - C TRANG" at bounding box center [71, 65] width 61 height 6
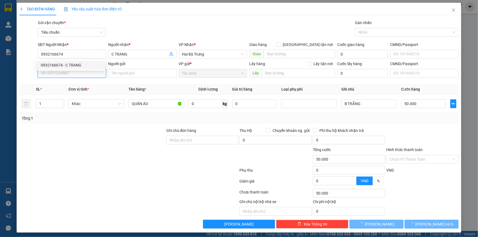
click at [72, 75] on input "SĐT Người Gửi" at bounding box center [72, 73] width 68 height 9
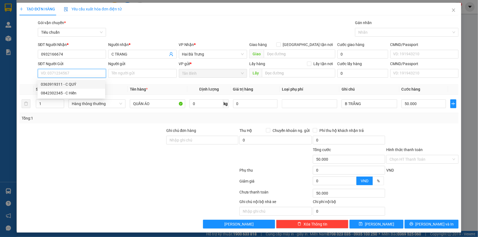
drag, startPoint x: 80, startPoint y: 84, endPoint x: 115, endPoint y: 124, distance: 53.4
click at [80, 84] on div "0363919311 - C QUÝ" at bounding box center [71, 84] width 61 height 6
click at [115, 124] on div "Transit Pickup Surcharge Ids Transit Deliver Surcharge Ids Transit Deliver Surc…" at bounding box center [238, 124] width 439 height 209
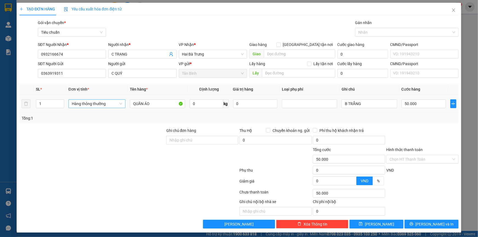
click at [91, 102] on span "Hàng thông thường" at bounding box center [97, 104] width 50 height 8
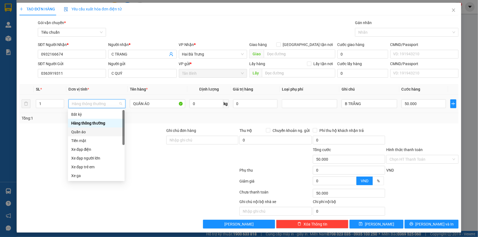
drag, startPoint x: 82, startPoint y: 129, endPoint x: 59, endPoint y: 131, distance: 23.1
click at [82, 129] on div "Quần áo" at bounding box center [96, 132] width 50 height 6
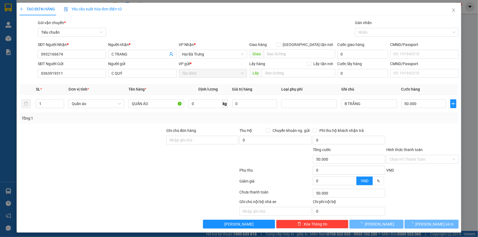
drag, startPoint x: 60, startPoint y: 131, endPoint x: 202, endPoint y: 113, distance: 143.2
click at [63, 131] on div at bounding box center [92, 137] width 147 height 19
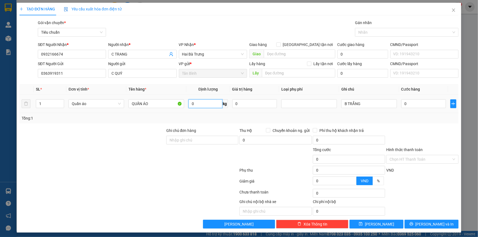
click at [206, 103] on input "0" at bounding box center [206, 104] width 34 height 9
click at [136, 133] on div at bounding box center [92, 137] width 147 height 19
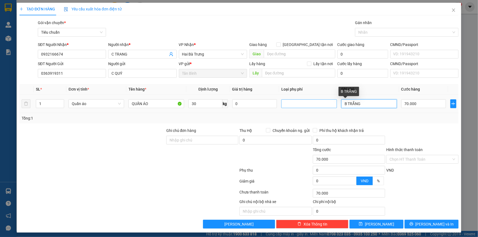
drag, startPoint x: 355, startPoint y: 103, endPoint x: 314, endPoint y: 104, distance: 41.7
click at [314, 104] on tr "1 Quần áo QUẦN ÁO 30 kg 0 B TRẮNG 70.000" at bounding box center [238, 104] width 439 height 18
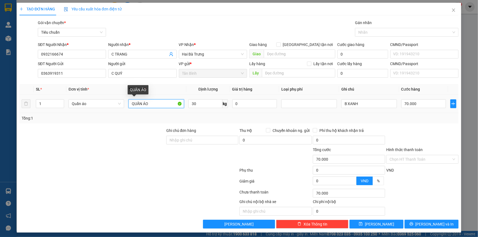
click at [166, 104] on input "QUẦN ÁO" at bounding box center [157, 104] width 56 height 9
click at [118, 120] on div "Tổng: 1" at bounding box center [103, 118] width 163 height 6
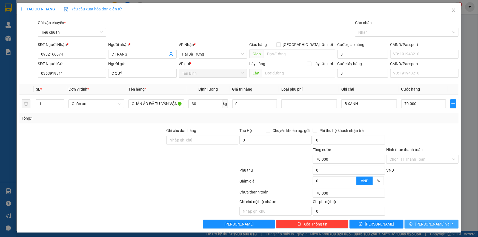
click at [425, 224] on span "[PERSON_NAME] và In" at bounding box center [435, 225] width 38 height 6
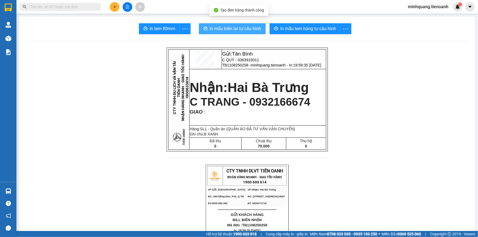
click at [244, 27] on span "In mẫu biên lai tự cấu hình" at bounding box center [236, 28] width 52 height 7
click at [279, 103] on span "C TRANG - 0932166674" at bounding box center [250, 102] width 121 height 12
click at [277, 103] on span "C TRANG - 0932166674" at bounding box center [250, 102] width 121 height 12
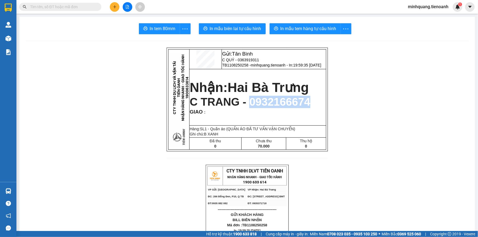
click at [277, 103] on span "C TRANG - 0932166674" at bounding box center [250, 102] width 121 height 12
copy span "0932166674"
click at [84, 8] on input "text" at bounding box center [62, 7] width 65 height 6
paste input "0932166674"
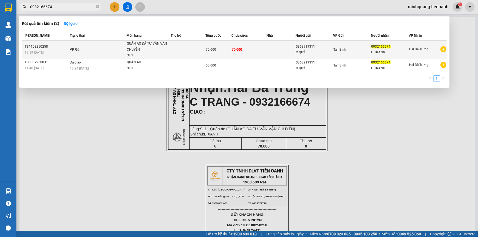
click at [199, 50] on td at bounding box center [188, 50] width 35 height 19
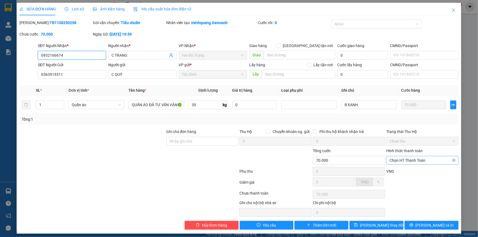
click at [408, 160] on span "Chọn HT Thanh Toán" at bounding box center [423, 161] width 66 height 8
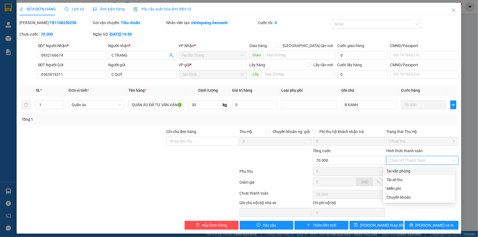
click at [408, 171] on div "Tại văn phòng" at bounding box center [419, 171] width 65 height 6
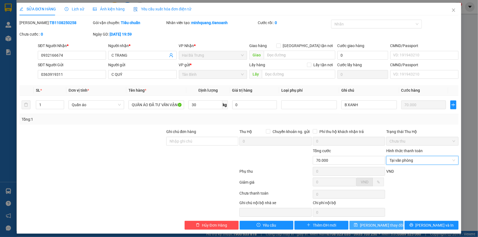
click at [369, 225] on span "[PERSON_NAME] thay đổi" at bounding box center [382, 226] width 44 height 6
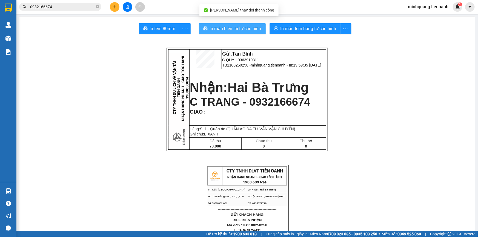
click at [229, 24] on button "In mẫu biên lai tự cấu hình" at bounding box center [232, 28] width 67 height 11
drag, startPoint x: 206, startPoint y: 26, endPoint x: 115, endPoint y: 8, distance: 93.3
click at [115, 8] on icon "plus" at bounding box center [115, 6] width 0 height 3
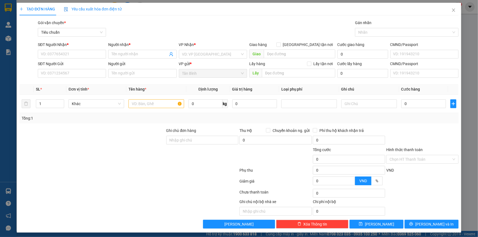
click at [115, 8] on span "Yêu cầu xuất hóa đơn điện tử" at bounding box center [93, 9] width 58 height 4
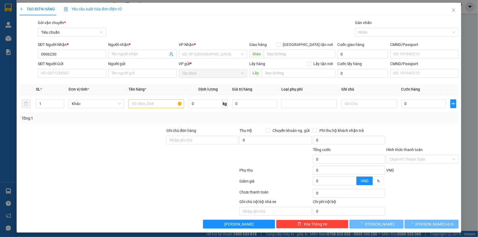
click at [66, 66] on div "SĐT Người Gửi" at bounding box center [72, 64] width 68 height 6
click at [66, 69] on input "SĐT Người Gửi" at bounding box center [72, 73] width 68 height 9
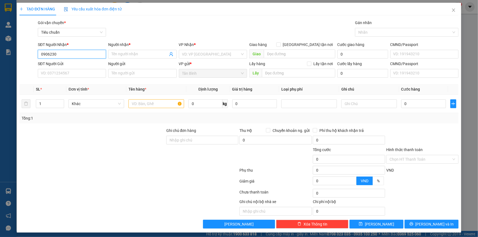
click at [67, 57] on input "0906230" at bounding box center [72, 54] width 68 height 9
click at [69, 53] on input "0906230" at bounding box center [72, 54] width 68 height 9
click at [72, 66] on div "0906230890 - A CƯỜNG" at bounding box center [71, 65] width 61 height 6
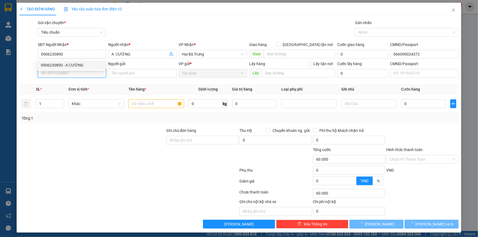
click at [72, 75] on input "SĐT Người Gửi" at bounding box center [72, 73] width 68 height 9
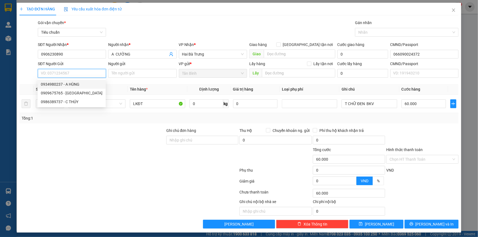
click at [69, 72] on input "SĐT Người Gửi" at bounding box center [72, 73] width 68 height 9
click at [76, 88] on div "0942852854 - A HUẤN" at bounding box center [72, 84] width 68 height 9
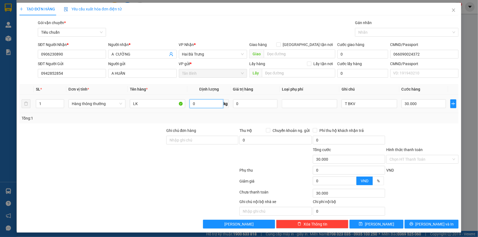
click at [199, 105] on input "0" at bounding box center [207, 104] width 34 height 9
click at [55, 143] on div at bounding box center [92, 137] width 147 height 19
click at [431, 219] on div "Transit Pickup Surcharge Ids Transit Deliver Surcharge Ids Transit Deliver Surc…" at bounding box center [238, 124] width 439 height 209
click at [430, 224] on span "[PERSON_NAME] và In" at bounding box center [435, 225] width 38 height 6
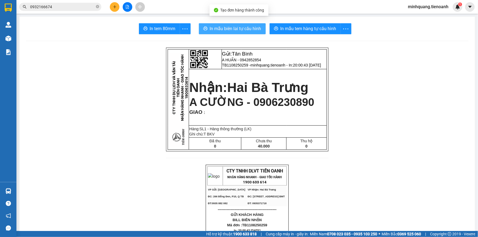
click at [239, 25] on button "In mẫu biên lai tự cấu hình" at bounding box center [232, 28] width 67 height 11
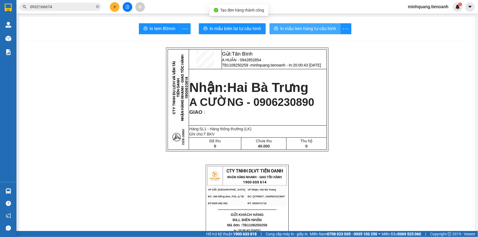
click at [293, 29] on span "In mẫu tem hàng tự cấu hình" at bounding box center [309, 28] width 56 height 7
click at [113, 5] on icon "plus" at bounding box center [115, 7] width 4 height 4
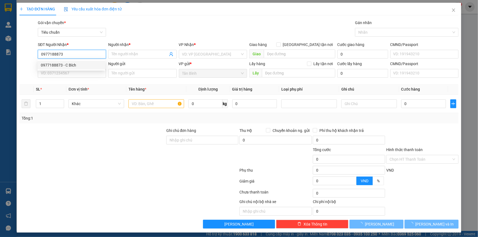
click at [75, 65] on div "0977188873 - C Bích" at bounding box center [71, 65] width 61 height 6
click at [70, 74] on input "SĐT Người Gửi" at bounding box center [72, 73] width 68 height 9
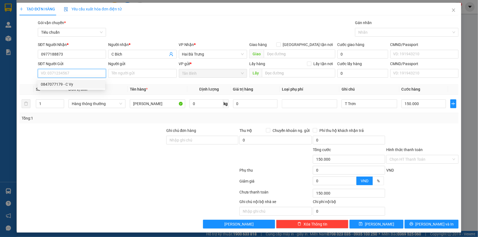
click at [74, 85] on div "0847077179 - C Vy" at bounding box center [71, 84] width 61 height 6
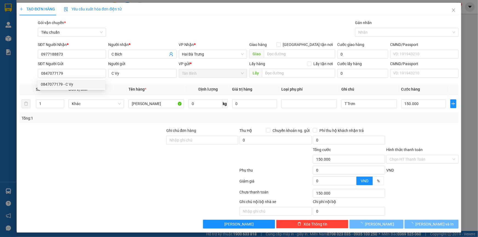
click at [148, 138] on div at bounding box center [92, 137] width 147 height 19
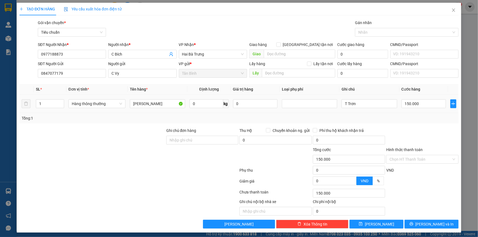
drag, startPoint x: 154, startPoint y: 108, endPoint x: 115, endPoint y: 109, distance: 38.4
click at [115, 109] on tr "1 Hàng thông thường Máy Lạnh 0 kg 0 T Trơn 150.000" at bounding box center [238, 104] width 439 height 18
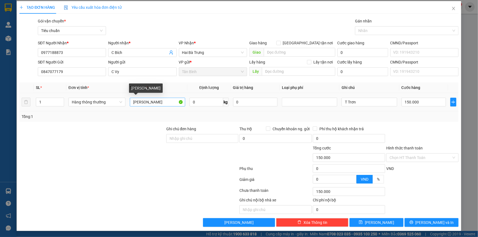
click at [156, 104] on input "Máy Lạnh" at bounding box center [157, 102] width 55 height 9
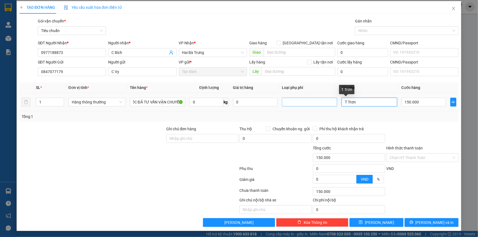
drag, startPoint x: 359, startPoint y: 103, endPoint x: 297, endPoint y: 106, distance: 61.5
click at [314, 103] on tr "1 Hàng thông thường THUỐC ĐÃ TƯ VẤN VẬN CHUYỂN 0 kg 0 T Trơn 150.000" at bounding box center [238, 102] width 439 height 18
click at [423, 101] on input "150.000" at bounding box center [424, 102] width 45 height 9
click at [420, 126] on div at bounding box center [422, 135] width 73 height 19
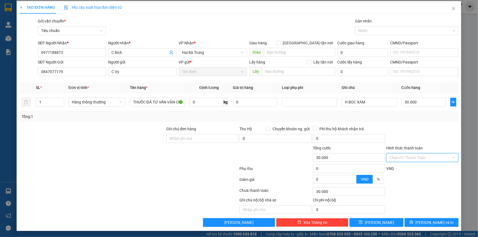
click at [410, 158] on input "Hình thức thanh toán" at bounding box center [421, 158] width 62 height 8
click at [409, 169] on div "Tại văn phòng" at bounding box center [419, 169] width 65 height 6
click at [424, 220] on span "[PERSON_NAME] và In" at bounding box center [435, 223] width 38 height 6
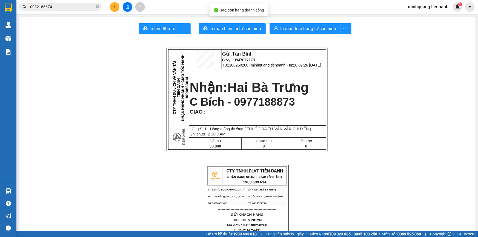
click at [304, 30] on span "In mẫu tem hàng tự cấu hình" at bounding box center [309, 28] width 56 height 7
click at [245, 29] on span "In mẫu biên lai tự cấu hình" at bounding box center [236, 28] width 52 height 7
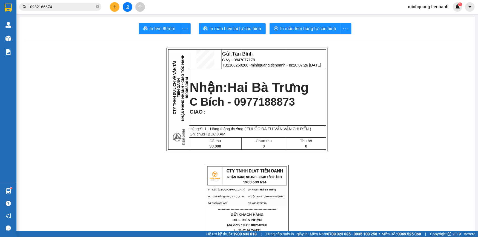
click at [77, 5] on input "0932166674" at bounding box center [62, 7] width 65 height 6
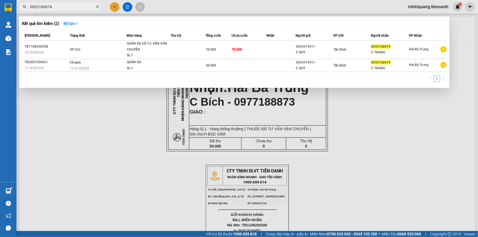
click at [76, 6] on input "0932166674" at bounding box center [62, 7] width 65 height 6
click at [74, 11] on span "0932166674" at bounding box center [60, 7] width 82 height 8
click at [73, 9] on input "0932166674" at bounding box center [62, 7] width 65 height 6
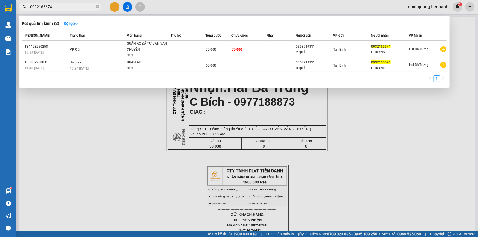
click at [72, 9] on input "0932166674" at bounding box center [62, 7] width 65 height 6
click at [72, 8] on input "0932166674" at bounding box center [62, 7] width 65 height 6
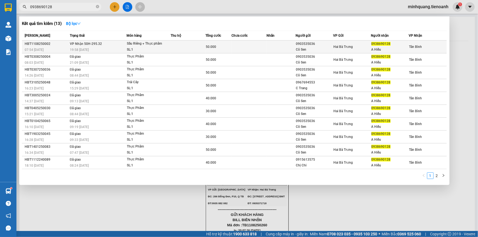
click at [163, 45] on div "Sầu Riêng + Thực phẩm" at bounding box center [147, 44] width 41 height 6
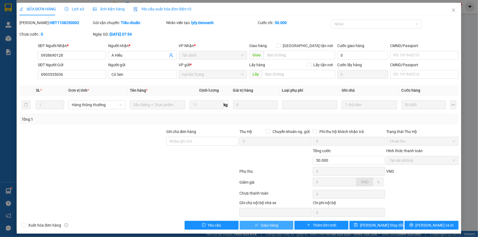
drag, startPoint x: 249, startPoint y: 223, endPoint x: 265, endPoint y: 211, distance: 19.7
click at [249, 224] on button "Giao hàng" at bounding box center [267, 225] width 54 height 9
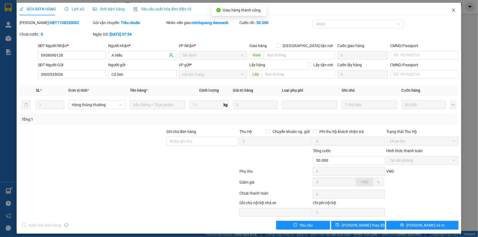
click at [452, 11] on icon "close" at bounding box center [454, 10] width 4 height 4
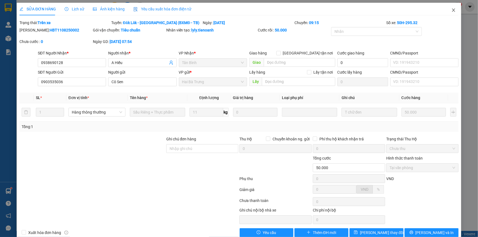
click at [452, 11] on icon "close" at bounding box center [454, 10] width 4 height 4
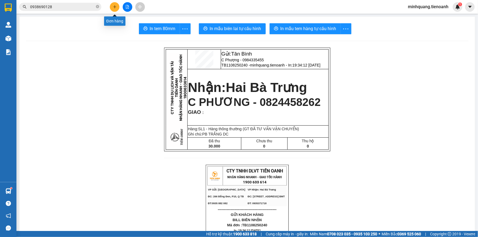
click at [112, 8] on button at bounding box center [115, 7] width 10 height 10
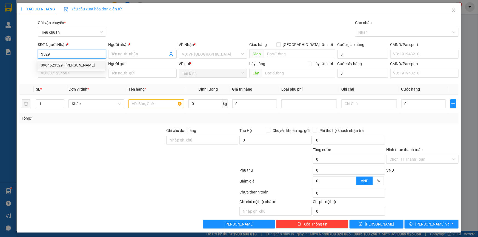
click at [75, 62] on div "0964523529 - [PERSON_NAME]" at bounding box center [72, 65] width 68 height 9
type input "0964523529"
type input "[PERSON_NAME]"
type input "70.000"
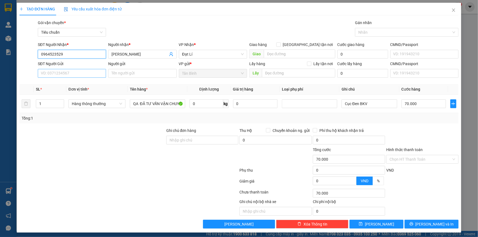
type input "0964523529"
click at [74, 74] on input "SĐT Người Gửi" at bounding box center [72, 73] width 68 height 9
click at [68, 85] on div "0964571841 - QUÝ" at bounding box center [71, 84] width 61 height 6
type input "0964571841"
type input "QUÝ"
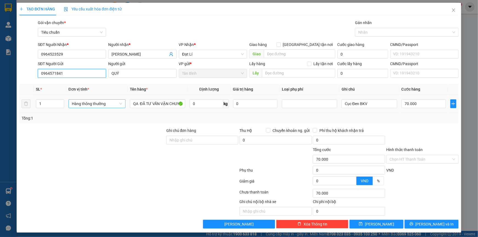
click at [98, 104] on span "Hàng thông thường" at bounding box center [97, 104] width 50 height 8
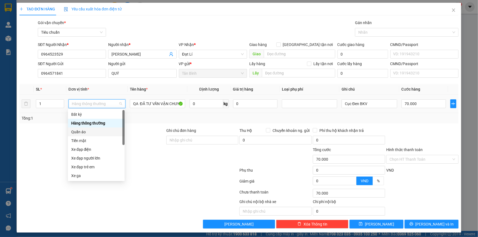
click at [85, 131] on div "Quần áo" at bounding box center [96, 132] width 50 height 6
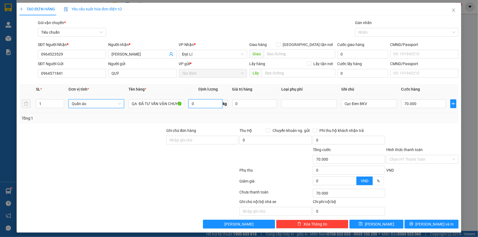
click at [212, 106] on input "0" at bounding box center [206, 104] width 34 height 9
type input "0"
type input "40"
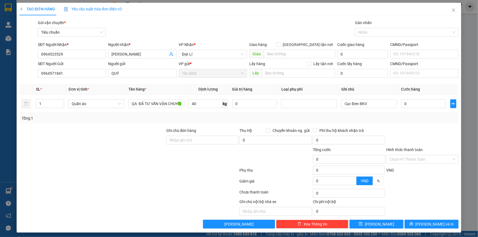
click at [256, 118] on div "Tổng: 1" at bounding box center [239, 118] width 435 height 6
type input "80.000"
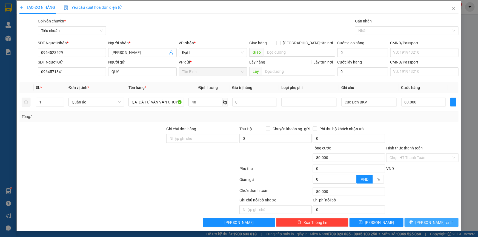
click at [428, 218] on button "[PERSON_NAME] và In" at bounding box center [432, 222] width 54 height 9
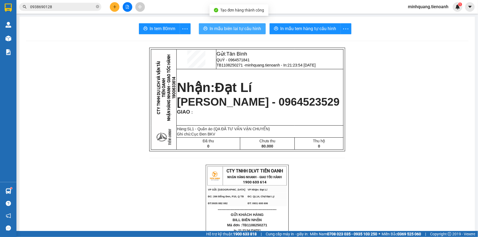
click at [233, 32] on button "In mẫu biên lai tự cấu hình" at bounding box center [232, 28] width 67 height 11
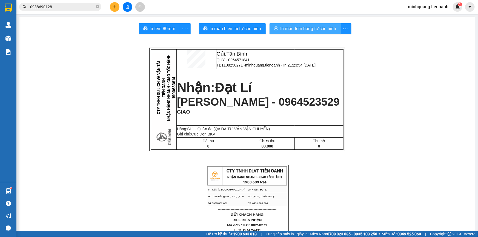
click at [314, 29] on span "In mẫu tem hàng tự cấu hình" at bounding box center [309, 28] width 56 height 7
